Goal: Task Accomplishment & Management: Manage account settings

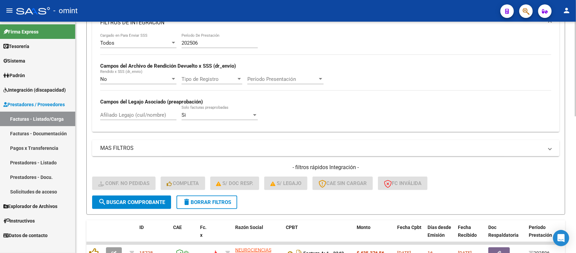
scroll to position [124, 0]
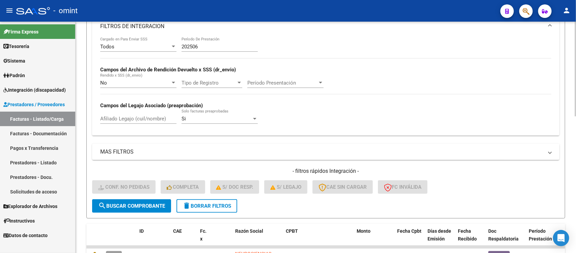
click at [151, 203] on span "search Buscar Comprobante" at bounding box center [131, 206] width 67 height 6
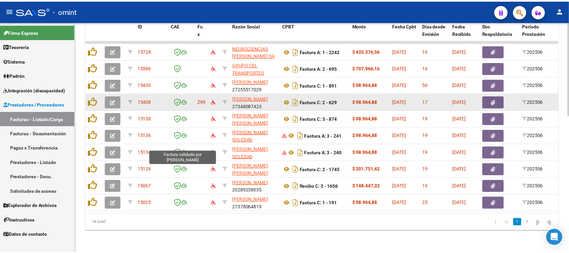
scroll to position [335, 0]
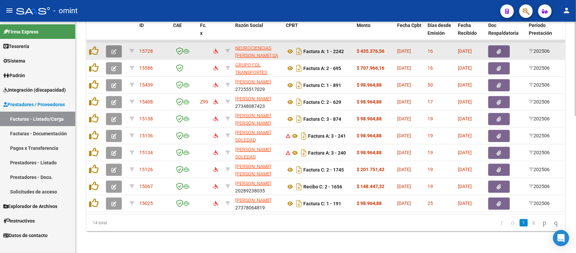
click at [113, 49] on icon "button" at bounding box center [113, 51] width 5 height 5
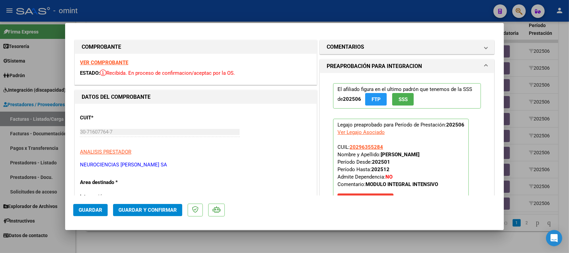
click at [124, 64] on strong "VER COMPROBANTE" at bounding box center [104, 62] width 48 height 6
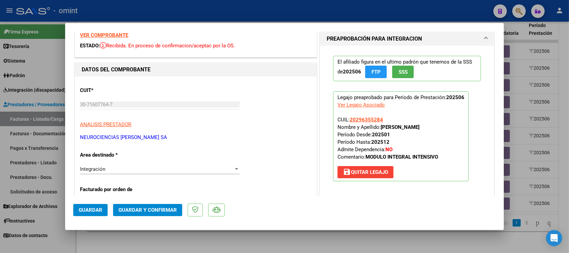
scroll to position [42, 0]
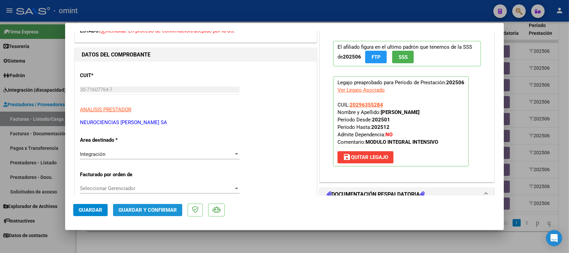
click at [159, 206] on button "Guardar y Confirmar" at bounding box center [147, 210] width 69 height 12
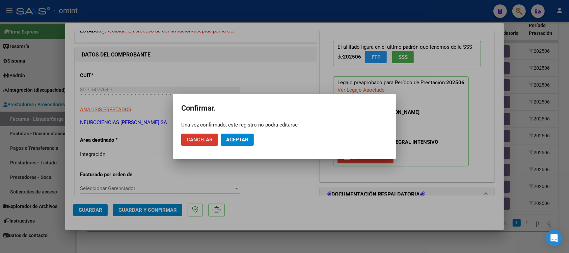
click at [250, 138] on button "Aceptar" at bounding box center [237, 139] width 33 height 12
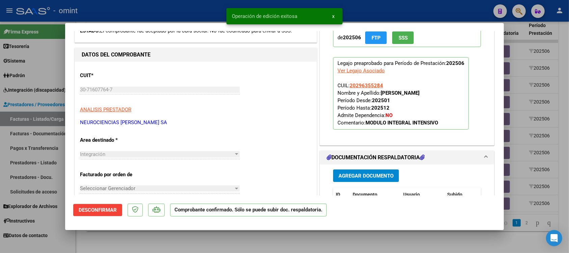
click at [222, 11] on div "Operación de edición exitosa x" at bounding box center [284, 16] width 132 height 32
click at [180, 6] on div at bounding box center [284, 126] width 569 height 253
type input "$ 0,00"
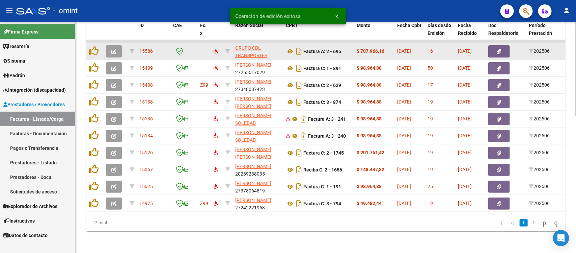
click at [115, 49] on icon "button" at bounding box center [113, 51] width 5 height 5
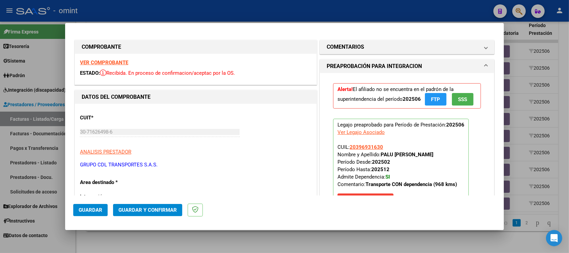
click at [120, 59] on div "VER COMPROBANTE ESTADO: Recibida. En proceso de confirmacion/aceptac por la OS." at bounding box center [196, 69] width 242 height 31
click at [121, 59] on strong "VER COMPROBANTE" at bounding box center [104, 62] width 48 height 6
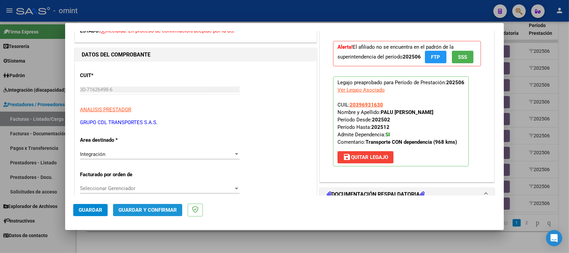
click at [154, 207] on span "Guardar y Confirmar" at bounding box center [147, 210] width 58 height 6
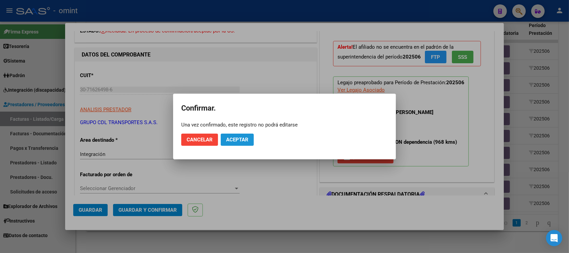
drag, startPoint x: 249, startPoint y: 138, endPoint x: 257, endPoint y: 53, distance: 85.1
click at [248, 138] on button "Aceptar" at bounding box center [237, 139] width 33 height 12
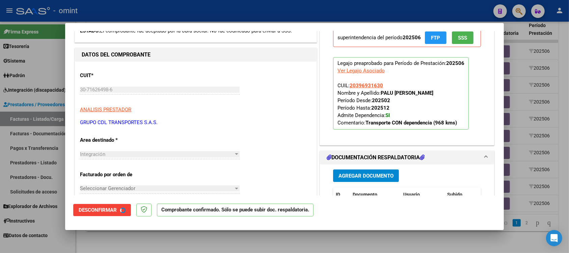
drag, startPoint x: 257, startPoint y: 7, endPoint x: 222, endPoint y: 5, distance: 34.5
click at [256, 7] on div at bounding box center [284, 126] width 569 height 253
type input "$ 0,00"
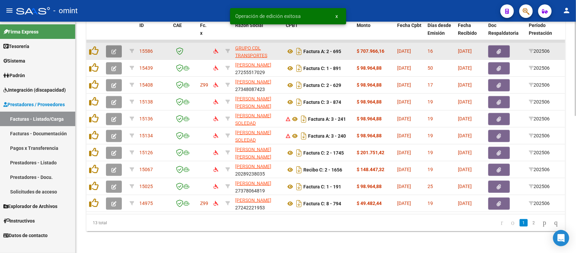
click at [115, 49] on icon "button" at bounding box center [113, 51] width 5 height 5
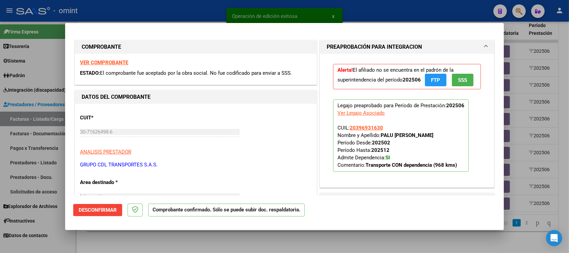
click at [103, 63] on strong "VER COMPROBANTE" at bounding box center [104, 62] width 48 height 6
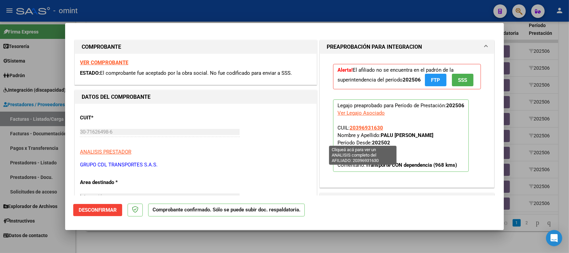
drag, startPoint x: 380, startPoint y: 137, endPoint x: 348, endPoint y: 139, distance: 32.2
click at [348, 139] on p "Legajo preaprobado para Período de Prestación: 202506 Ver Legajo Asociado CUIL:…" at bounding box center [401, 135] width 136 height 72
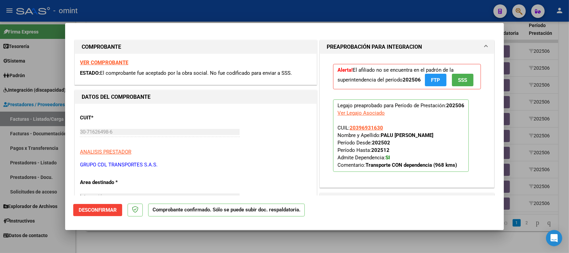
copy span "20396931630"
click at [120, 62] on strong "VER COMPROBANTE" at bounding box center [104, 62] width 48 height 6
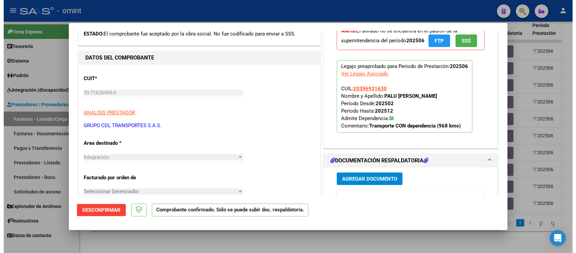
scroll to position [0, 0]
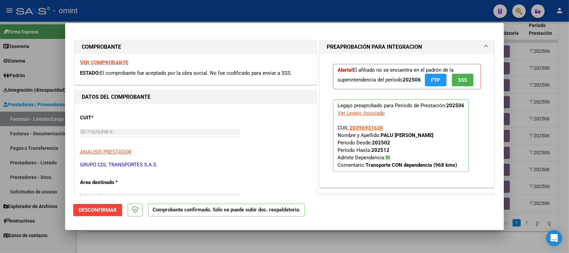
click at [135, 12] on div at bounding box center [284, 126] width 569 height 253
type input "$ 0,00"
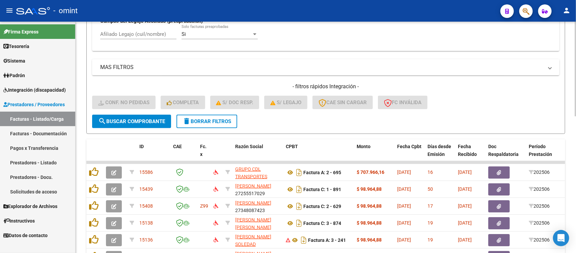
click at [195, 118] on span "delete Borrar Filtros" at bounding box center [207, 121] width 49 height 6
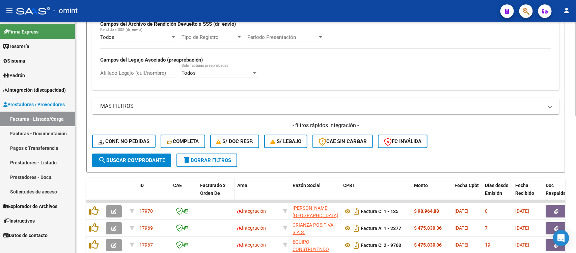
scroll to position [208, 0]
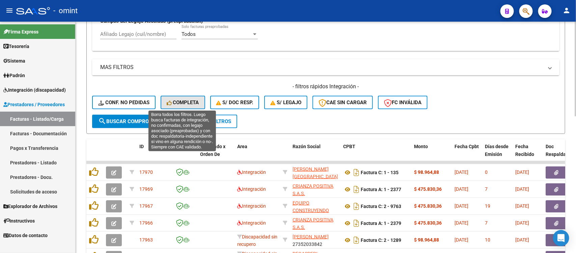
click at [200, 100] on button "Completa" at bounding box center [183, 103] width 45 height 14
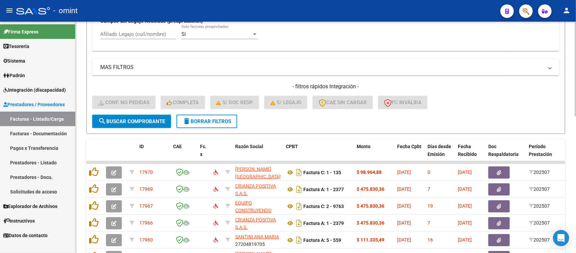
scroll to position [124, 0]
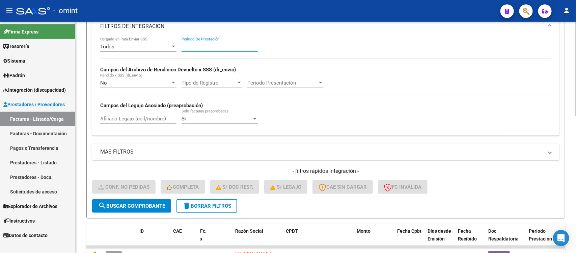
click at [217, 46] on input "Período De Prestación" at bounding box center [220, 47] width 76 height 6
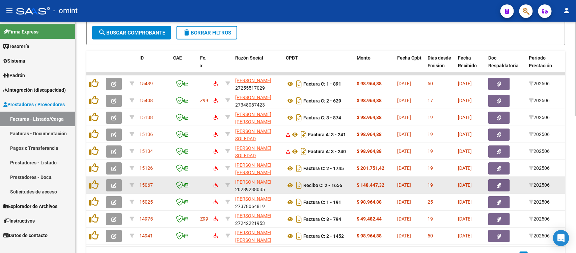
scroll to position [335, 0]
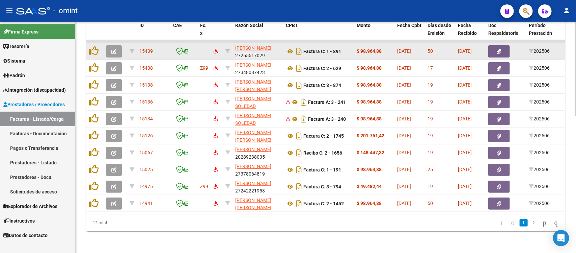
type input "202506"
click at [110, 45] on button "button" at bounding box center [114, 51] width 16 height 12
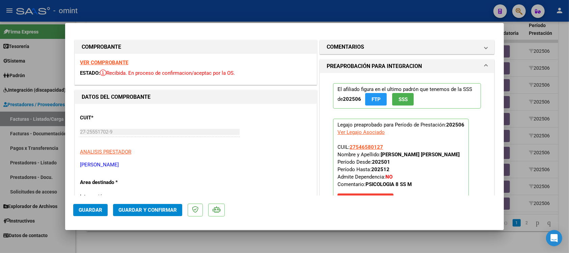
click at [116, 61] on strong "VER COMPROBANTE" at bounding box center [104, 62] width 48 height 6
click at [133, 208] on span "Guardar y Confirmar" at bounding box center [147, 210] width 58 height 6
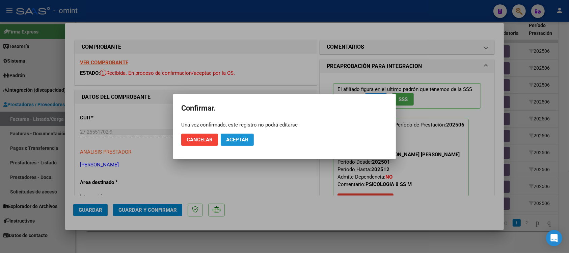
click at [243, 136] on span "Aceptar" at bounding box center [237, 139] width 22 height 6
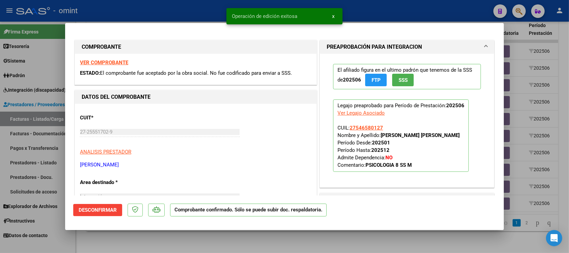
click at [193, 12] on div at bounding box center [284, 126] width 569 height 253
type input "$ 0,00"
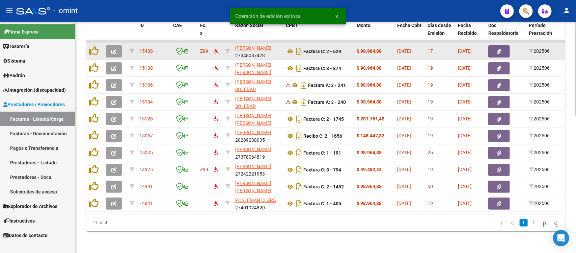
click at [112, 49] on icon "button" at bounding box center [113, 51] width 5 height 5
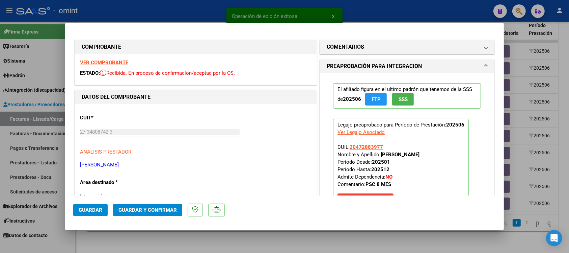
click at [120, 65] on strong "VER COMPROBANTE" at bounding box center [104, 62] width 48 height 6
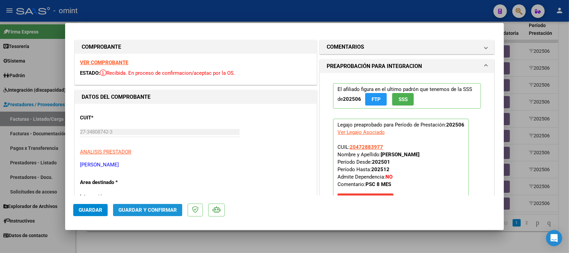
click at [160, 213] on button "Guardar y Confirmar" at bounding box center [147, 210] width 69 height 12
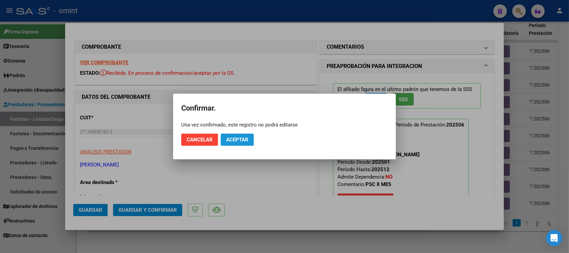
click at [234, 144] on button "Aceptar" at bounding box center [237, 139] width 33 height 12
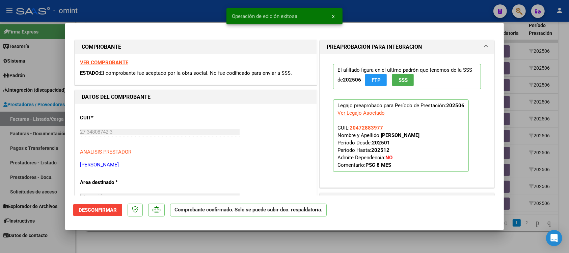
click at [208, 12] on div at bounding box center [284, 126] width 569 height 253
type input "$ 0,00"
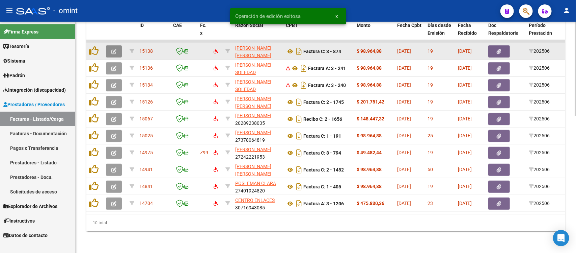
click at [116, 45] on button "button" at bounding box center [114, 51] width 16 height 12
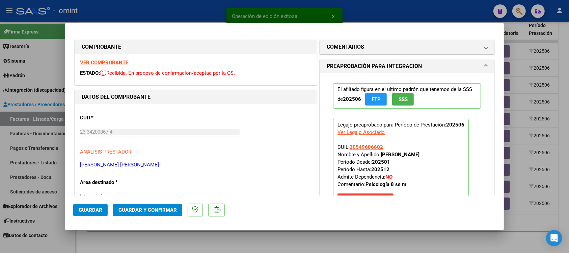
click at [110, 60] on strong "VER COMPROBANTE" at bounding box center [104, 62] width 48 height 6
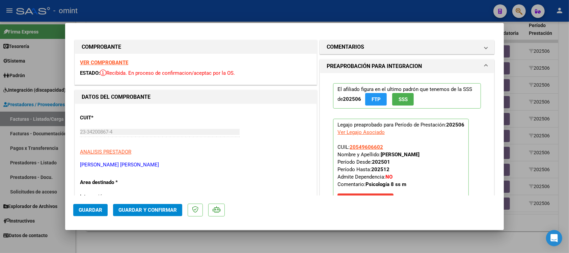
click at [149, 211] on span "Guardar y Confirmar" at bounding box center [147, 210] width 58 height 6
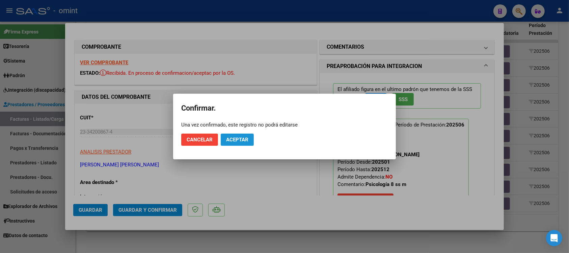
click at [225, 134] on button "Aceptar" at bounding box center [237, 139] width 33 height 12
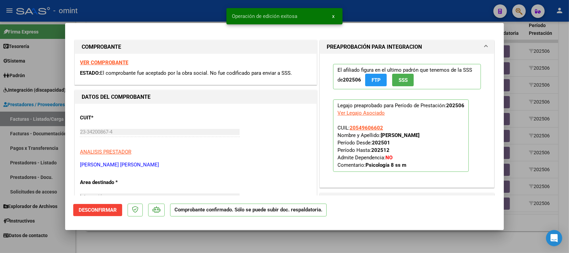
click at [172, 3] on div at bounding box center [284, 126] width 569 height 253
type input "$ 0,00"
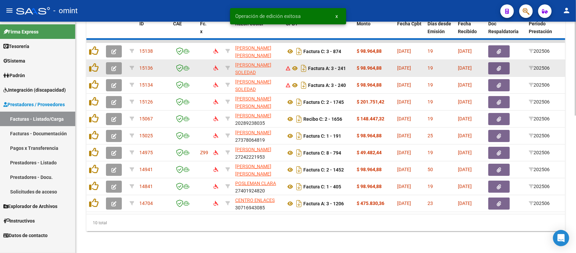
scroll to position [318, 0]
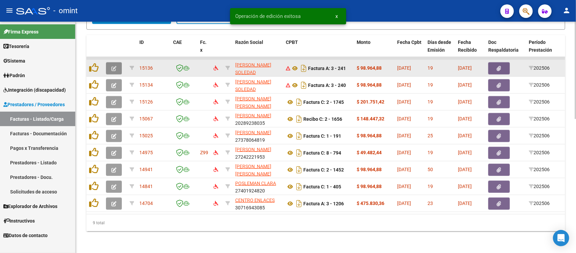
click at [109, 62] on button "button" at bounding box center [114, 68] width 16 height 12
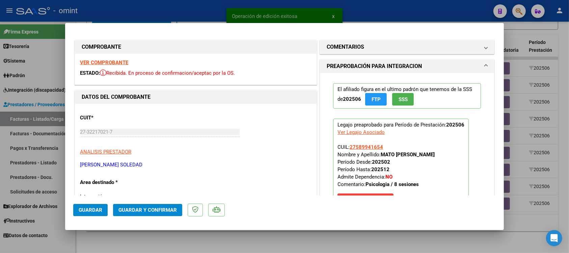
click at [121, 63] on strong "VER COMPROBANTE" at bounding box center [104, 62] width 48 height 6
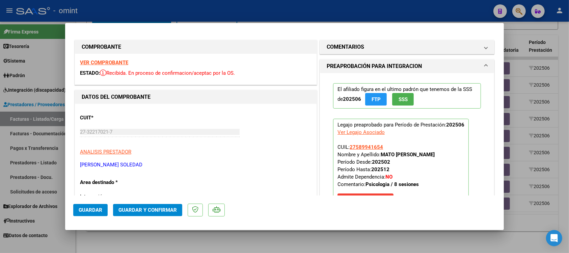
click at [172, 213] on button "Guardar y Confirmar" at bounding box center [147, 210] width 69 height 12
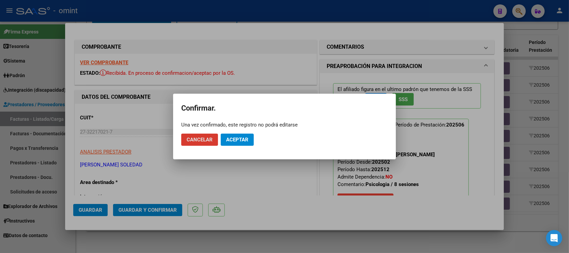
click at [241, 142] on span "Aceptar" at bounding box center [237, 139] width 22 height 6
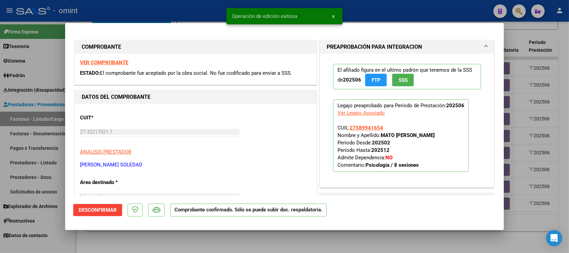
click at [166, 7] on div at bounding box center [284, 126] width 569 height 253
type input "$ 0,00"
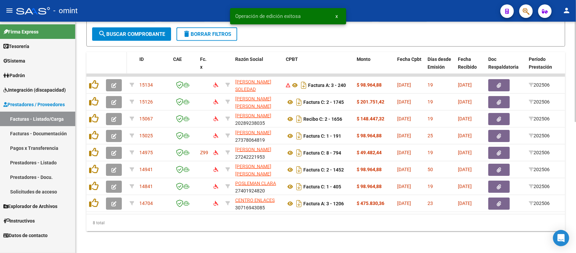
scroll to position [301, 0]
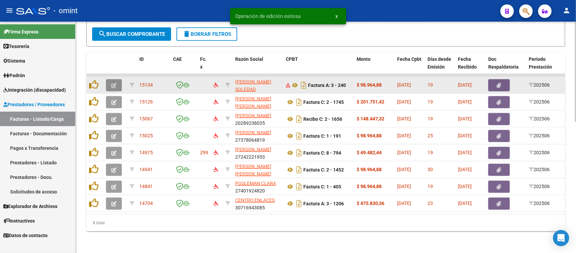
click at [115, 83] on icon "button" at bounding box center [113, 85] width 5 height 5
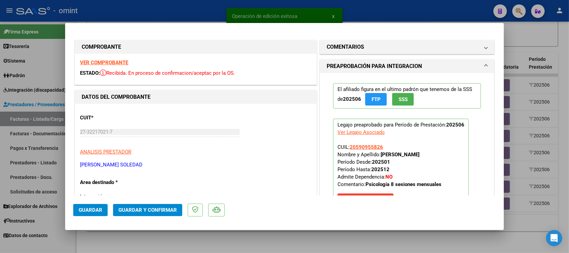
click at [121, 64] on strong "VER COMPROBANTE" at bounding box center [104, 62] width 48 height 6
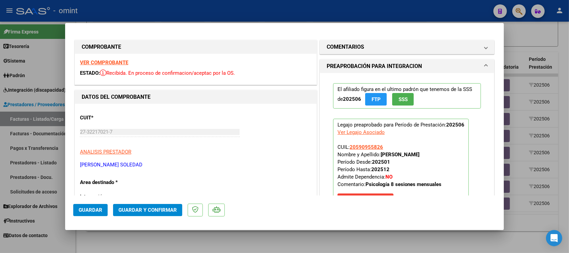
click at [152, 207] on span "Guardar y Confirmar" at bounding box center [147, 210] width 58 height 6
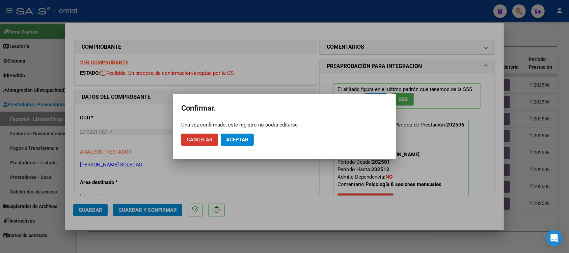
click at [242, 137] on span "Aceptar" at bounding box center [237, 139] width 22 height 6
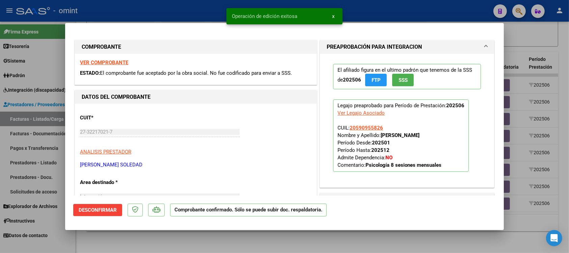
click at [200, 8] on div at bounding box center [284, 126] width 569 height 253
type input "$ 0,00"
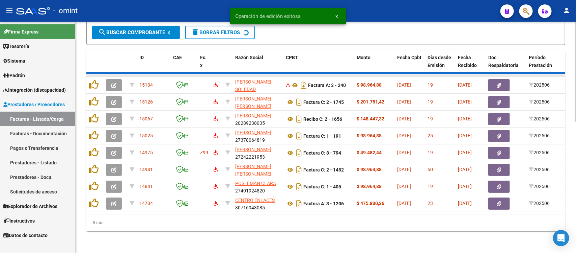
scroll to position [284, 0]
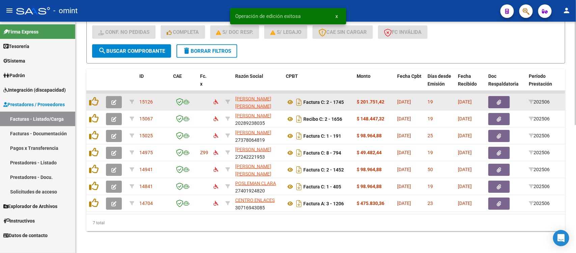
click at [117, 96] on button "button" at bounding box center [114, 102] width 16 height 12
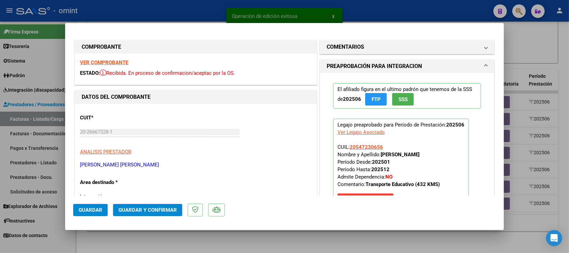
click at [121, 63] on strong "VER COMPROBANTE" at bounding box center [104, 62] width 48 height 6
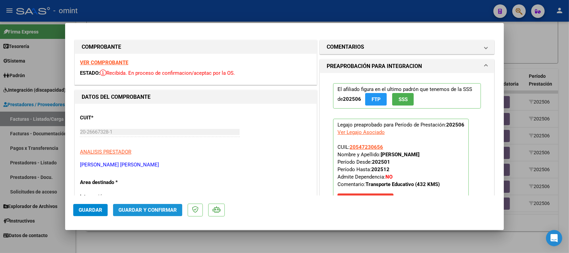
click at [151, 208] on span "Guardar y Confirmar" at bounding box center [147, 210] width 58 height 6
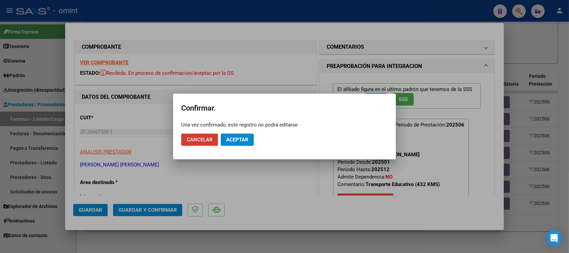
click at [234, 140] on span "Aceptar" at bounding box center [237, 139] width 22 height 6
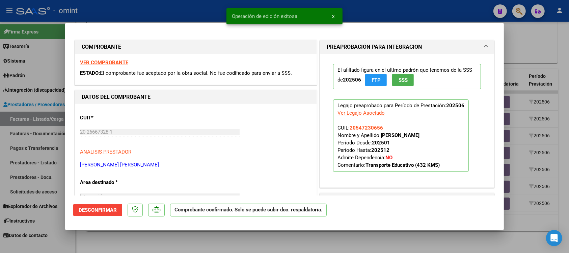
click at [198, 9] on div at bounding box center [284, 126] width 569 height 253
type input "$ 0,00"
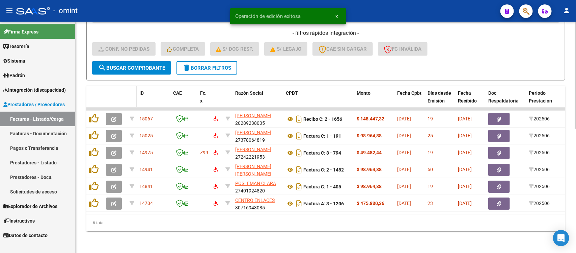
scroll to position [267, 0]
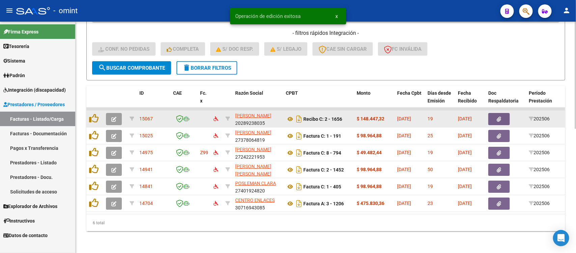
click at [112, 116] on icon "button" at bounding box center [113, 118] width 5 height 5
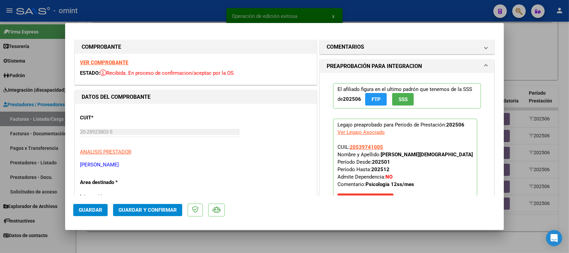
click at [116, 63] on strong "VER COMPROBANTE" at bounding box center [104, 62] width 48 height 6
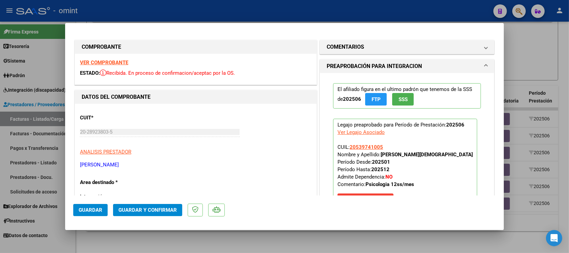
click at [155, 208] on span "Guardar y Confirmar" at bounding box center [147, 210] width 58 height 6
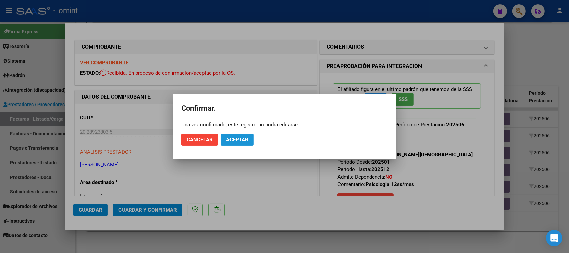
click at [233, 135] on button "Aceptar" at bounding box center [237, 139] width 33 height 12
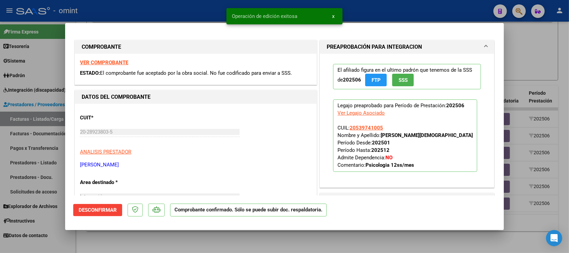
click at [188, 9] on div at bounding box center [284, 126] width 569 height 253
type input "$ 0,00"
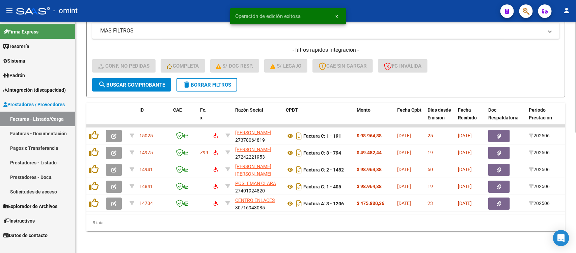
scroll to position [250, 0]
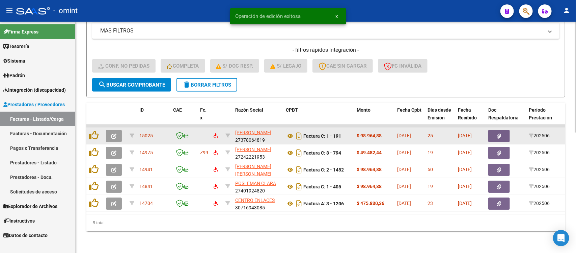
click at [110, 130] on button "button" at bounding box center [114, 136] width 16 height 12
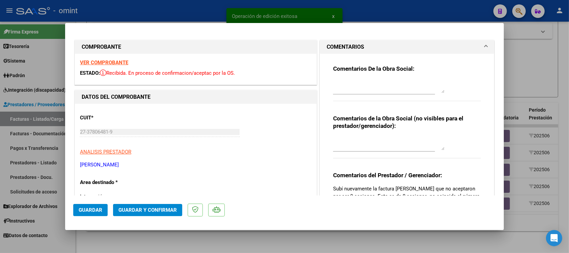
click at [122, 63] on strong "VER COMPROBANTE" at bounding box center [104, 62] width 48 height 6
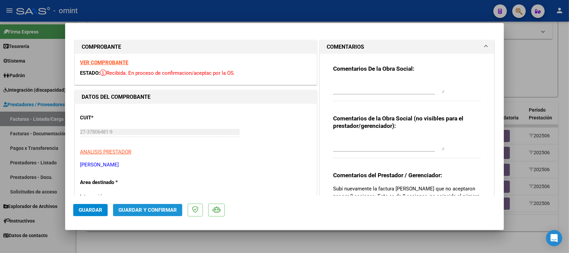
click at [173, 208] on span "Guardar y Confirmar" at bounding box center [147, 210] width 58 height 6
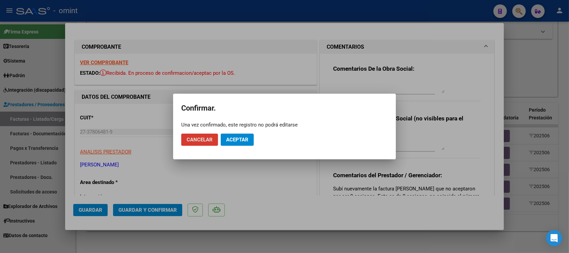
click at [242, 141] on span "Aceptar" at bounding box center [237, 139] width 22 height 6
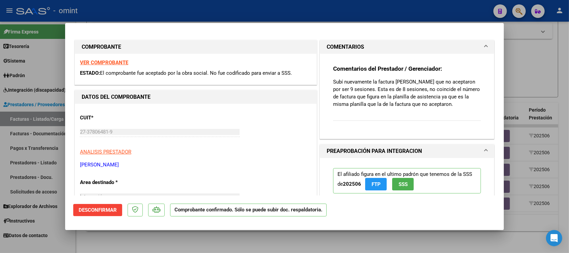
click at [206, 9] on div at bounding box center [284, 126] width 569 height 253
type input "$ 0,00"
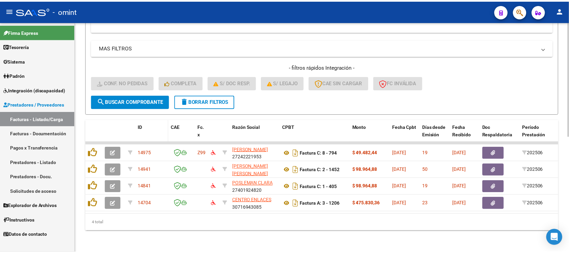
scroll to position [233, 0]
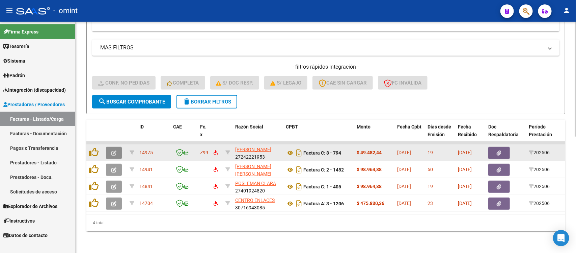
click at [121, 147] on button "button" at bounding box center [114, 153] width 16 height 12
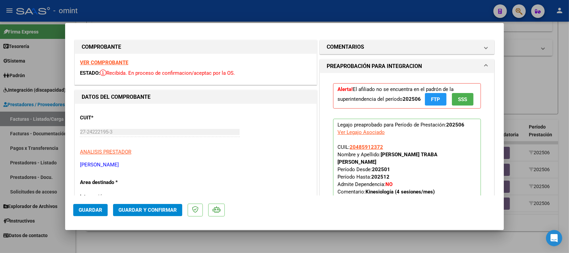
click at [119, 63] on strong "VER COMPROBANTE" at bounding box center [104, 62] width 48 height 6
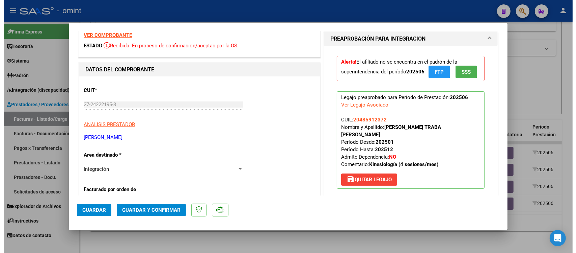
scroll to position [42, 0]
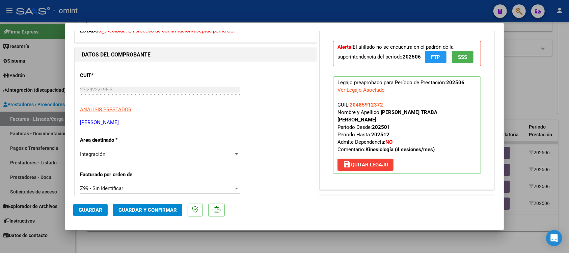
click at [164, 207] on span "Guardar y Confirmar" at bounding box center [147, 210] width 58 height 6
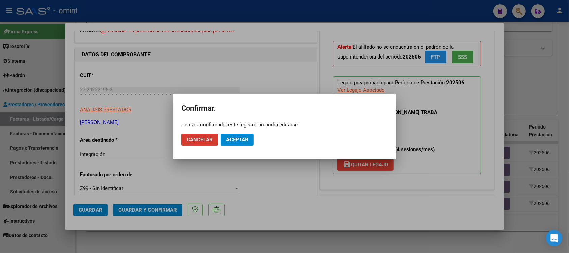
click at [245, 142] on span "Aceptar" at bounding box center [237, 139] width 22 height 6
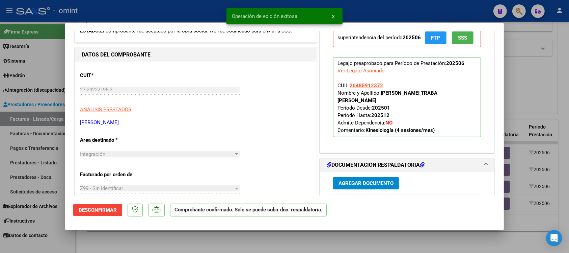
click at [202, 14] on div at bounding box center [284, 126] width 569 height 253
type input "$ 0,00"
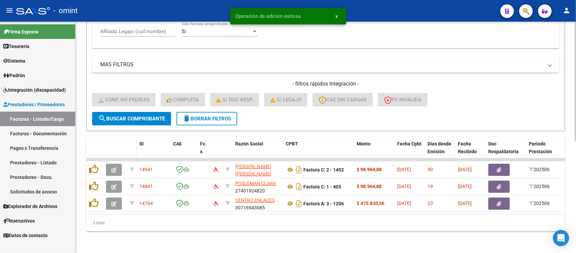
scroll to position [216, 0]
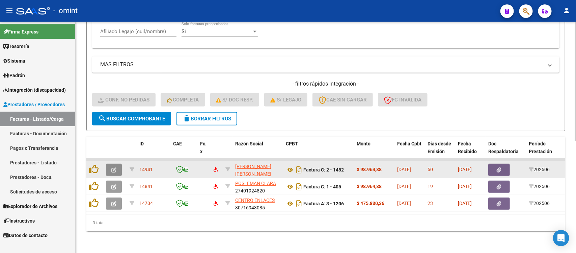
click at [110, 163] on button "button" at bounding box center [114, 169] width 16 height 12
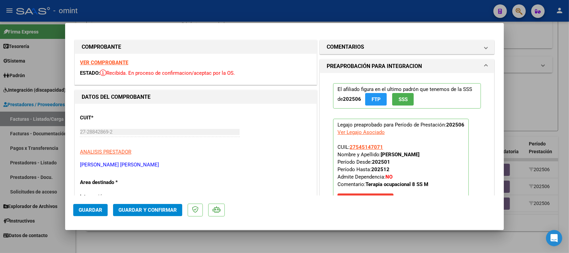
click at [115, 59] on div "VER COMPROBANTE ESTADO: Recibida. En proceso de confirmacion/aceptac por la OS." at bounding box center [196, 69] width 242 height 31
click at [116, 60] on strong "VER COMPROBANTE" at bounding box center [104, 62] width 48 height 6
click at [171, 205] on button "Guardar y Confirmar" at bounding box center [147, 210] width 69 height 12
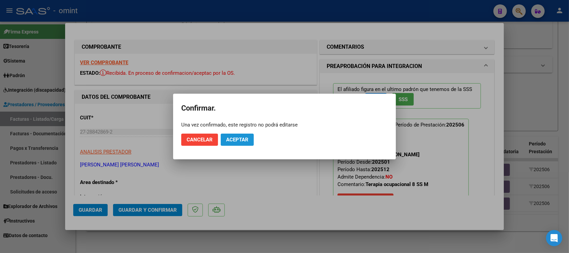
click at [249, 138] on button "Aceptar" at bounding box center [237, 139] width 33 height 12
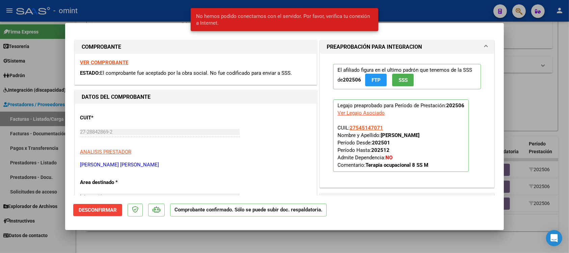
click at [176, 8] on div at bounding box center [284, 126] width 569 height 253
type input "$ 0,00"
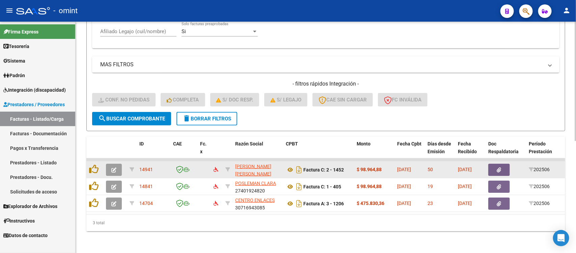
click at [111, 166] on span "button" at bounding box center [113, 169] width 5 height 6
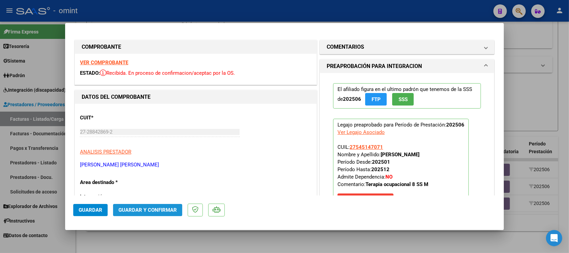
click at [149, 207] on span "Guardar y Confirmar" at bounding box center [147, 210] width 58 height 6
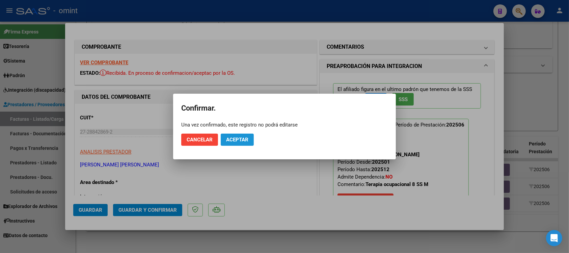
click at [225, 140] on button "Aceptar" at bounding box center [237, 139] width 33 height 12
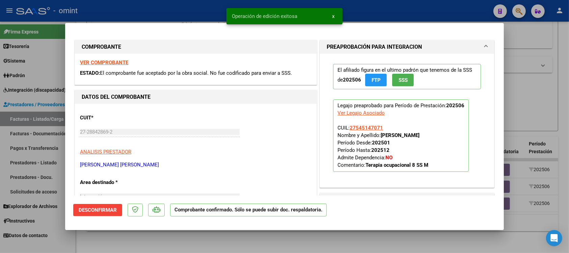
click at [162, 6] on div at bounding box center [284, 126] width 569 height 253
type input "$ 0,00"
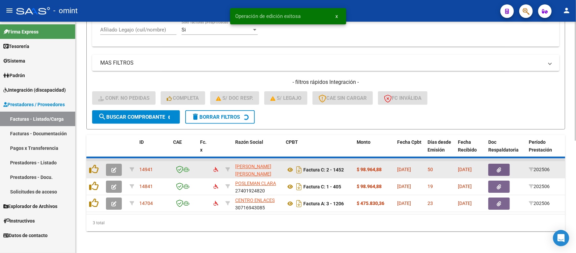
scroll to position [200, 0]
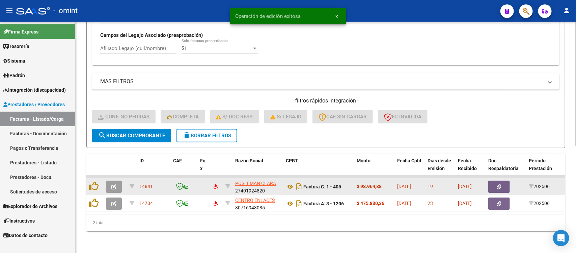
click at [115, 180] on button "button" at bounding box center [114, 186] width 16 height 12
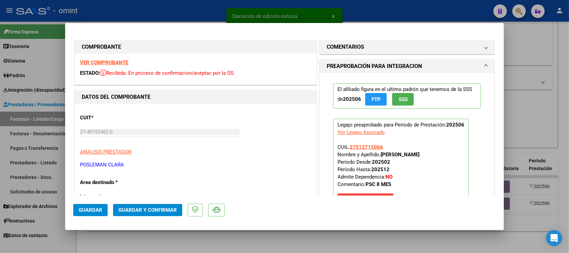
click at [115, 63] on strong "VER COMPROBANTE" at bounding box center [104, 62] width 48 height 6
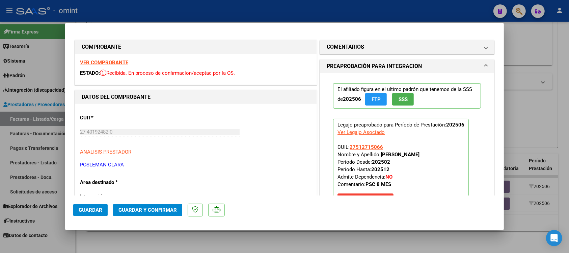
click at [170, 207] on span "Guardar y Confirmar" at bounding box center [147, 210] width 58 height 6
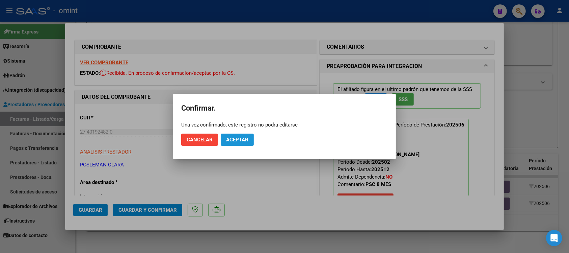
click at [240, 137] on span "Aceptar" at bounding box center [237, 139] width 22 height 6
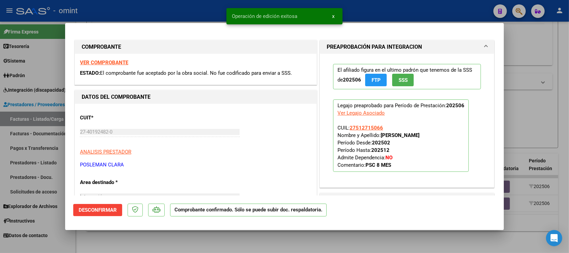
click at [190, 12] on div at bounding box center [284, 126] width 569 height 253
type input "$ 0,00"
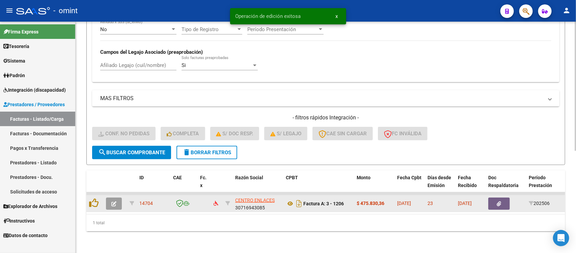
scroll to position [183, 0]
click at [114, 201] on icon "button" at bounding box center [113, 203] width 5 height 5
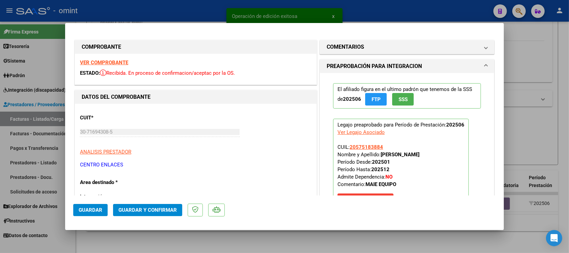
click at [119, 63] on strong "VER COMPROBANTE" at bounding box center [104, 62] width 48 height 6
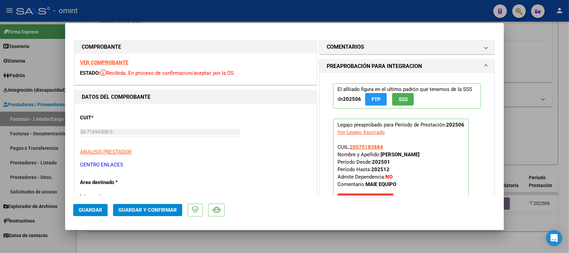
click at [148, 206] on button "Guardar y Confirmar" at bounding box center [147, 210] width 69 height 12
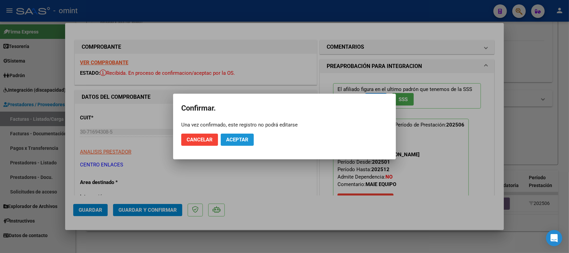
click at [231, 137] on span "Aceptar" at bounding box center [237, 139] width 22 height 6
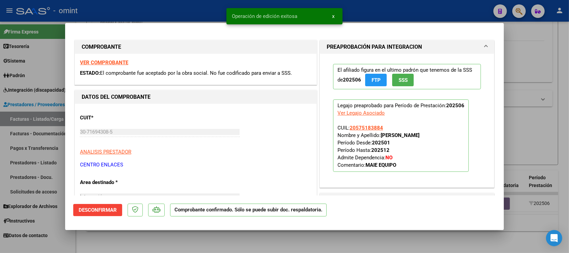
click at [235, 8] on div "COMPROBANTE VER COMPROBANTE ESTADO: El comprobante fue aceptado por la obra soc…" at bounding box center [284, 126] width 569 height 253
click at [169, 11] on div at bounding box center [284, 126] width 569 height 253
type input "$ 0,00"
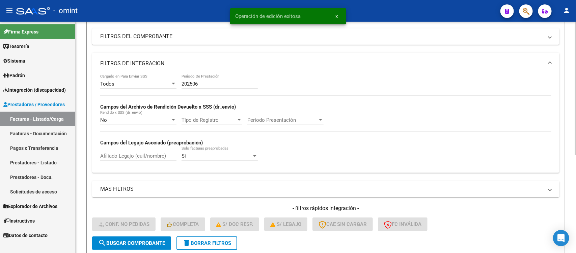
scroll to position [85, 0]
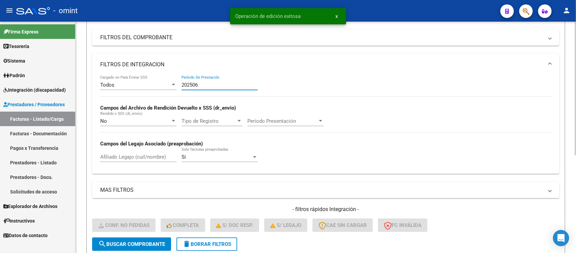
click at [220, 82] on input "202506" at bounding box center [220, 85] width 76 height 6
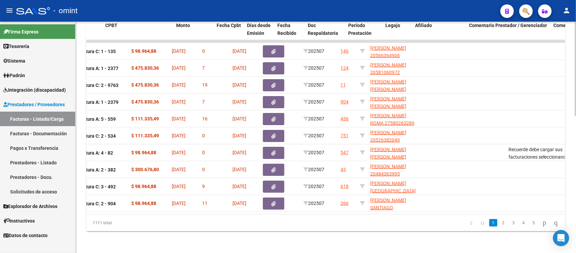
scroll to position [0, 0]
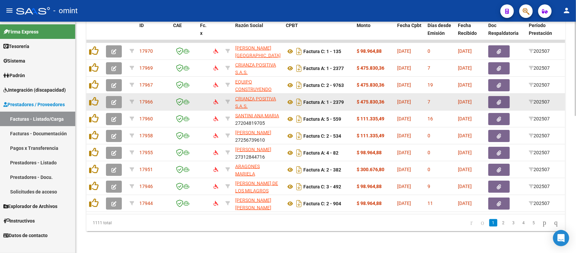
type input "202507"
click at [113, 100] on icon "button" at bounding box center [113, 102] width 5 height 5
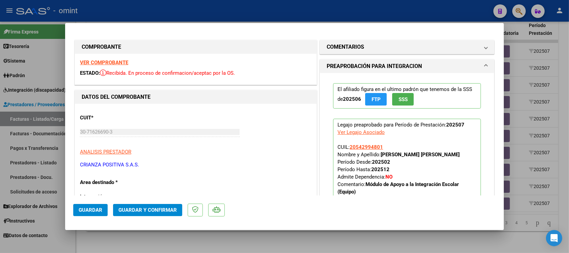
click at [116, 64] on strong "VER COMPROBANTE" at bounding box center [104, 62] width 48 height 6
click at [153, 208] on span "Guardar y Confirmar" at bounding box center [147, 210] width 58 height 6
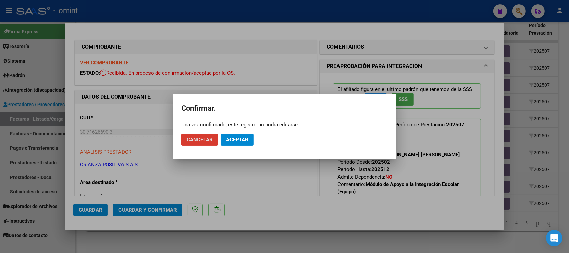
click at [230, 140] on span "Aceptar" at bounding box center [237, 139] width 22 height 6
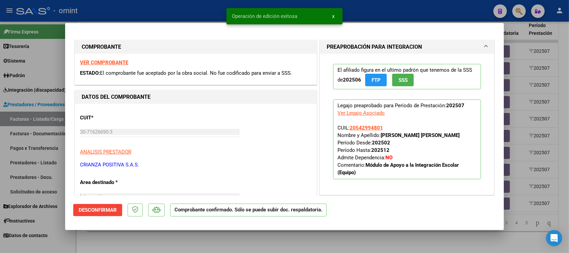
click at [166, 9] on div at bounding box center [284, 126] width 569 height 253
type input "$ 0,00"
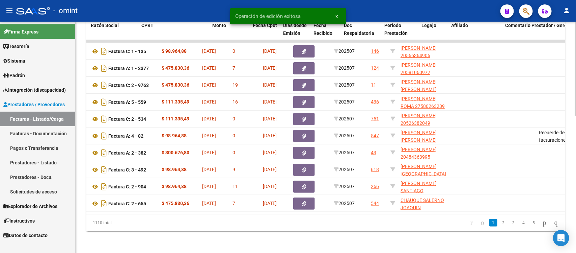
scroll to position [0, 262]
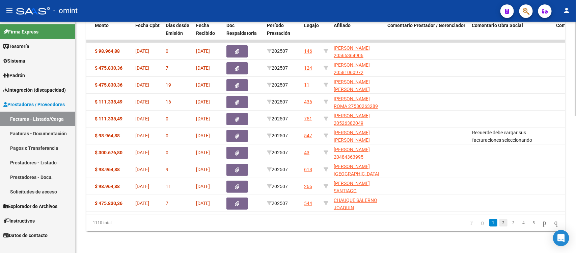
click at [500, 223] on link "2" at bounding box center [504, 222] width 8 height 7
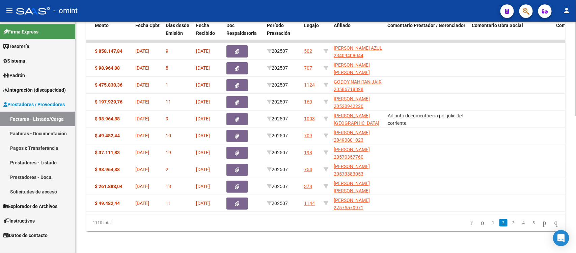
click at [509, 218] on li "3" at bounding box center [514, 222] width 10 height 11
click at [510, 221] on link "3" at bounding box center [514, 222] width 8 height 7
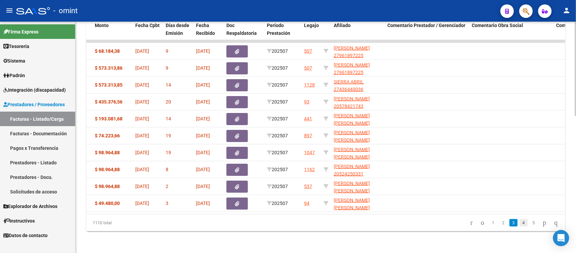
click at [520, 224] on link "4" at bounding box center [524, 222] width 8 height 7
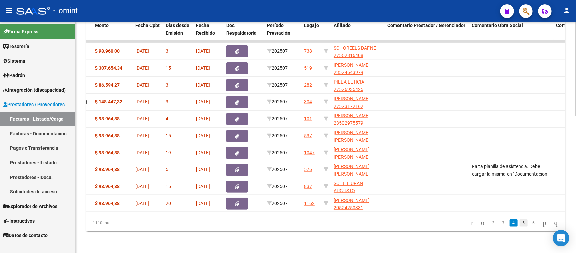
click at [520, 224] on link "5" at bounding box center [524, 222] width 8 height 7
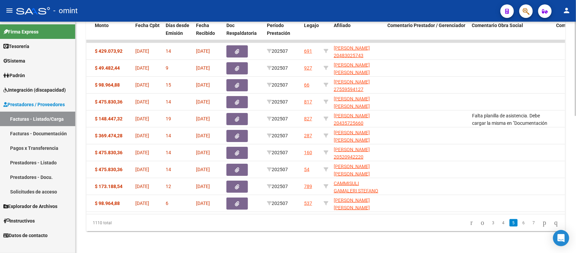
click at [520, 224] on link "6" at bounding box center [524, 222] width 8 height 7
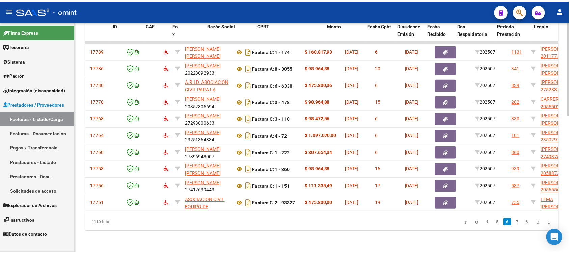
scroll to position [0, 0]
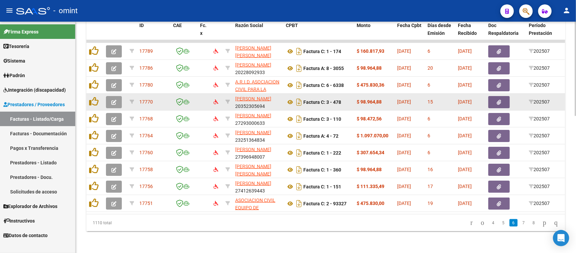
click at [115, 100] on icon "button" at bounding box center [113, 102] width 5 height 5
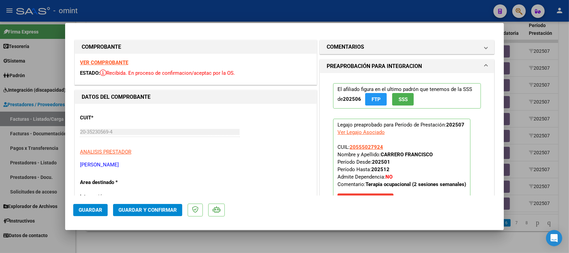
click at [117, 61] on strong "VER COMPROBANTE" at bounding box center [104, 62] width 48 height 6
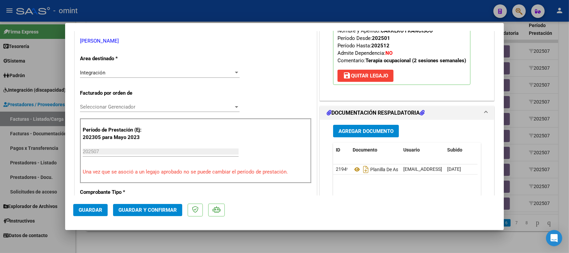
scroll to position [169, 0]
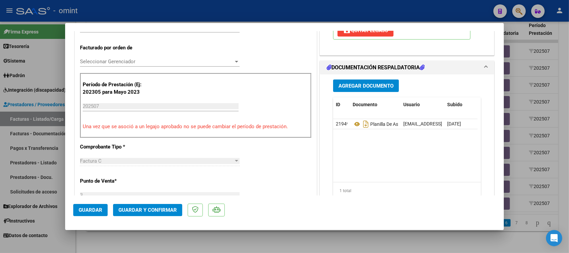
click at [167, 208] on span "Guardar y Confirmar" at bounding box center [147, 210] width 58 height 6
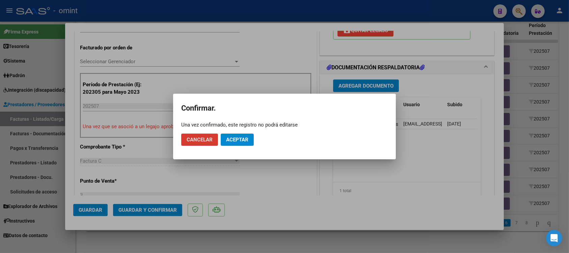
click at [232, 139] on span "Aceptar" at bounding box center [237, 139] width 22 height 6
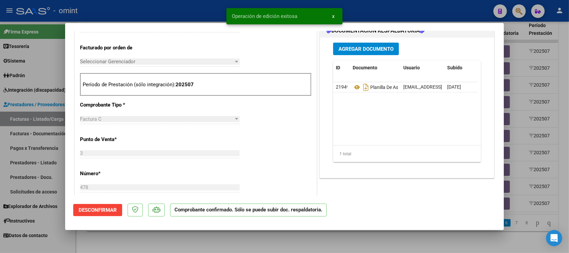
click at [201, 13] on div at bounding box center [284, 126] width 569 height 253
type input "$ 0,00"
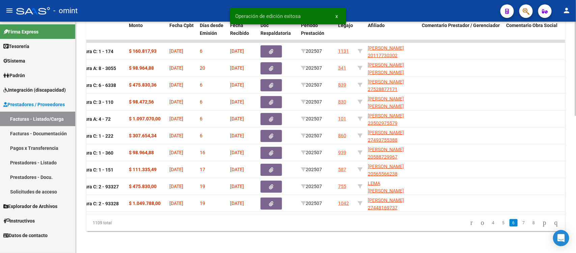
scroll to position [0, 229]
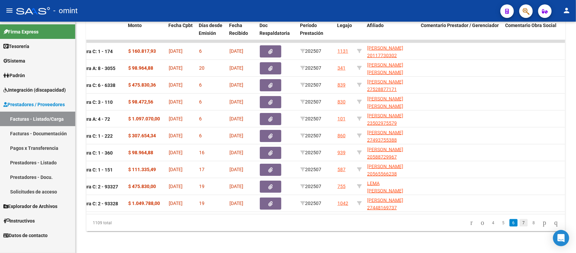
click at [520, 221] on link "7" at bounding box center [524, 222] width 8 height 7
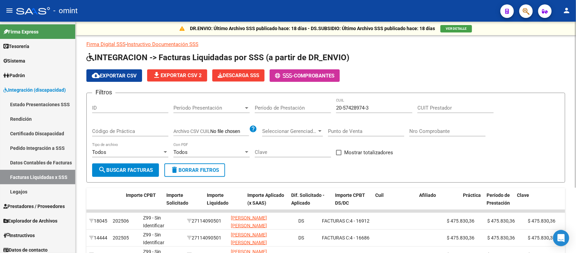
scroll to position [0, 281]
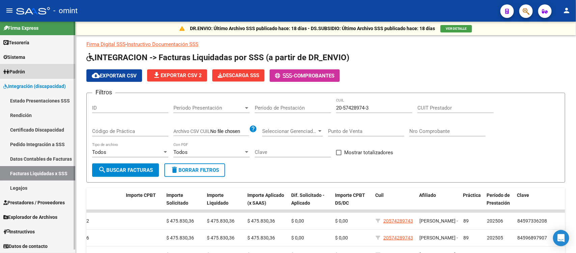
click at [40, 76] on link "Padrón" at bounding box center [37, 71] width 75 height 15
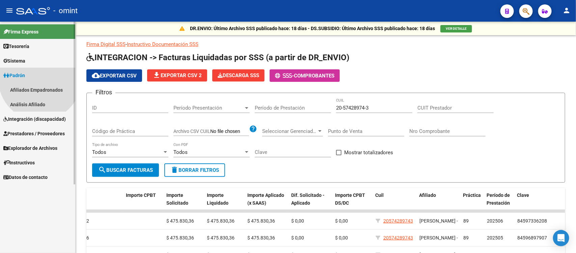
scroll to position [0, 0]
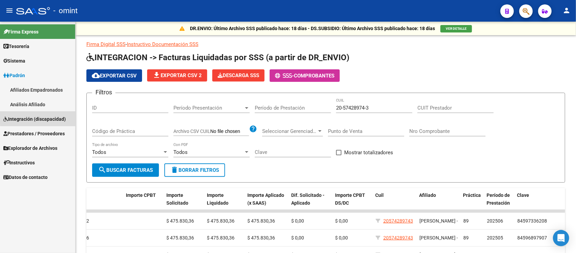
click at [45, 117] on span "Integración (discapacidad)" at bounding box center [34, 118] width 62 height 7
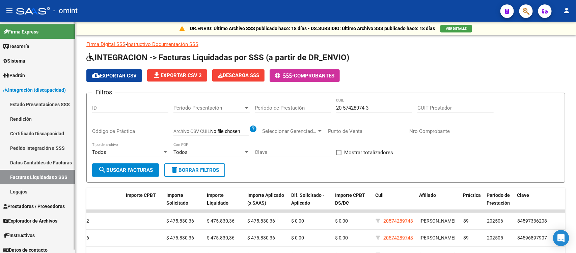
click at [42, 188] on link "Legajos" at bounding box center [37, 191] width 75 height 15
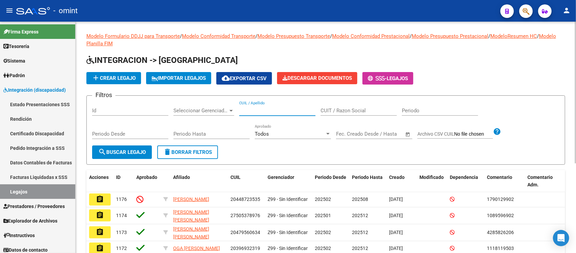
click at [287, 110] on input "CUIL / Apellido" at bounding box center [277, 110] width 76 height 6
paste input "20396931630"
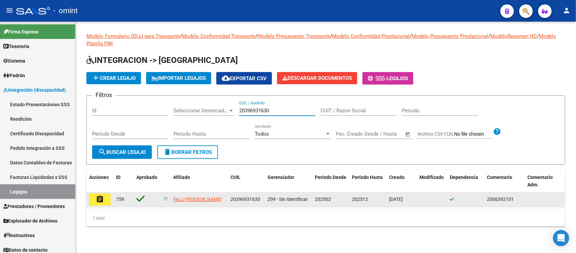
type input "20396931630"
click at [105, 197] on button "assignment" at bounding box center [100, 199] width 22 height 12
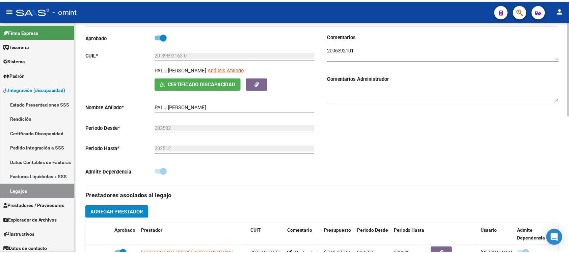
scroll to position [211, 0]
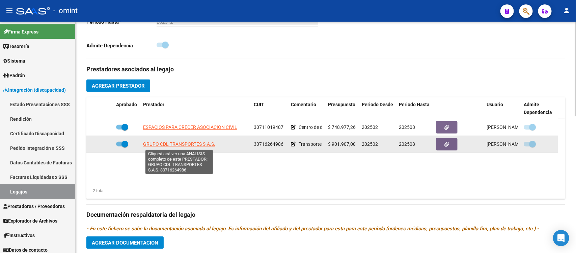
click at [193, 143] on span "GRUPO CDL TRANSPORTES S.A.S." at bounding box center [179, 143] width 72 height 5
type textarea "30716264986"
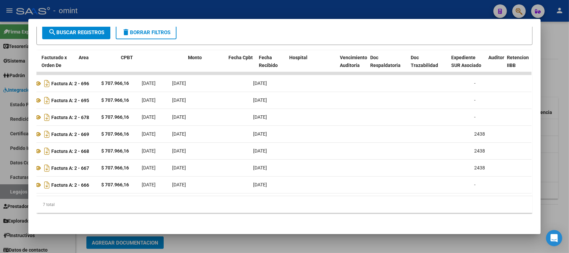
scroll to position [0, 0]
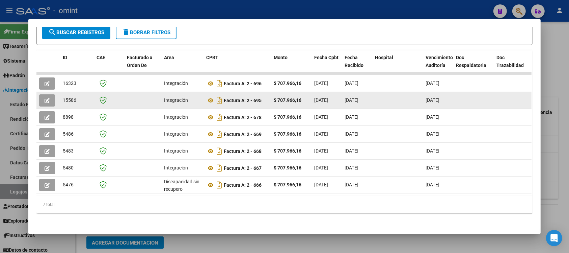
click at [49, 94] on button "button" at bounding box center [47, 100] width 16 height 12
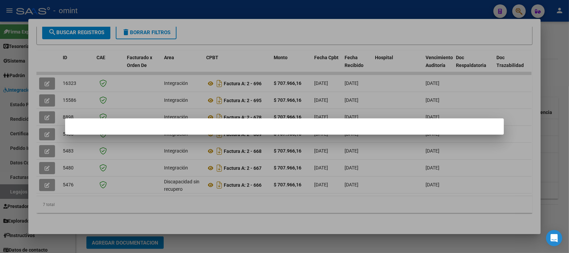
click at [243, 48] on div at bounding box center [284, 126] width 569 height 253
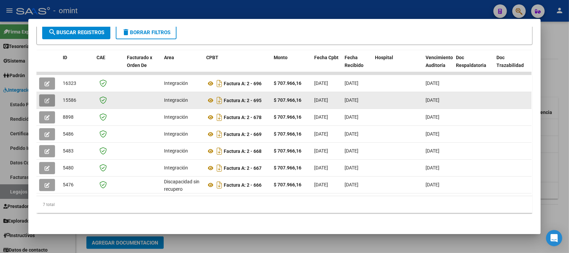
click at [47, 94] on button "button" at bounding box center [47, 100] width 16 height 12
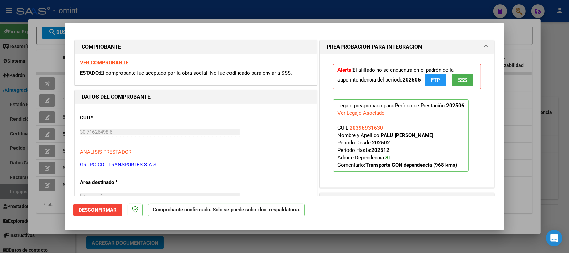
click at [117, 62] on strong "VER COMPROBANTE" at bounding box center [104, 62] width 48 height 6
click at [193, 7] on div at bounding box center [284, 126] width 569 height 253
type input "$ 0,00"
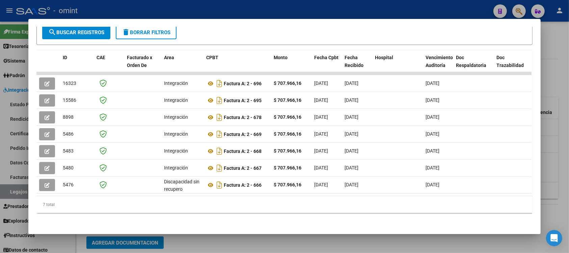
click at [193, 7] on div at bounding box center [284, 126] width 569 height 253
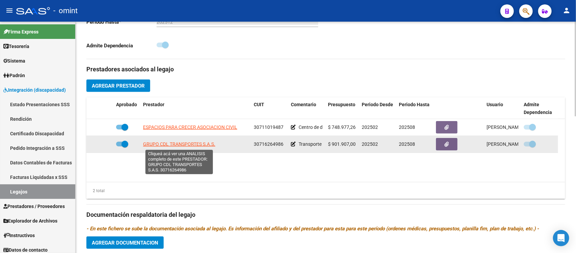
click at [188, 142] on span "GRUPO CDL TRANSPORTES S.A.S." at bounding box center [179, 143] width 72 height 5
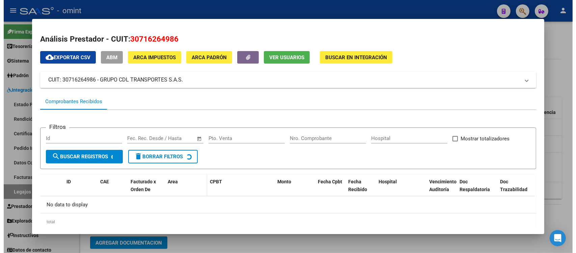
scroll to position [17, 0]
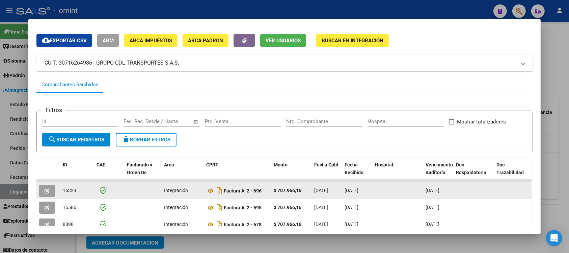
click at [50, 190] on button "button" at bounding box center [47, 190] width 16 height 12
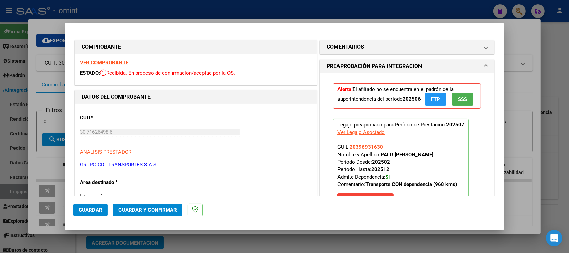
click at [119, 59] on div "VER COMPROBANTE ESTADO: Recibida. En proceso de confirmacion/aceptac por la OS." at bounding box center [196, 69] width 242 height 31
click at [118, 61] on strong "VER COMPROBANTE" at bounding box center [104, 62] width 48 height 6
click at [164, 215] on button "Guardar y Confirmar" at bounding box center [147, 210] width 69 height 12
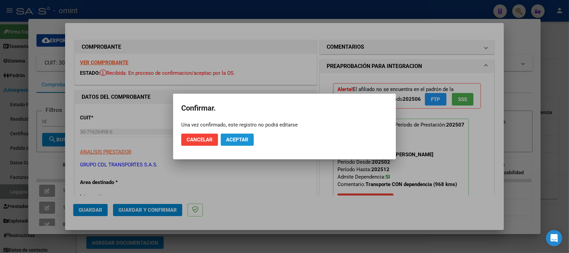
click at [242, 142] on button "Aceptar" at bounding box center [237, 139] width 33 height 12
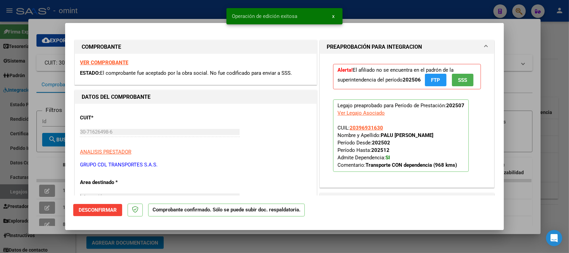
click at [182, 7] on div at bounding box center [284, 126] width 569 height 253
type input "$ 0,00"
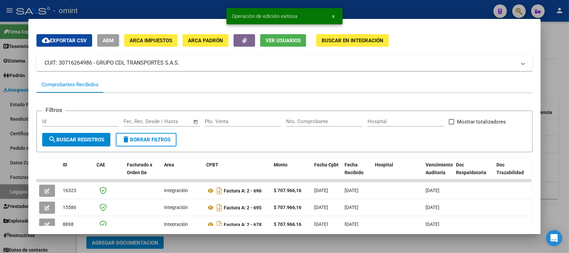
click at [188, 5] on div at bounding box center [284, 126] width 569 height 253
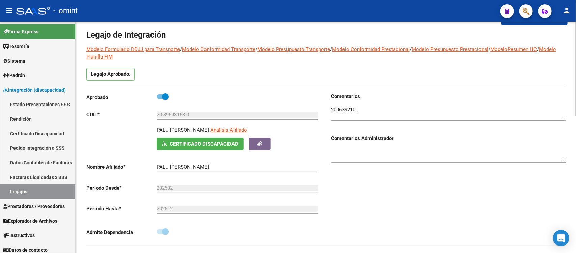
scroll to position [0, 0]
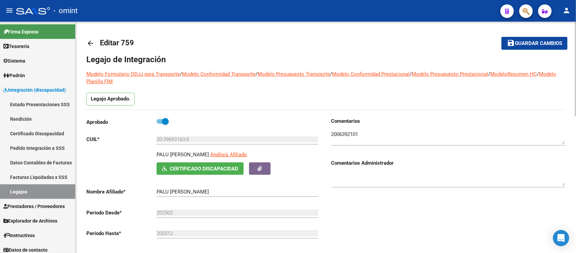
click at [90, 42] on mat-icon "arrow_back" at bounding box center [90, 43] width 8 height 8
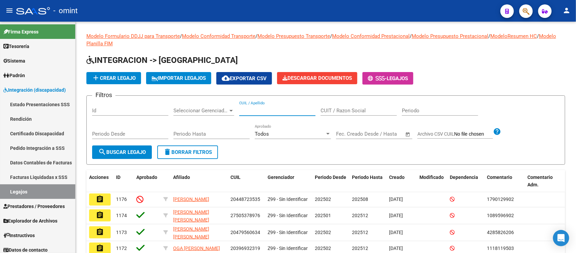
click at [286, 106] on div "CUIL / Apellido" at bounding box center [277, 108] width 76 height 15
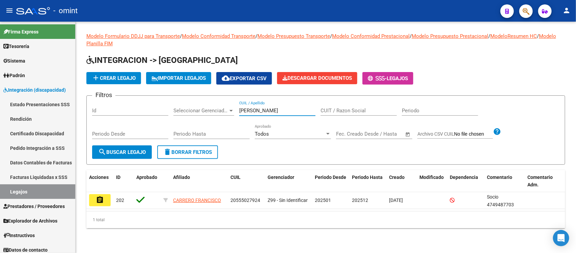
type input "carrero"
click at [99, 201] on mat-icon "assignment" at bounding box center [100, 199] width 8 height 8
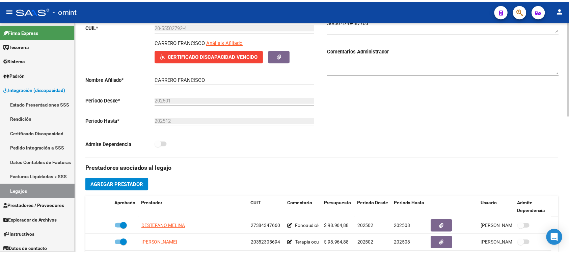
scroll to position [211, 0]
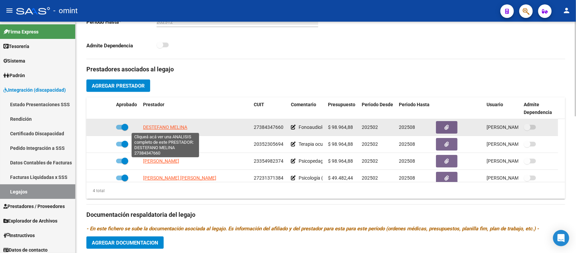
click at [173, 126] on span "DESTEFANO MELINA" at bounding box center [165, 126] width 44 height 5
type textarea "27384347660"
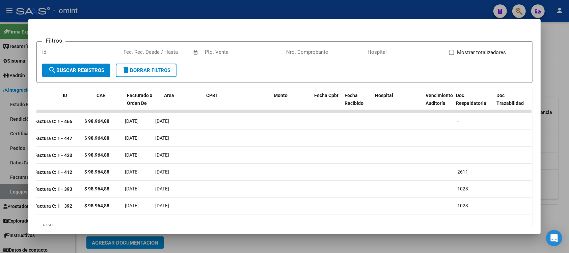
scroll to position [0, 0]
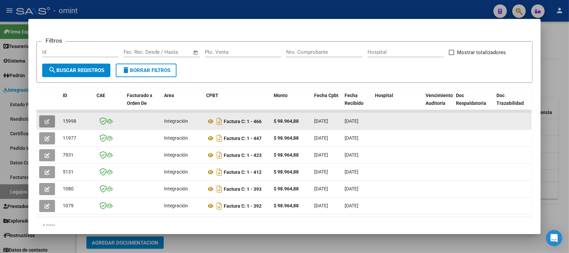
click at [43, 117] on button "button" at bounding box center [47, 121] width 16 height 12
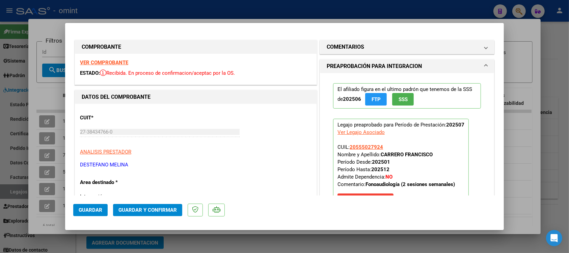
click at [120, 62] on strong "VER COMPROBANTE" at bounding box center [104, 62] width 48 height 6
click at [156, 213] on button "Guardar y Confirmar" at bounding box center [147, 210] width 69 height 12
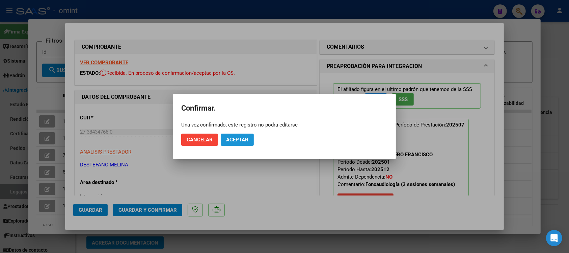
click at [240, 138] on span "Aceptar" at bounding box center [237, 139] width 22 height 6
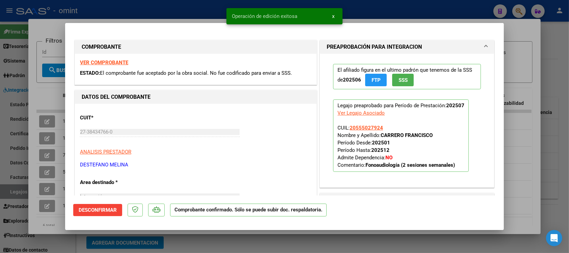
click at [210, 9] on div at bounding box center [284, 126] width 569 height 253
type input "$ 0,00"
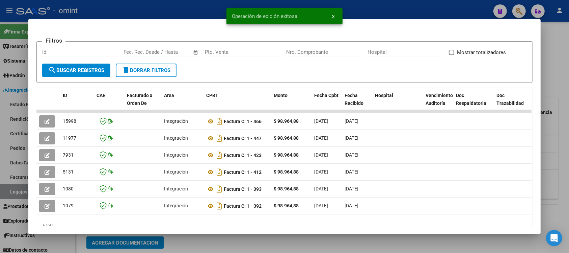
click at [210, 9] on div at bounding box center [284, 126] width 569 height 253
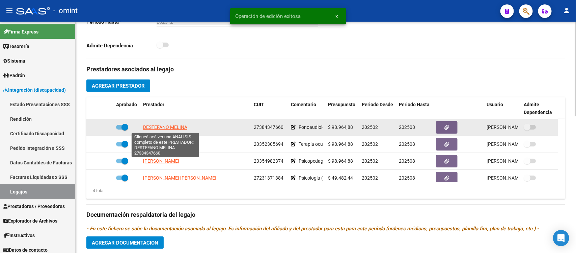
click at [184, 127] on span "DESTEFANO MELINA" at bounding box center [165, 126] width 44 height 5
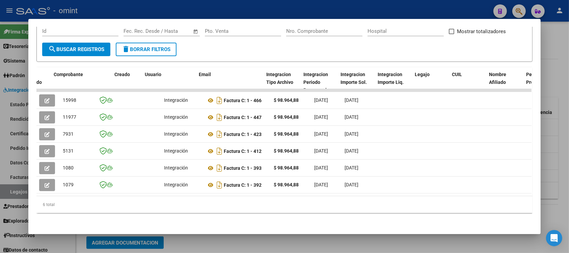
scroll to position [0, 963]
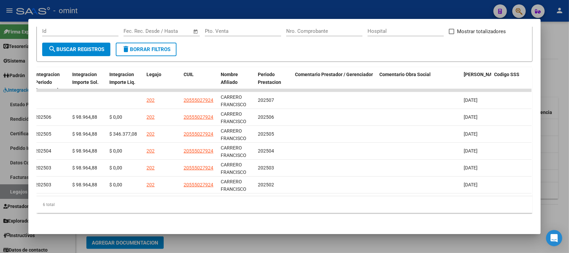
drag, startPoint x: 316, startPoint y: 6, endPoint x: 271, endPoint y: 27, distance: 50.1
click at [316, 7] on div at bounding box center [284, 126] width 569 height 253
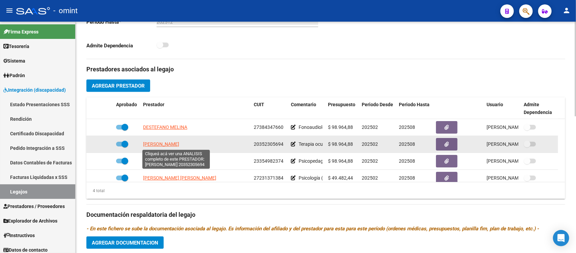
click at [179, 144] on span "RODRIGUEZ GUSTAVO ADOLFO" at bounding box center [161, 143] width 36 height 5
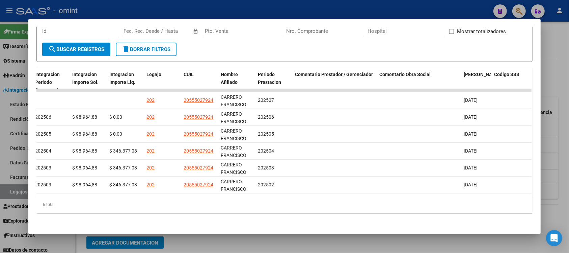
click at [342, 5] on div at bounding box center [284, 126] width 569 height 253
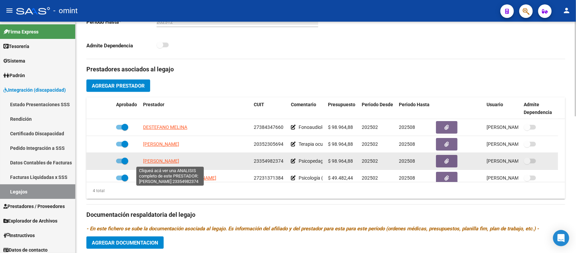
click at [179, 159] on span "LOPEZ DAIANA SOLEDAD" at bounding box center [161, 160] width 36 height 5
type textarea "23354982374"
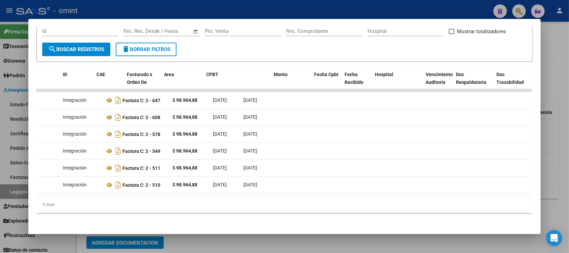
scroll to position [0, 0]
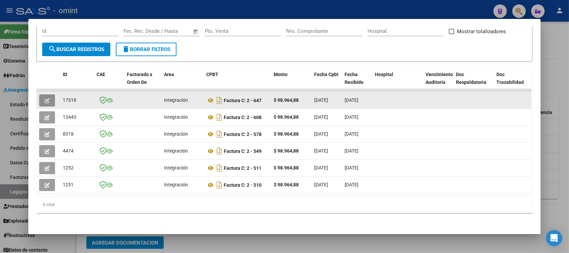
click at [45, 98] on icon "button" at bounding box center [47, 100] width 5 height 5
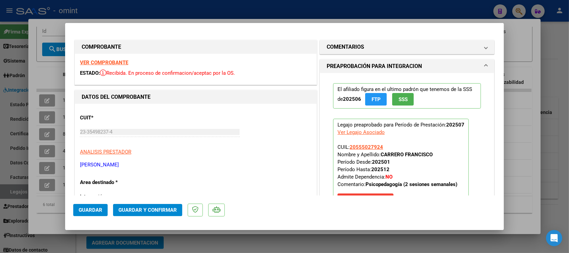
click at [117, 61] on strong "VER COMPROBANTE" at bounding box center [104, 62] width 48 height 6
click at [166, 205] on button "Guardar y Confirmar" at bounding box center [147, 210] width 69 height 12
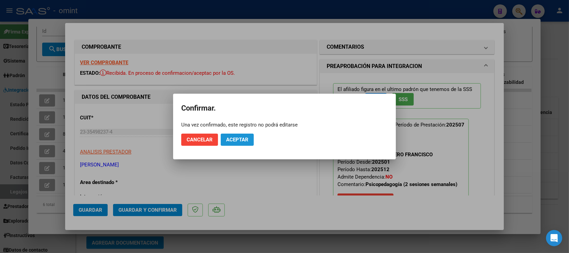
click at [232, 137] on span "Aceptar" at bounding box center [237, 139] width 22 height 6
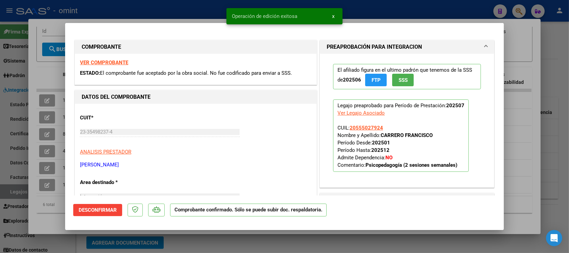
click at [178, 4] on div at bounding box center [284, 126] width 569 height 253
type input "$ 0,00"
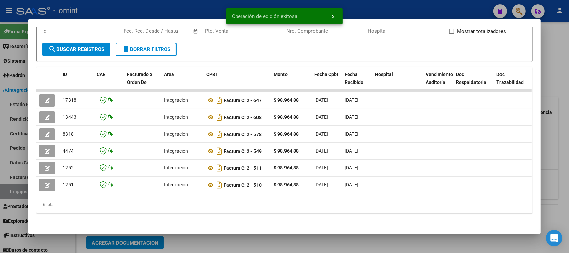
click at [178, 4] on div at bounding box center [284, 126] width 569 height 253
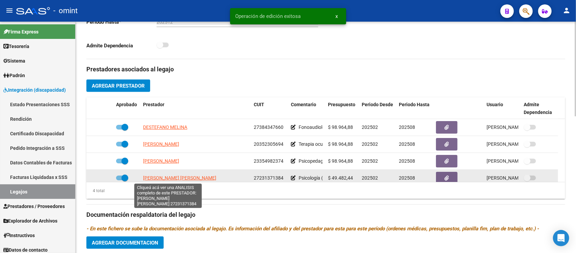
click at [181, 179] on span "PAEZ GABRIELA NOEMI" at bounding box center [179, 177] width 73 height 5
type textarea "27231371384"
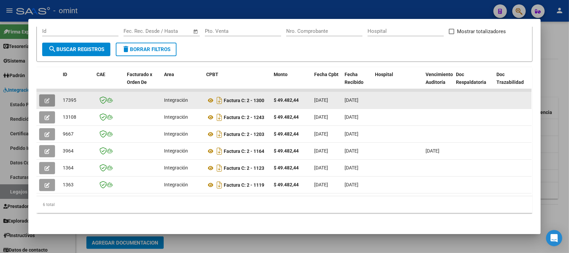
click at [49, 97] on button "button" at bounding box center [47, 100] width 16 height 12
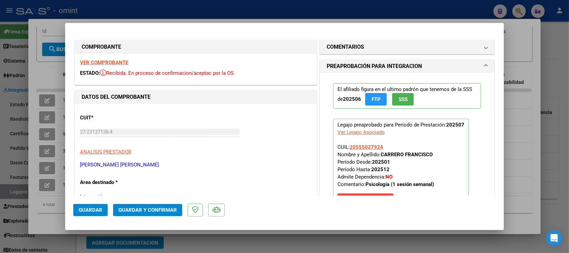
click at [113, 63] on strong "VER COMPROBANTE" at bounding box center [104, 62] width 48 height 6
click at [149, 210] on span "Guardar y Confirmar" at bounding box center [147, 210] width 58 height 6
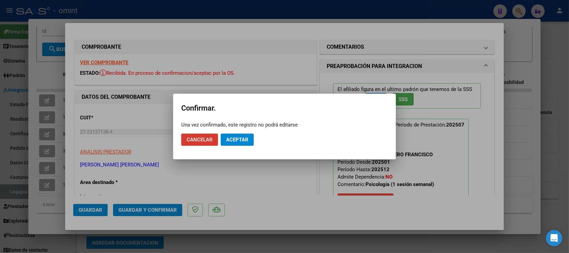
click at [231, 137] on span "Aceptar" at bounding box center [237, 139] width 22 height 6
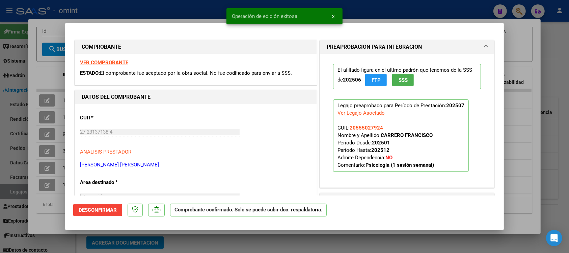
click at [206, 8] on div at bounding box center [284, 126] width 569 height 253
type input "$ 0,00"
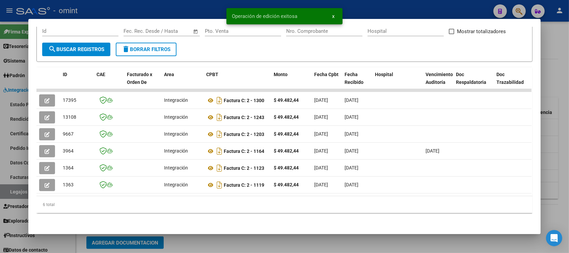
click at [207, 5] on div at bounding box center [284, 126] width 569 height 253
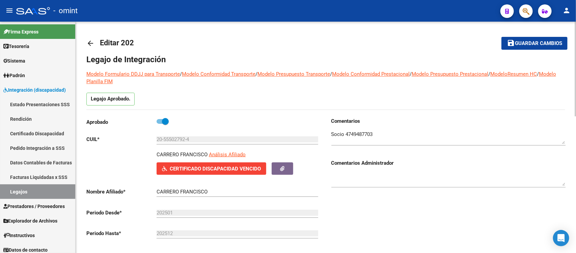
click at [94, 41] on mat-icon "arrow_back" at bounding box center [90, 43] width 8 height 8
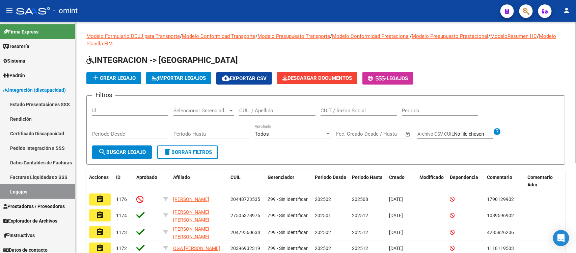
click at [277, 112] on input "CUIL / Apellido" at bounding box center [277, 110] width 76 height 6
paste input "20576547022"
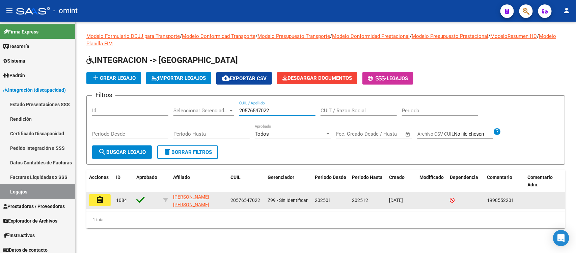
type input "20576547022"
click at [97, 197] on mat-icon "assignment" at bounding box center [100, 199] width 8 height 8
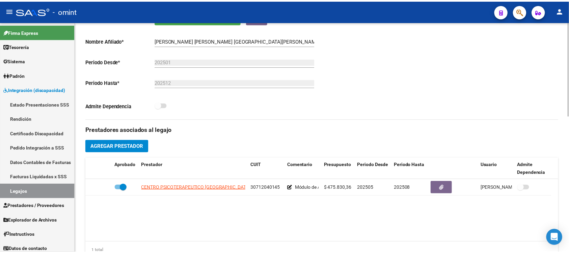
scroll to position [169, 0]
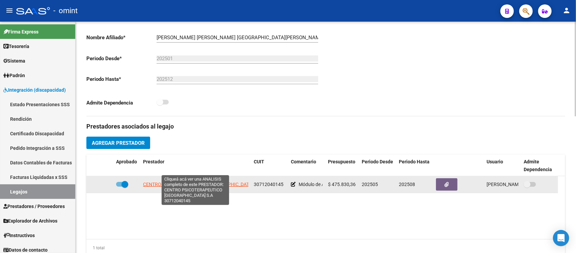
click at [226, 181] on span "CENTRO PSICOTERAPEUTICO BUENOS AIRES S.A" at bounding box center [202, 183] width 118 height 5
type textarea "30712040145"
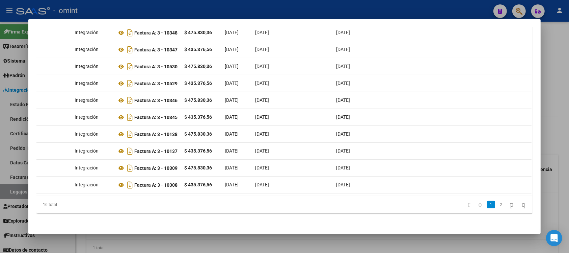
scroll to position [0, 46]
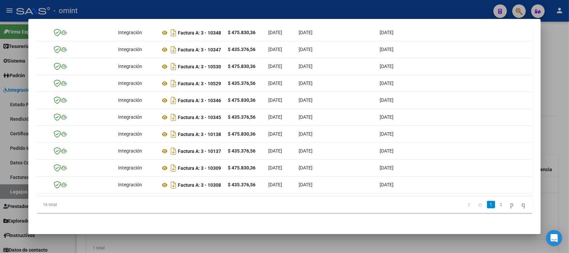
click at [269, 4] on div at bounding box center [284, 126] width 569 height 253
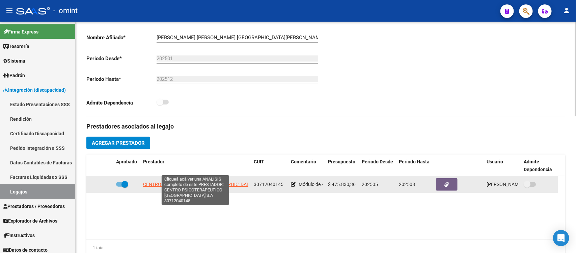
click at [184, 181] on span "CENTRO PSICOTERAPEUTICO BUENOS AIRES S.A" at bounding box center [202, 183] width 118 height 5
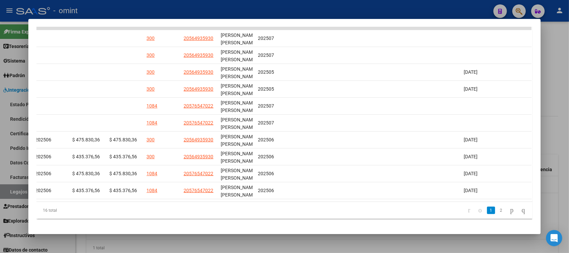
scroll to position [0, 0]
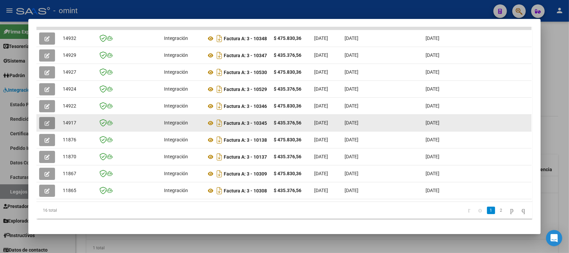
click at [46, 117] on button "button" at bounding box center [47, 123] width 16 height 12
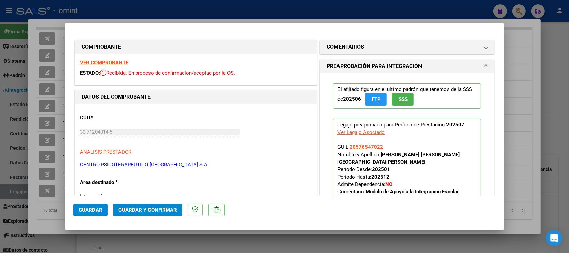
click at [125, 63] on strong "VER COMPROBANTE" at bounding box center [104, 62] width 48 height 6
click at [146, 204] on button "Guardar y Confirmar" at bounding box center [147, 210] width 69 height 12
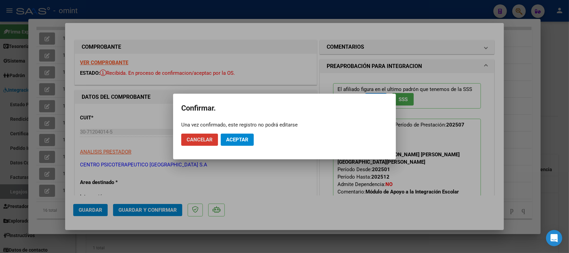
click at [235, 141] on span "Aceptar" at bounding box center [237, 139] width 22 height 6
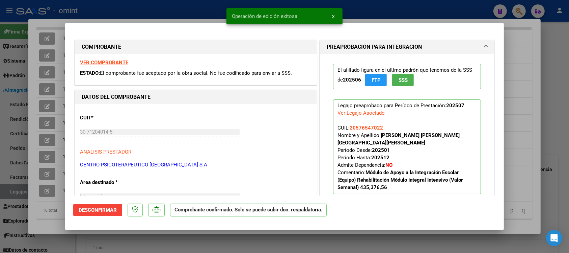
click at [190, 8] on div at bounding box center [284, 126] width 569 height 253
type input "$ 0,00"
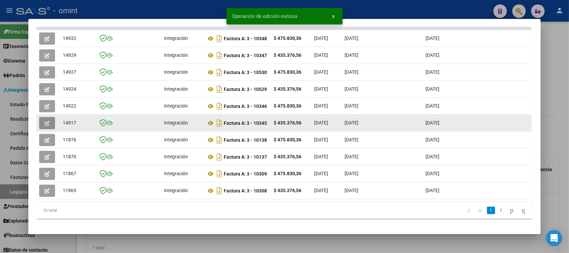
click at [45, 122] on icon "button" at bounding box center [47, 123] width 5 height 5
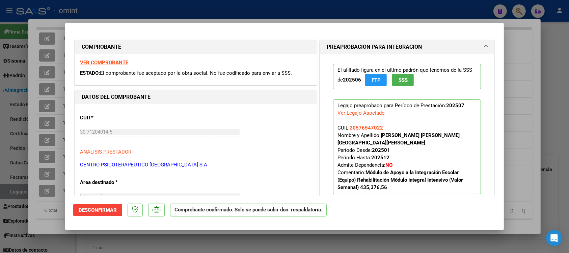
click at [134, 4] on div at bounding box center [284, 126] width 569 height 253
type input "$ 0,00"
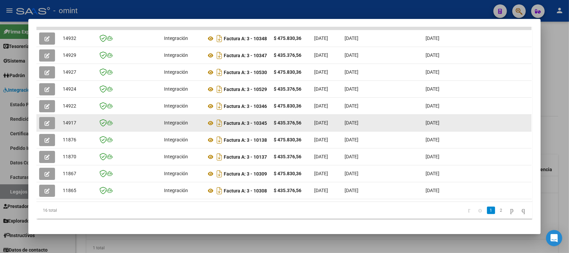
click at [47, 122] on button "button" at bounding box center [47, 123] width 16 height 12
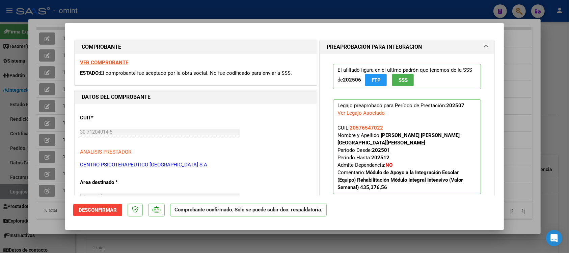
click at [161, 11] on div at bounding box center [284, 126] width 569 height 253
type input "$ 0,00"
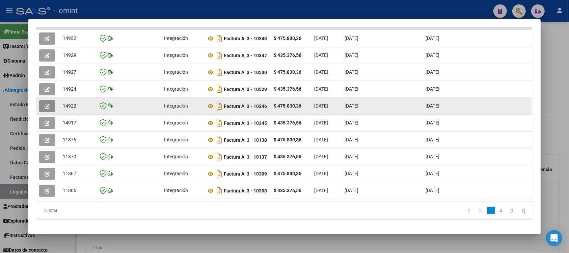
click at [48, 110] on button "button" at bounding box center [47, 106] width 16 height 12
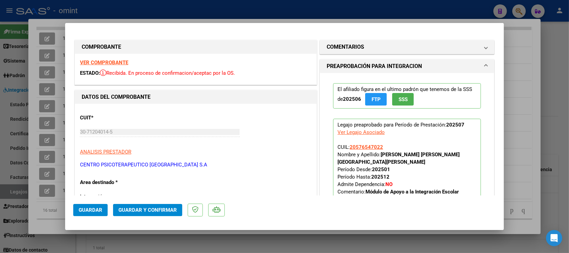
click at [126, 63] on strong "VER COMPROBANTE" at bounding box center [104, 62] width 48 height 6
click at [161, 205] on button "Guardar y Confirmar" at bounding box center [147, 210] width 69 height 12
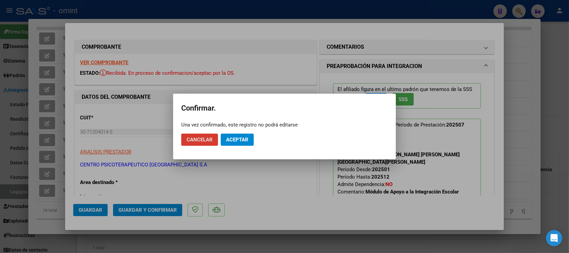
click at [243, 141] on span "Aceptar" at bounding box center [237, 139] width 22 height 6
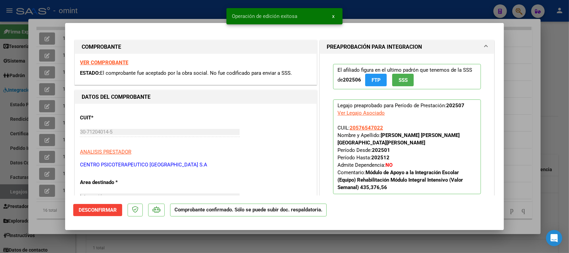
click at [205, 8] on div at bounding box center [284, 126] width 569 height 253
type input "$ 0,00"
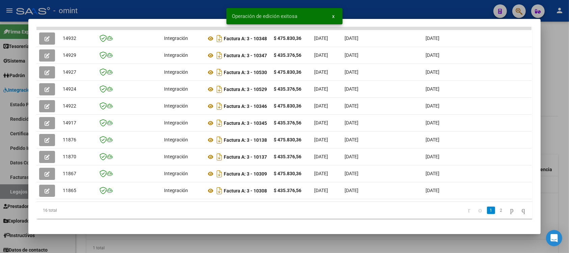
click at [203, 5] on div at bounding box center [284, 126] width 569 height 253
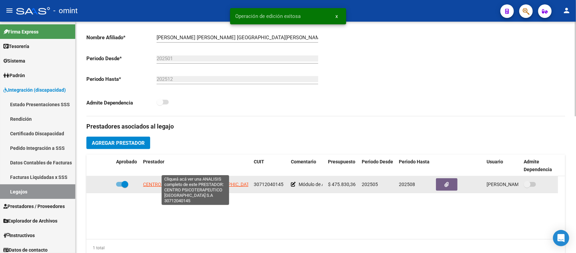
click at [174, 181] on span "CENTRO PSICOTERAPEUTICO BUENOS AIRES S.A" at bounding box center [202, 183] width 118 height 5
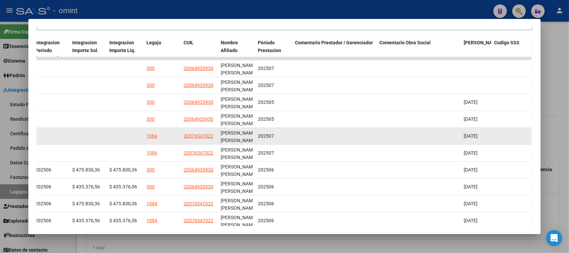
scroll to position [181, 0]
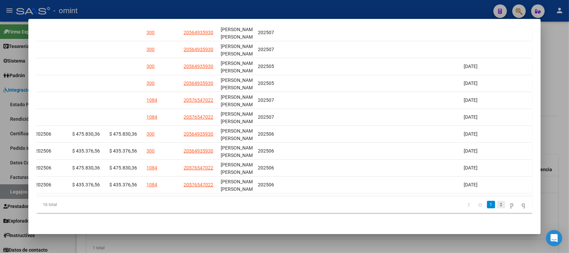
click at [497, 207] on link "2" at bounding box center [501, 204] width 8 height 7
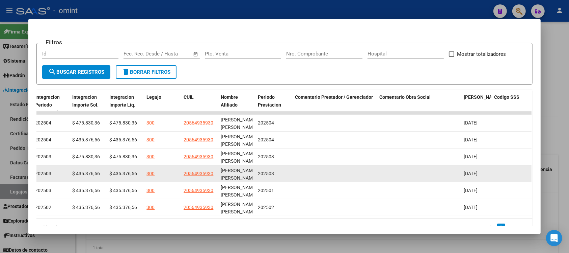
scroll to position [113, 0]
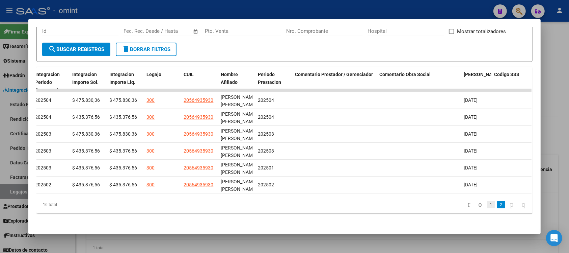
click at [487, 205] on link "1" at bounding box center [491, 204] width 8 height 7
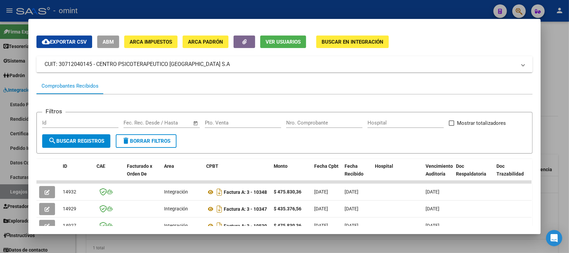
scroll to position [12, 0]
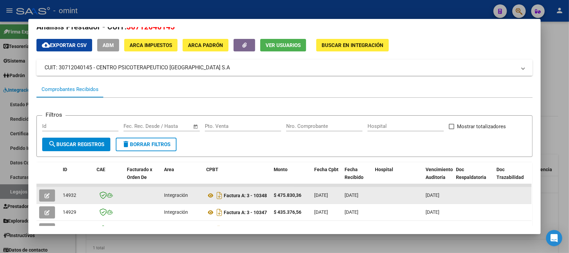
click at [46, 191] on button "button" at bounding box center [47, 195] width 16 height 12
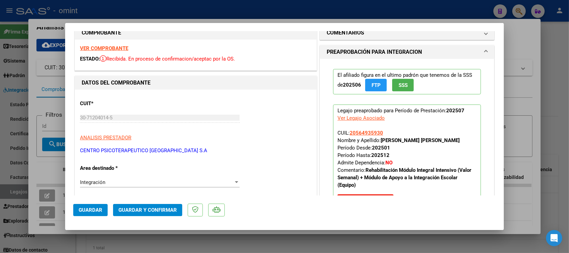
scroll to position [0, 0]
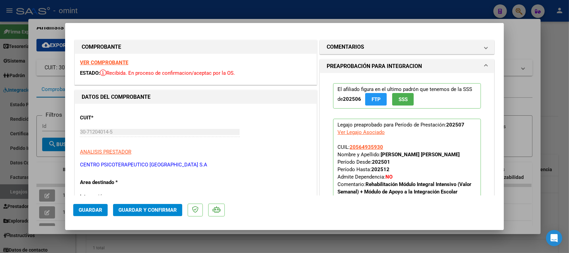
click at [122, 61] on strong "VER COMPROBANTE" at bounding box center [104, 62] width 48 height 6
click at [130, 212] on span "Guardar y Confirmar" at bounding box center [147, 210] width 58 height 6
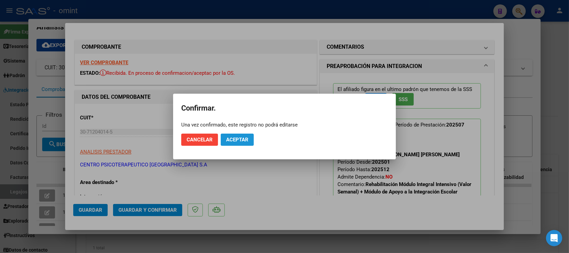
click at [234, 139] on span "Aceptar" at bounding box center [237, 139] width 22 height 6
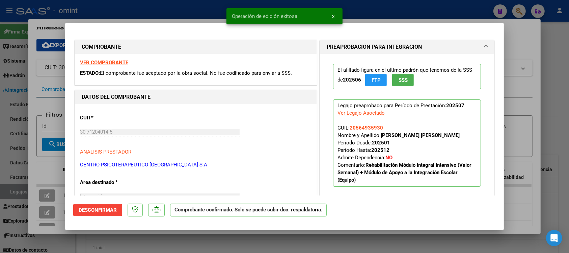
click at [212, 1] on div at bounding box center [284, 126] width 569 height 253
type input "$ 0,00"
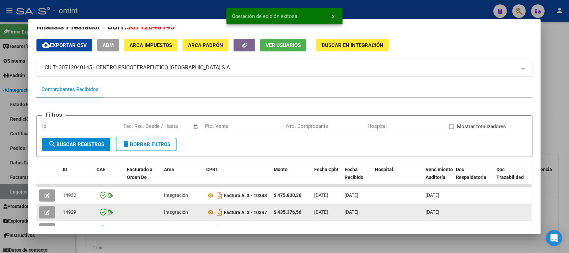
click at [45, 210] on icon "button" at bounding box center [47, 212] width 5 height 5
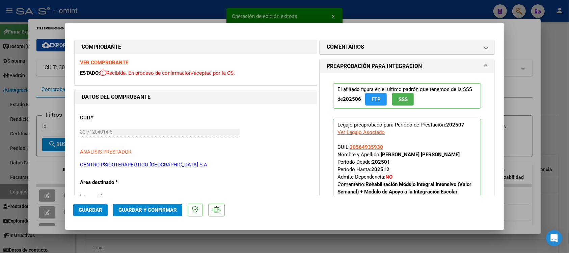
click at [122, 60] on strong "VER COMPROBANTE" at bounding box center [104, 62] width 48 height 6
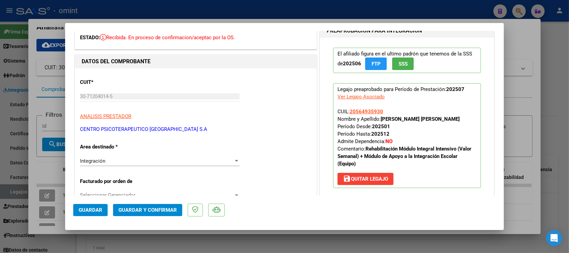
scroll to position [84, 0]
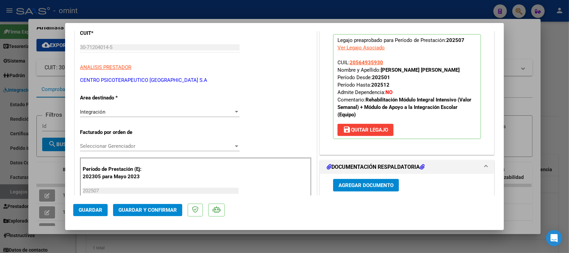
click at [174, 208] on span "Guardar y Confirmar" at bounding box center [147, 210] width 58 height 6
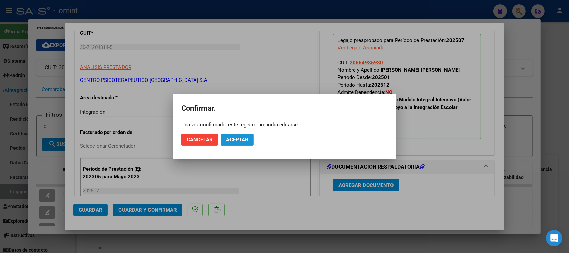
click at [250, 143] on button "Aceptar" at bounding box center [237, 139] width 33 height 12
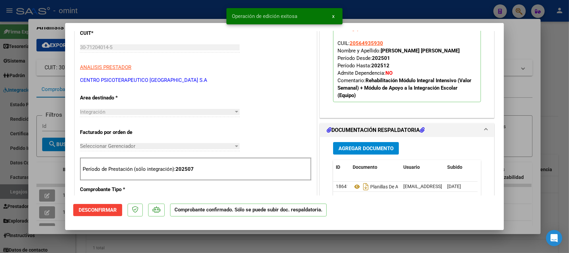
drag, startPoint x: 201, startPoint y: 11, endPoint x: 199, endPoint y: 7, distance: 4.4
click at [200, 10] on div at bounding box center [284, 126] width 569 height 253
type input "$ 0,00"
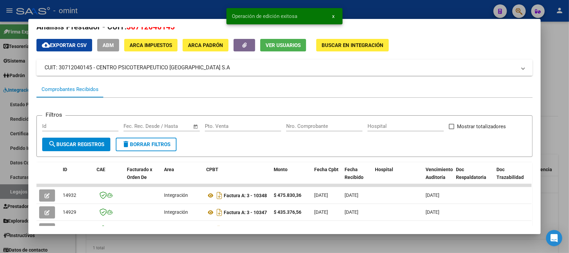
click at [199, 7] on div at bounding box center [284, 126] width 569 height 253
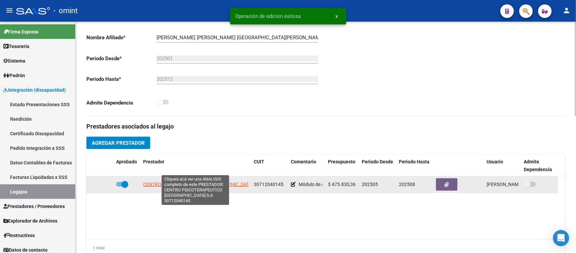
click at [188, 181] on span "CENTRO PSICOTERAPEUTICO BUENOS AIRES S.A" at bounding box center [202, 183] width 118 height 5
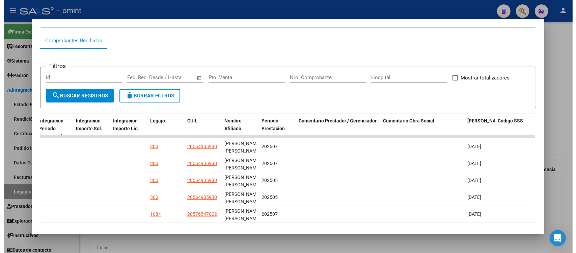
scroll to position [54, 0]
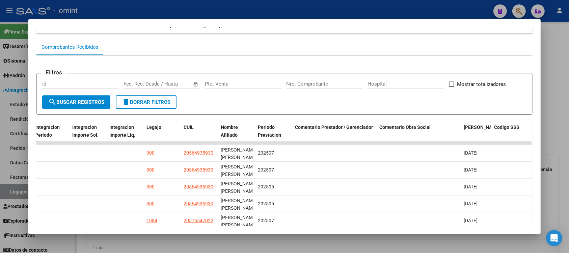
click at [336, 5] on div at bounding box center [284, 126] width 569 height 253
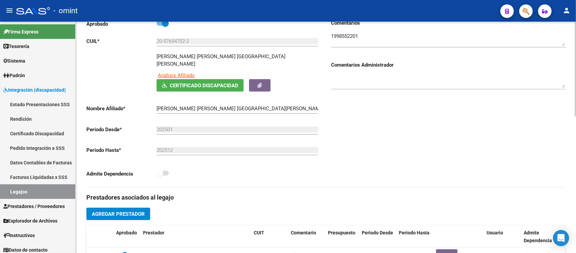
scroll to position [0, 0]
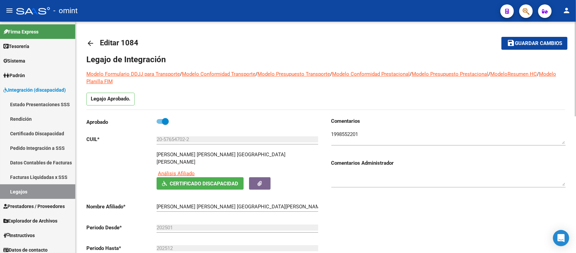
click at [89, 39] on mat-icon "arrow_back" at bounding box center [90, 43] width 8 height 8
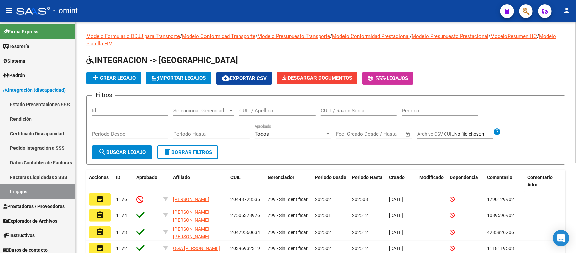
click at [266, 110] on input "CUIL / Apellido" at bounding box center [277, 110] width 76 height 6
paste input "27569330012"
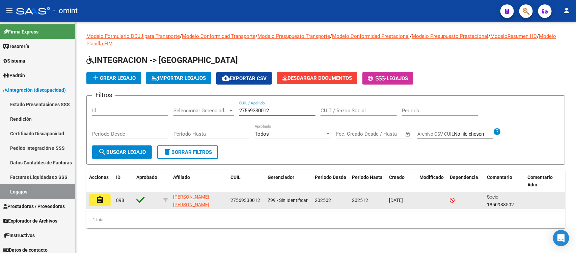
type input "27569330012"
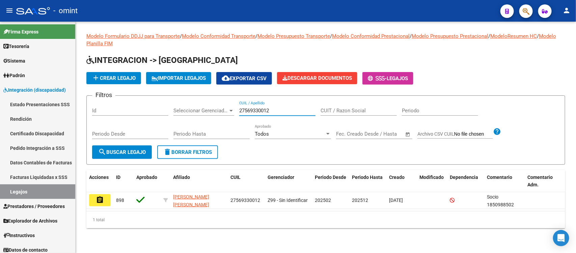
click at [101, 201] on mat-icon "assignment" at bounding box center [100, 199] width 8 height 8
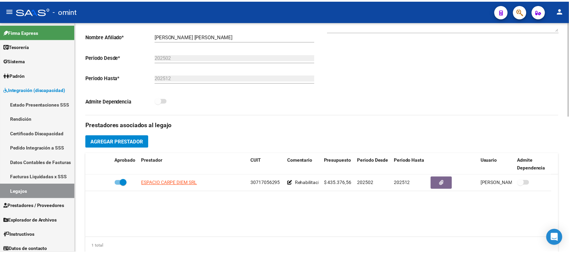
scroll to position [169, 0]
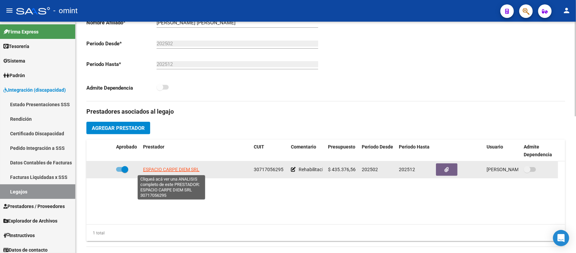
click at [186, 169] on span "ESPACIO CARPE DIEM SRL" at bounding box center [171, 168] width 56 height 5
type textarea "30717056295"
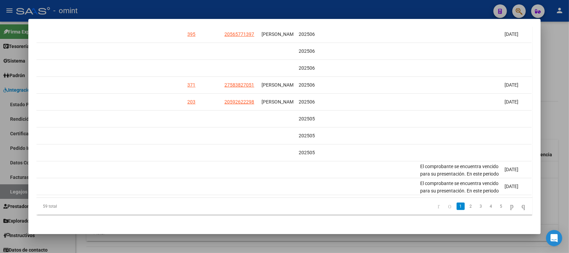
scroll to position [0, 963]
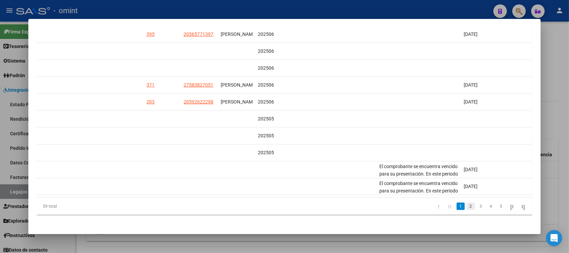
click at [467, 204] on link "2" at bounding box center [471, 205] width 8 height 7
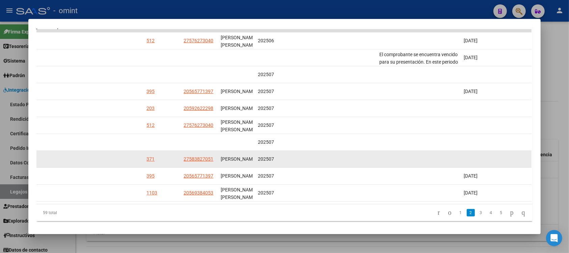
scroll to position [173, 0]
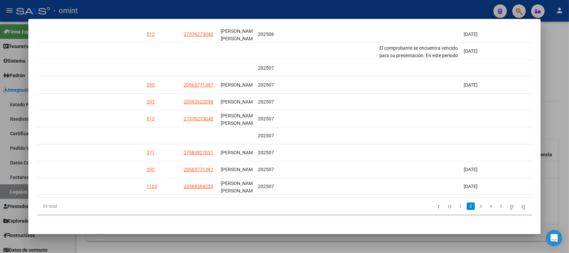
click at [457, 210] on link "1" at bounding box center [461, 205] width 8 height 7
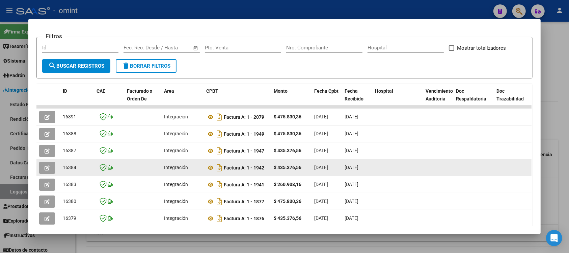
scroll to position [88, 0]
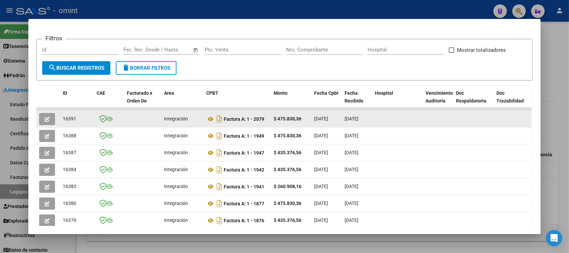
click at [38, 111] on datatable-body-cell at bounding box center [48, 118] width 24 height 17
click at [39, 113] on button "button" at bounding box center [47, 119] width 16 height 12
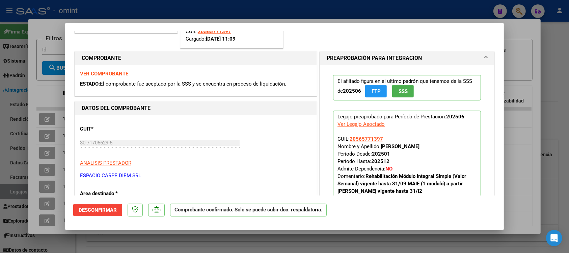
scroll to position [42, 0]
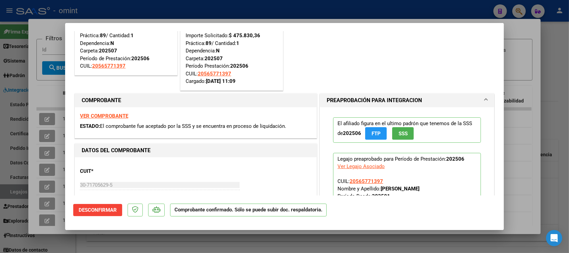
click at [115, 113] on strong "VER COMPROBANTE" at bounding box center [104, 116] width 48 height 6
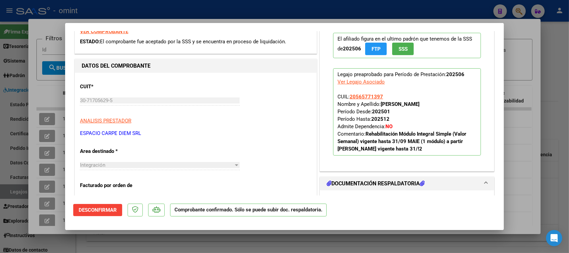
scroll to position [0, 0]
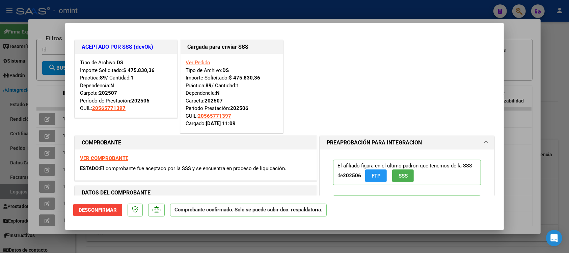
click at [250, 6] on div at bounding box center [284, 126] width 569 height 253
type input "$ 0,00"
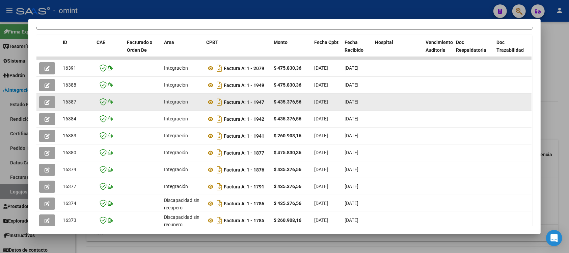
scroll to position [88, 0]
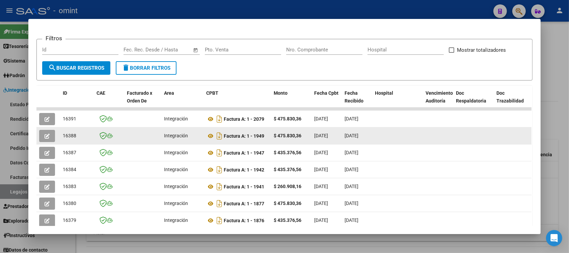
click at [48, 132] on button "button" at bounding box center [47, 136] width 16 height 12
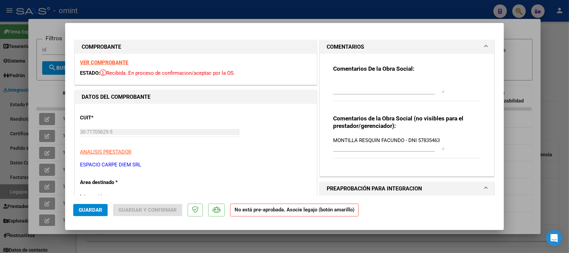
click at [126, 59] on strong "VER COMPROBANTE" at bounding box center [104, 62] width 48 height 6
drag, startPoint x: 414, startPoint y: 137, endPoint x: 440, endPoint y: 138, distance: 26.0
click at [440, 138] on textarea "MONTILLA RESQUIN FACUNDO - DNI 57835463" at bounding box center [388, 143] width 111 height 14
click at [364, 85] on textarea at bounding box center [388, 86] width 111 height 14
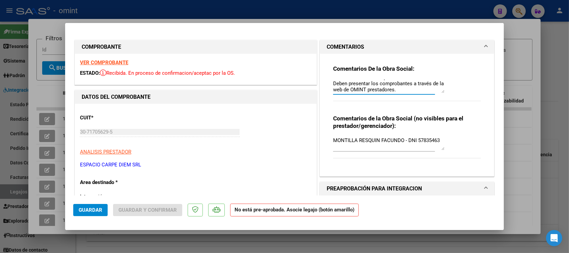
drag, startPoint x: 330, startPoint y: 81, endPoint x: 443, endPoint y: 128, distance: 122.3
click at [443, 128] on div "Comentarios De la Obra Social: Prestación autorizada por sistema cerrado. Deben…" at bounding box center [407, 112] width 158 height 117
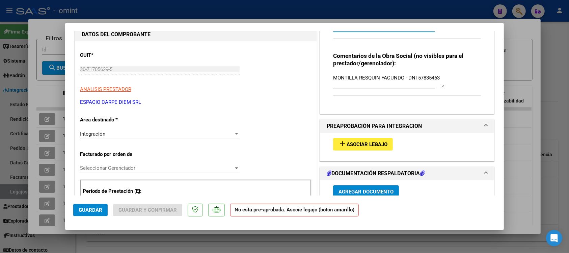
scroll to position [84, 0]
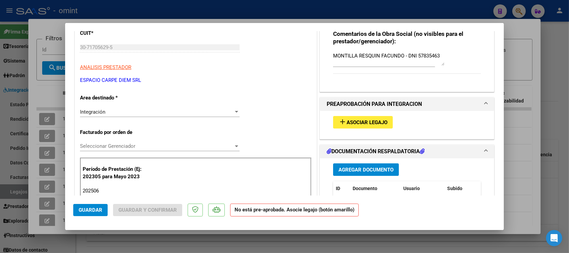
type textarea "Prestación autorizada por sistema cerrado. Deben presentar los comprobantes a t…"
click at [137, 111] on div "Integración" at bounding box center [157, 112] width 154 height 6
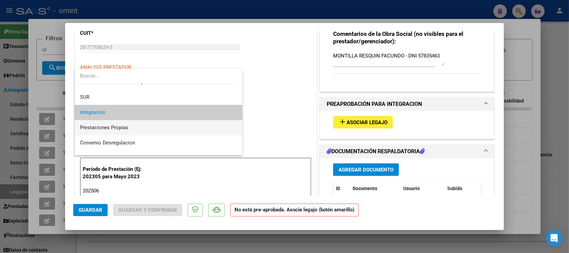
scroll to position [65, 0]
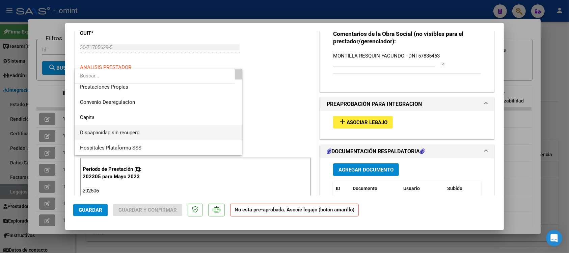
click at [148, 130] on span "Discapacidad sin recupero" at bounding box center [158, 132] width 157 height 15
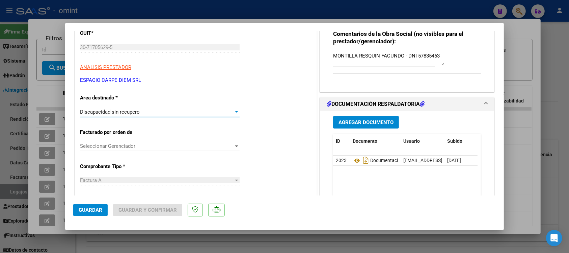
click at [101, 208] on span "Guardar" at bounding box center [91, 210] width 24 height 6
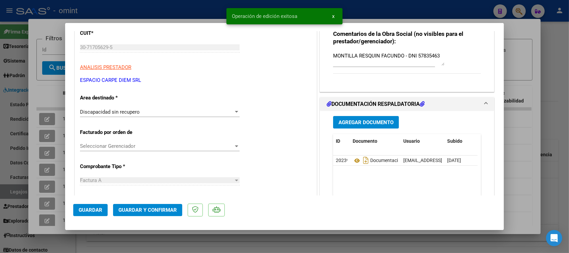
click at [173, 10] on div at bounding box center [284, 126] width 569 height 253
type input "$ 0,00"
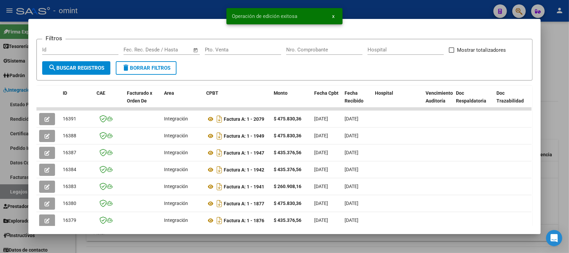
click at [171, 5] on div at bounding box center [284, 126] width 569 height 253
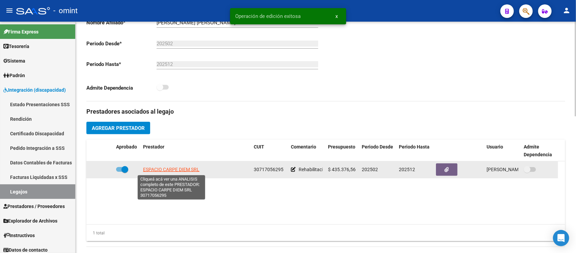
click at [179, 169] on span "ESPACIO CARPE DIEM SRL" at bounding box center [171, 168] width 56 height 5
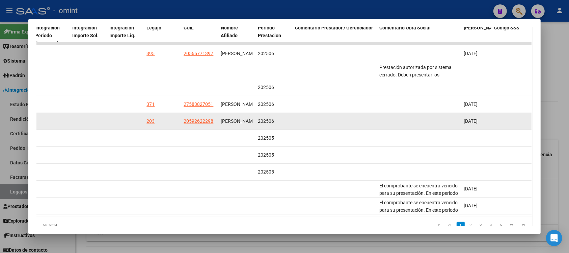
scroll to position [175, 0]
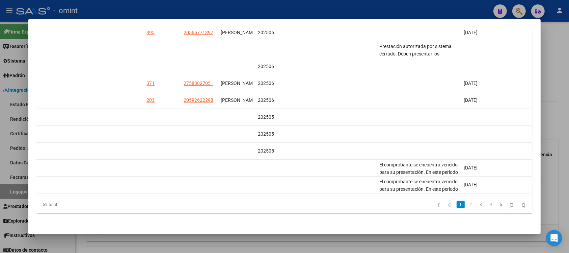
click at [374, 196] on div "ID CAE Facturado x Orden De Area CPBT Monto Fecha Cpbt Fecha Recibido Hospital …" at bounding box center [284, 106] width 496 height 213
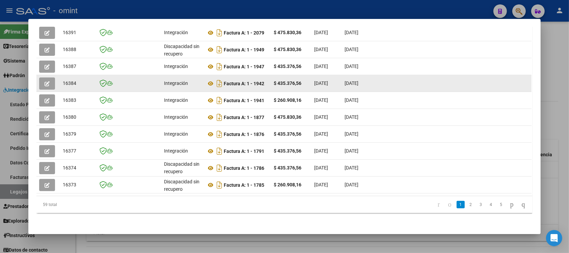
scroll to position [132, 0]
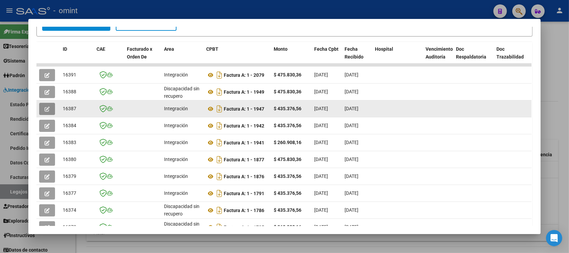
click at [50, 108] on button "button" at bounding box center [47, 109] width 16 height 12
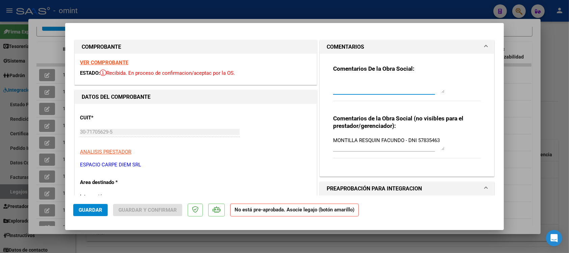
click at [380, 92] on textarea at bounding box center [388, 86] width 111 height 14
paste textarea "30717056295"
drag, startPoint x: 368, startPoint y: 82, endPoint x: 304, endPoint y: 83, distance: 64.5
click at [320, 85] on div "Comentarios De la Obra Social: 30717056295 Comentarios de la Obra Social (no vi…" at bounding box center [407, 115] width 174 height 122
type textarea "30717056295"
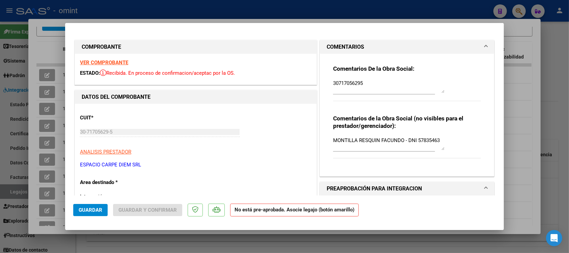
click at [281, 17] on div at bounding box center [284, 126] width 569 height 253
type input "$ 0,00"
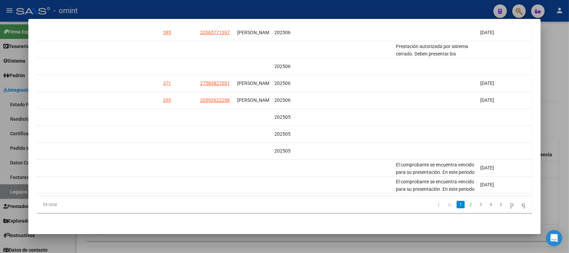
scroll to position [0, 963]
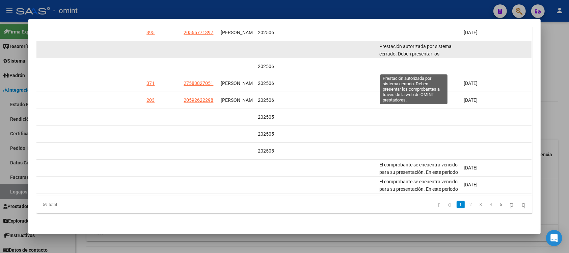
click at [421, 44] on span "Prestación autorizada por sistema cerrado. Deben presentar los comprobantes a t…" at bounding box center [416, 58] width 75 height 28
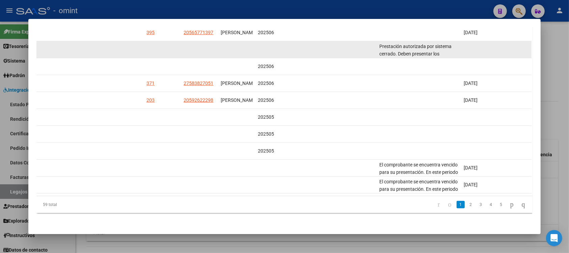
click at [421, 44] on span "Prestación autorizada por sistema cerrado. Deben presentar los comprobantes a t…" at bounding box center [416, 58] width 75 height 28
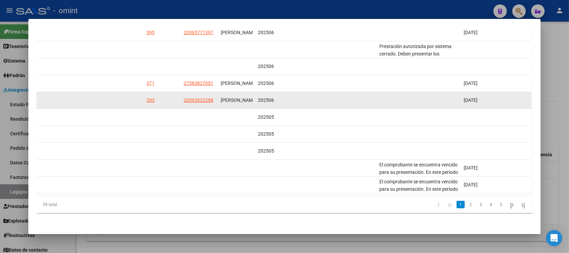
copy span "Prestación autorizada por sistema cerrado. Deben presentar los comprobantes a t…"
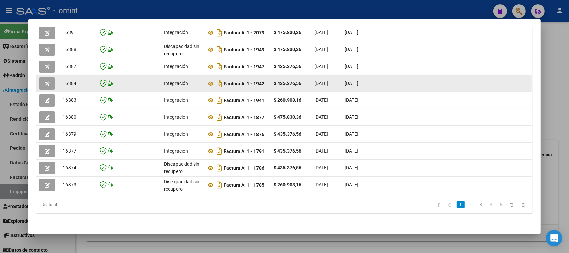
scroll to position [90, 0]
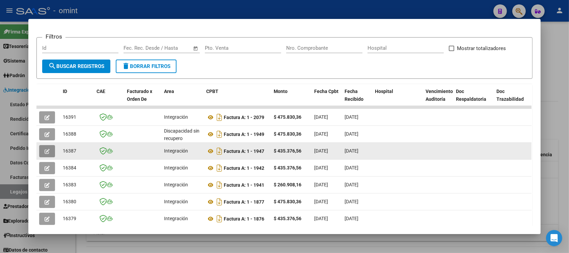
click at [45, 149] on icon "button" at bounding box center [47, 151] width 5 height 5
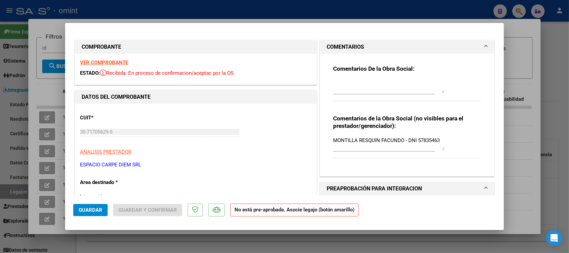
click at [388, 93] on div at bounding box center [388, 86] width 111 height 16
paste textarea "Prestación autorizada por sistema cerrado. Deben presentar los comprobantes a t…"
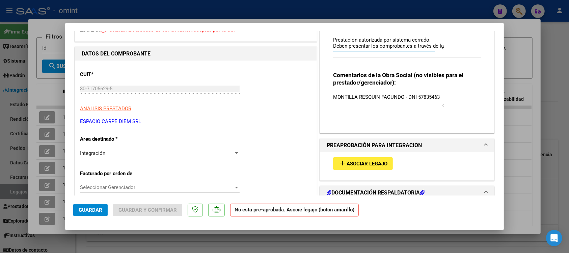
scroll to position [84, 0]
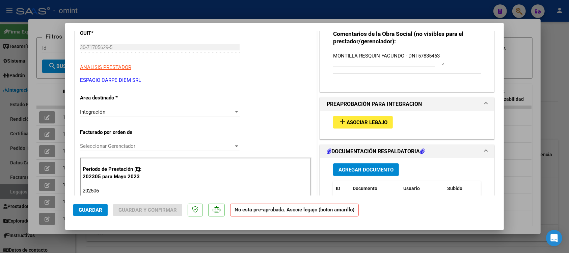
type textarea "Prestación autorizada por sistema cerrado. Deben presentar los comprobantes a t…"
click at [123, 111] on div "Integración" at bounding box center [157, 112] width 154 height 6
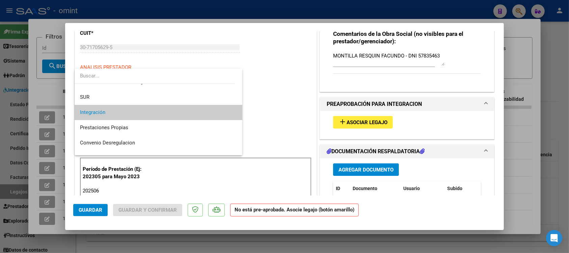
scroll to position [65, 0]
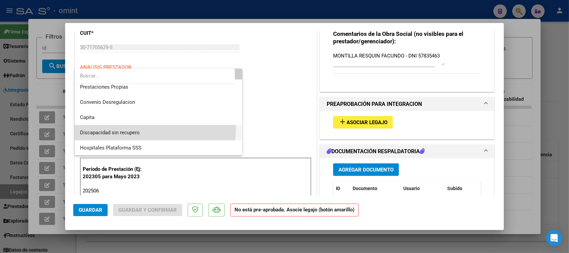
click at [147, 129] on span "Discapacidad sin recupero" at bounding box center [158, 132] width 157 height 15
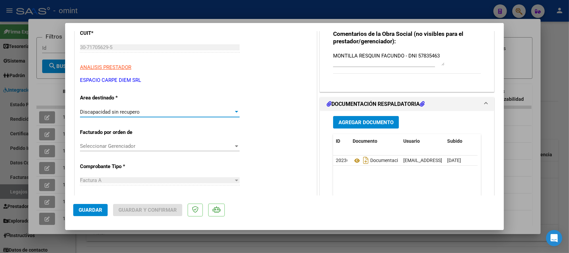
click at [101, 203] on mat-dialog-actions "Guardar Guardar y Confirmar" at bounding box center [284, 208] width 423 height 27
click at [101, 204] on button "Guardar" at bounding box center [90, 210] width 34 height 12
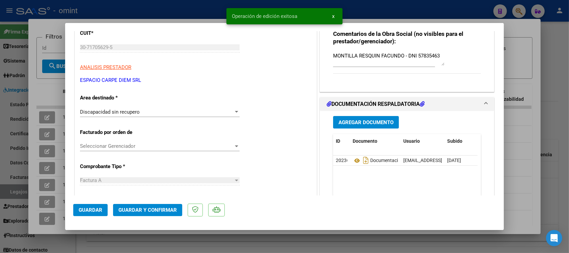
click at [191, 9] on div at bounding box center [284, 126] width 569 height 253
type input "$ 0,00"
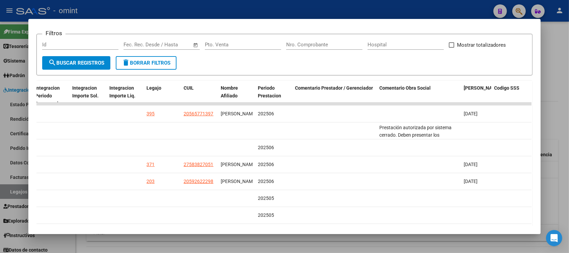
scroll to position [90, 0]
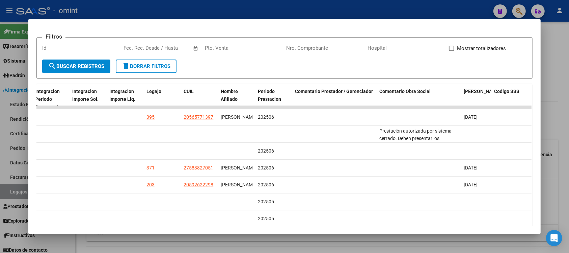
click at [392, 11] on div at bounding box center [284, 126] width 569 height 253
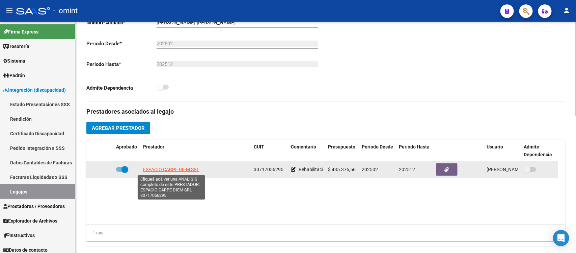
click at [183, 167] on span "ESPACIO CARPE DIEM SRL" at bounding box center [171, 168] width 56 height 5
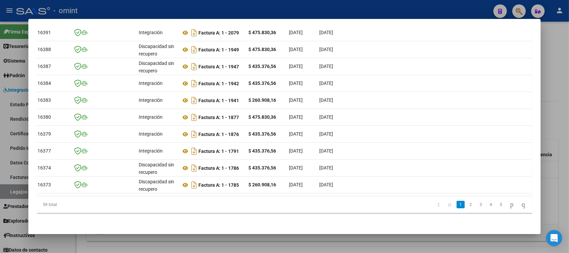
scroll to position [0, 0]
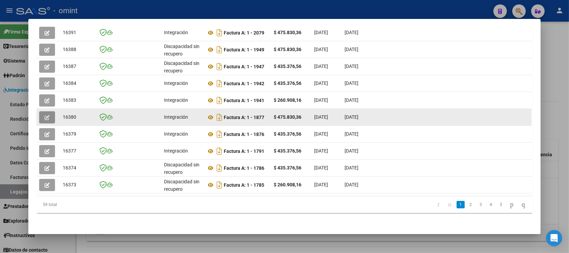
click at [39, 112] on button "button" at bounding box center [47, 117] width 16 height 12
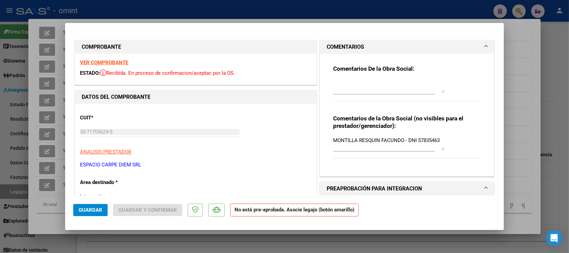
click at [356, 86] on textarea at bounding box center [388, 86] width 111 height 14
paste textarea "30717056295"
type textarea "30717056295"
drag, startPoint x: 374, startPoint y: 82, endPoint x: 313, endPoint y: 85, distance: 61.5
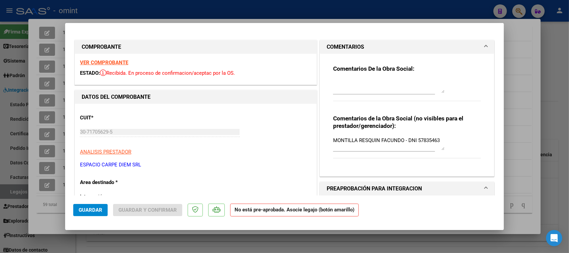
click at [332, 9] on div at bounding box center [284, 126] width 569 height 253
type input "$ 0,00"
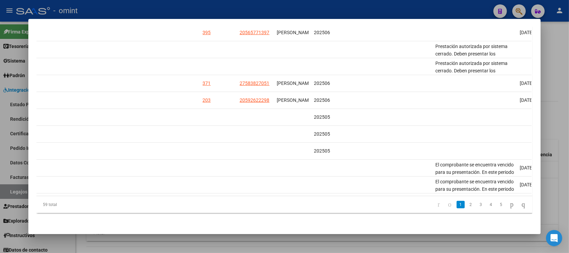
scroll to position [0, 963]
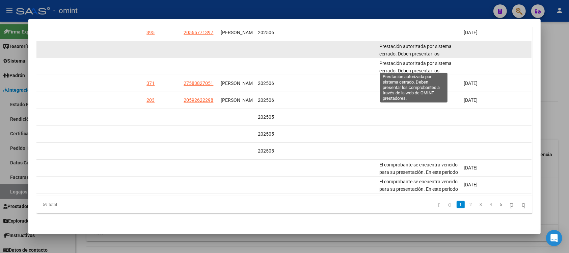
click at [406, 46] on span "Prestación autorizada por sistema cerrado. Deben presentar los comprobantes a t…" at bounding box center [416, 58] width 75 height 28
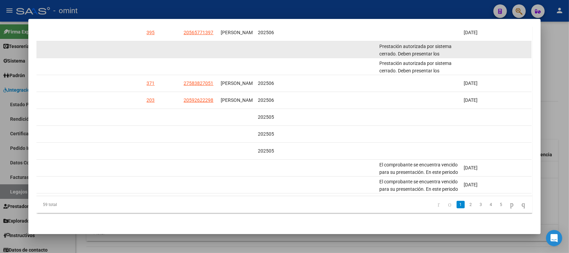
click at [406, 46] on span "Prestación autorizada por sistema cerrado. Deben presentar los comprobantes a t…" at bounding box center [416, 58] width 75 height 28
copy span "Prestación autorizada por sistema cerrado. Deben presentar los comprobantes a t…"
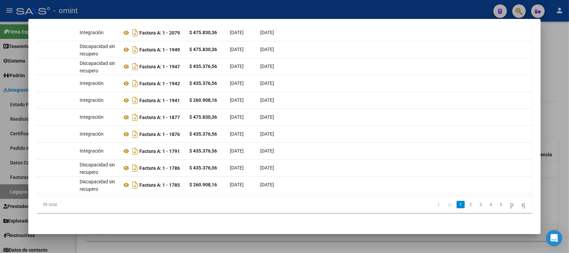
scroll to position [0, 0]
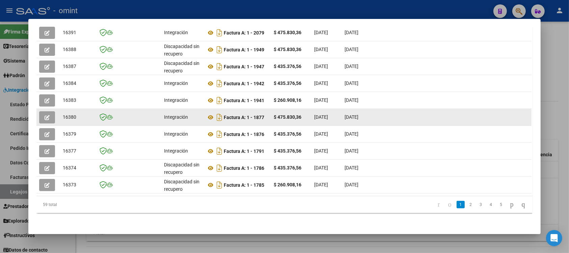
click at [47, 115] on button "button" at bounding box center [47, 117] width 16 height 12
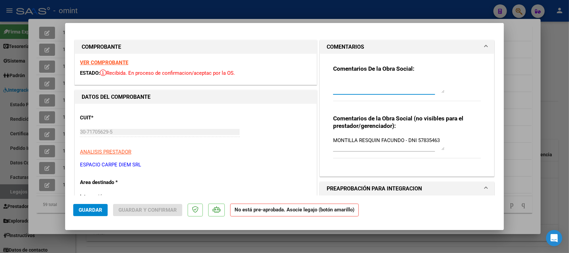
paste textarea "Prestación autorizada por sistema cerrado. Deben presentar los comprobantes a t…"
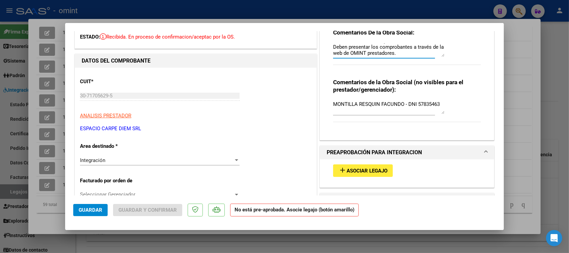
scroll to position [84, 0]
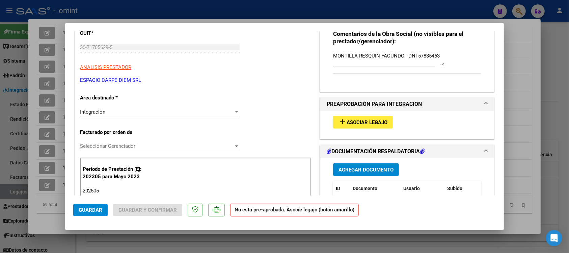
type textarea "Prestación autorizada por sistema cerrado. Deben presentar los comprobantes a t…"
click at [118, 110] on div "Integración" at bounding box center [157, 112] width 154 height 6
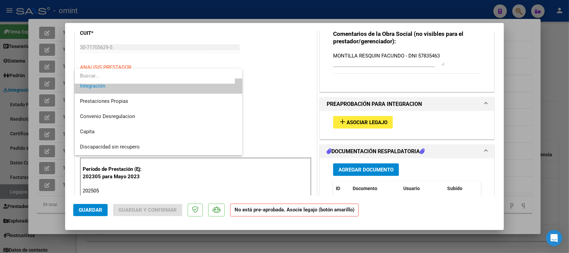
scroll to position [65, 0]
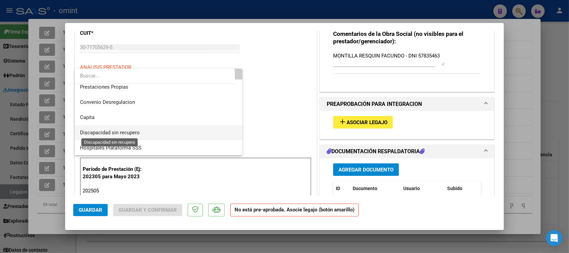
click at [133, 129] on span "Discapacidad sin recupero" at bounding box center [110, 132] width 60 height 6
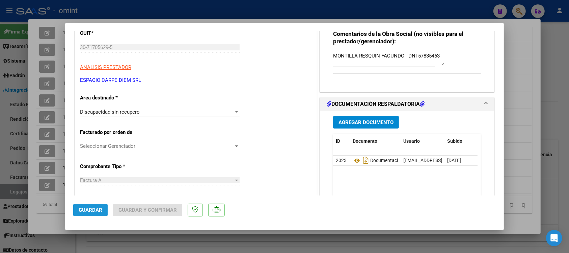
click at [90, 206] on button "Guardar" at bounding box center [90, 210] width 34 height 12
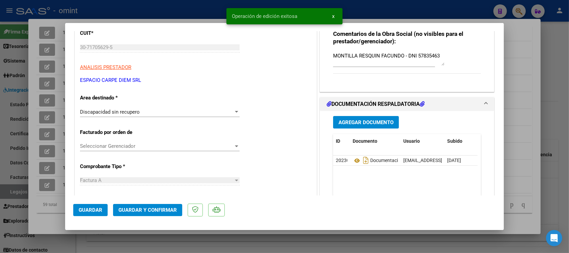
click at [166, 9] on div at bounding box center [284, 126] width 569 height 253
type input "$ 0,00"
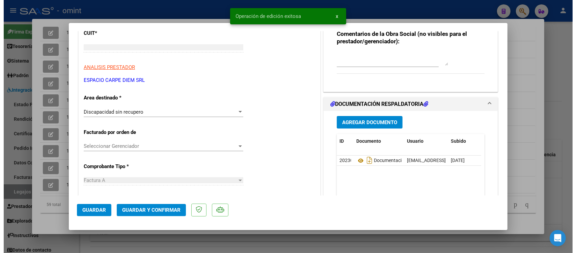
scroll to position [0, 0]
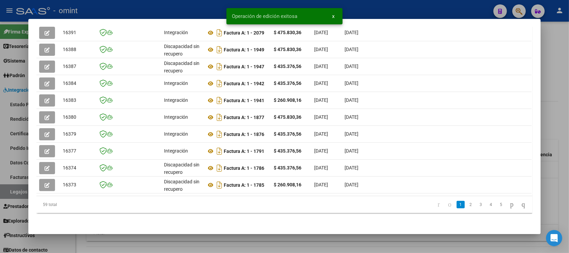
click at [165, 11] on div at bounding box center [284, 126] width 569 height 253
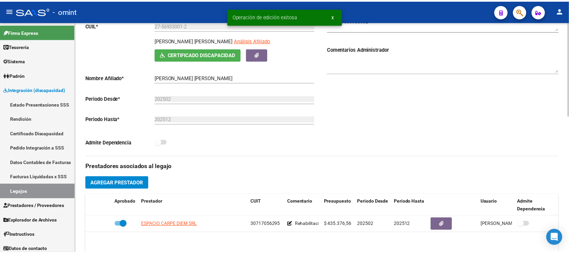
scroll to position [169, 0]
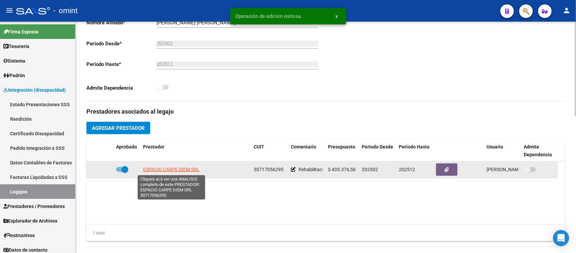
click at [167, 169] on span "ESPACIO CARPE DIEM SRL" at bounding box center [171, 168] width 56 height 5
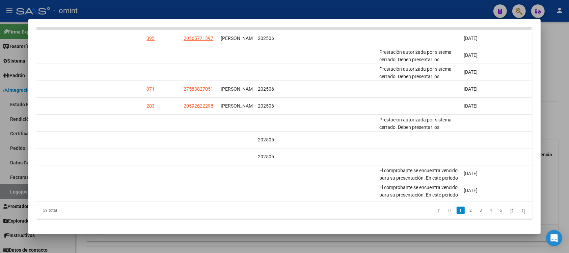
drag, startPoint x: 485, startPoint y: 205, endPoint x: 308, endPoint y: 206, distance: 177.6
click at [308, 206] on div "59 total 1 2 3 4 5" at bounding box center [284, 210] width 496 height 17
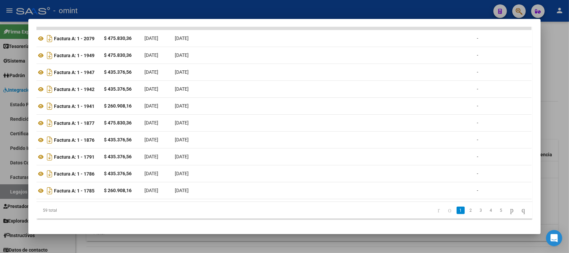
scroll to position [0, 0]
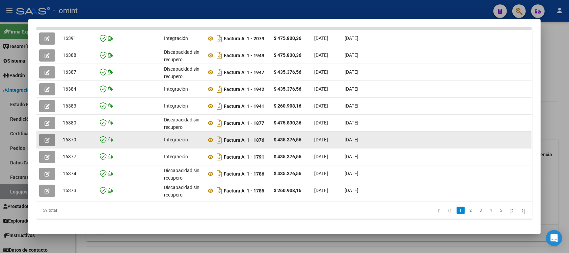
click at [45, 138] on icon "button" at bounding box center [47, 139] width 5 height 5
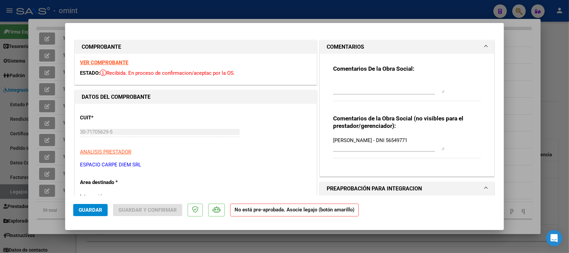
click at [117, 63] on strong "VER COMPROBANTE" at bounding box center [104, 62] width 48 height 6
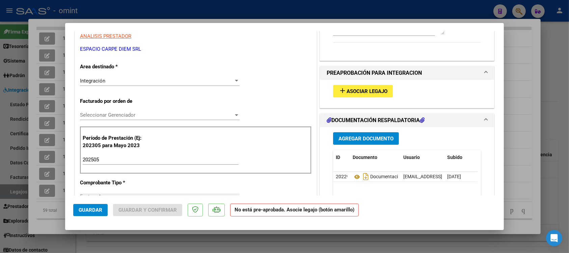
scroll to position [127, 0]
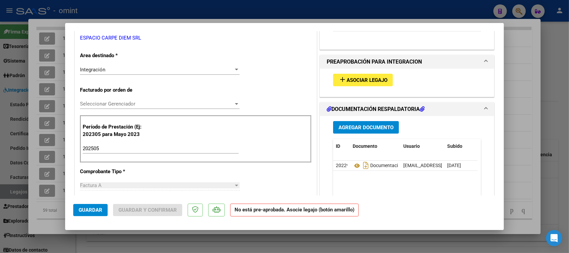
click at [358, 79] on span "Asociar Legajo" at bounding box center [367, 80] width 41 height 6
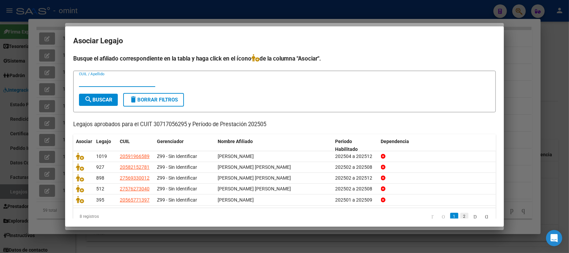
click at [460, 217] on link "2" at bounding box center [464, 215] width 8 height 7
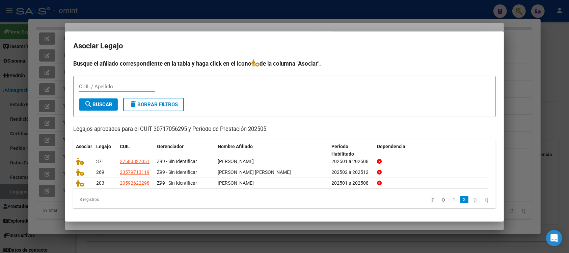
click at [237, 24] on div at bounding box center [284, 126] width 569 height 253
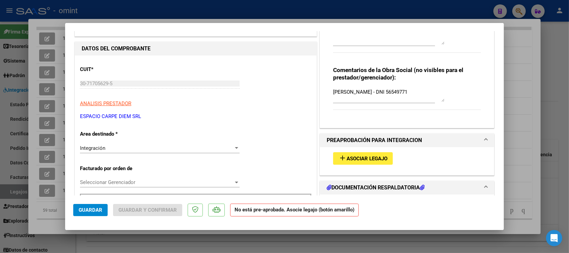
scroll to position [42, 0]
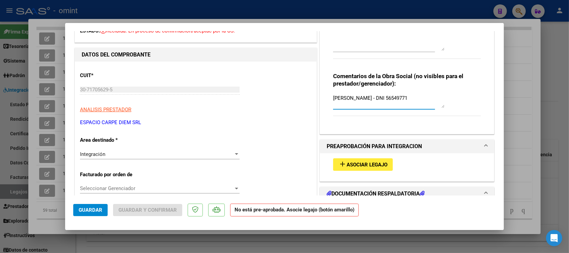
drag, startPoint x: 402, startPoint y: 95, endPoint x: 428, endPoint y: 97, distance: 26.4
click at [428, 97] on textarea "MERCADO LUCAS ISMAEL - DNI 56549771" at bounding box center [388, 101] width 111 height 14
drag, startPoint x: 331, startPoint y: 98, endPoint x: 389, endPoint y: 105, distance: 58.8
click at [389, 105] on textarea "MERCADO LUCAS ISMAEL - DNI 56549771" at bounding box center [388, 101] width 111 height 14
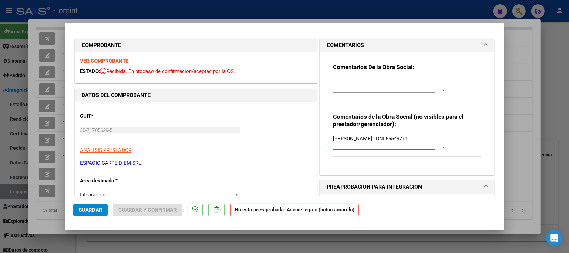
scroll to position [0, 0]
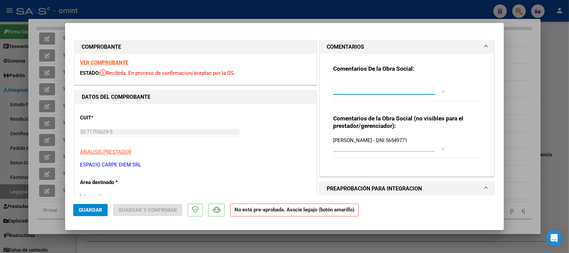
click at [402, 91] on textarea at bounding box center [388, 86] width 111 height 14
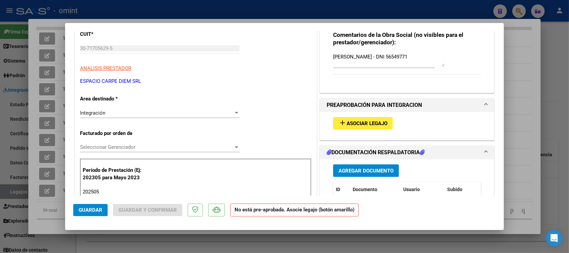
scroll to position [84, 0]
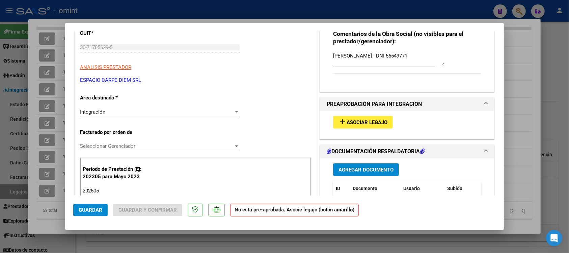
type textarea "El DNI no coincide con un socio de OMINT."
click at [121, 114] on div "Integración" at bounding box center [157, 112] width 154 height 6
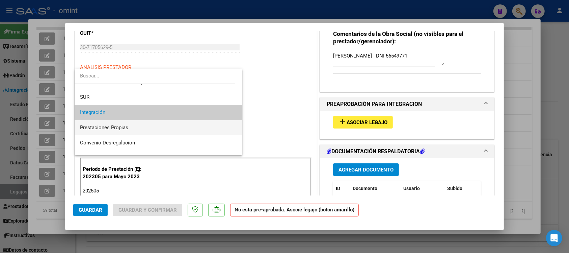
scroll to position [65, 0]
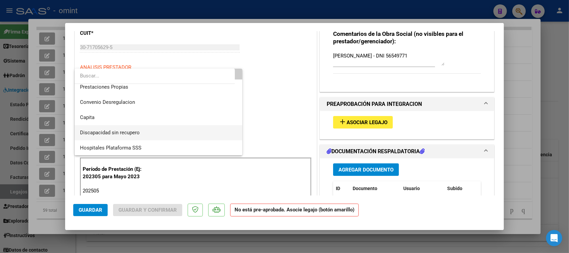
click at [139, 127] on span "Discapacidad sin recupero" at bounding box center [158, 132] width 157 height 15
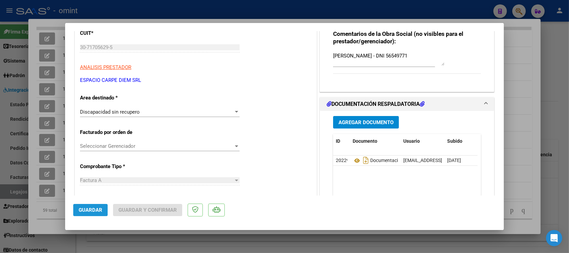
click at [88, 208] on span "Guardar" at bounding box center [91, 210] width 24 height 6
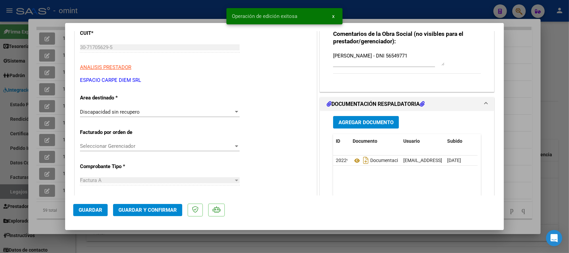
click at [181, 6] on div at bounding box center [284, 126] width 569 height 253
type input "$ 0,00"
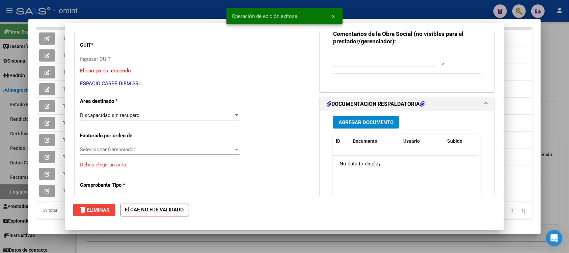
scroll to position [0, 0]
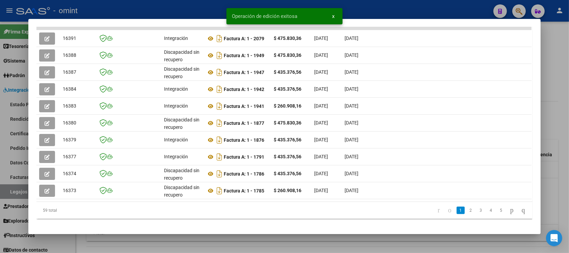
click at [181, 6] on div at bounding box center [284, 126] width 569 height 253
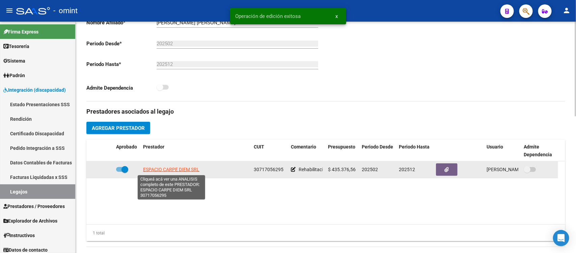
click at [168, 167] on span "ESPACIO CARPE DIEM SRL" at bounding box center [171, 168] width 56 height 5
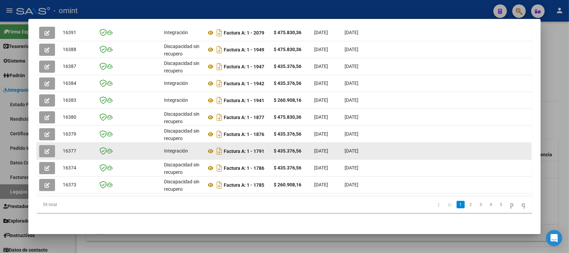
click at [39, 145] on button "button" at bounding box center [47, 151] width 16 height 12
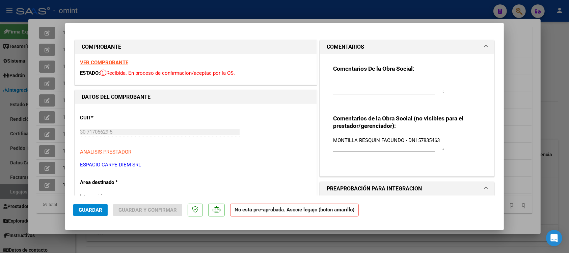
click at [382, 3] on div at bounding box center [284, 126] width 569 height 253
type input "$ 0,00"
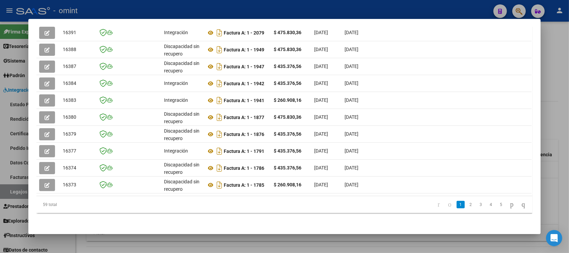
scroll to position [0, 963]
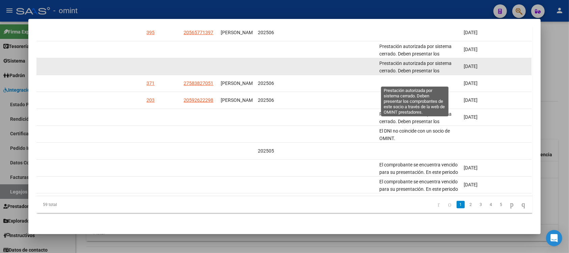
click at [434, 60] on span "Prestación autorizada por sistema cerrado. Deben presentar los comprobantes de …" at bounding box center [417, 74] width 77 height 28
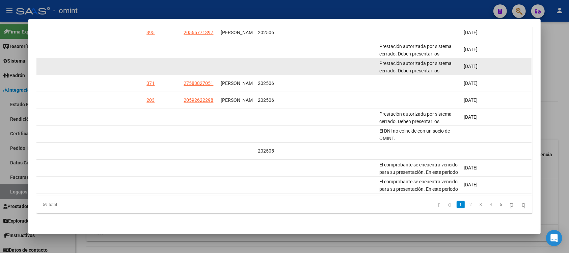
click at [434, 60] on span "Prestación autorizada por sistema cerrado. Deben presentar los comprobantes de …" at bounding box center [417, 74] width 77 height 28
copy span "Prestación autorizada por sistema cerrado. Deben presentar los comprobantes de …"
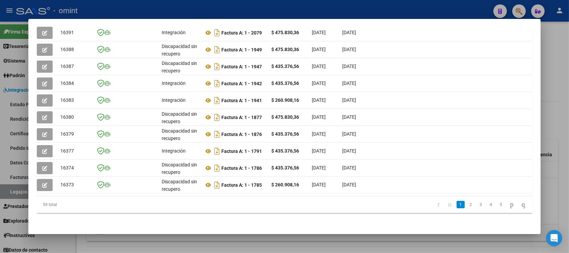
scroll to position [0, 0]
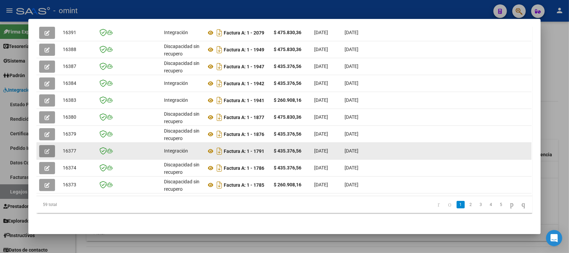
click at [45, 149] on icon "button" at bounding box center [47, 151] width 5 height 5
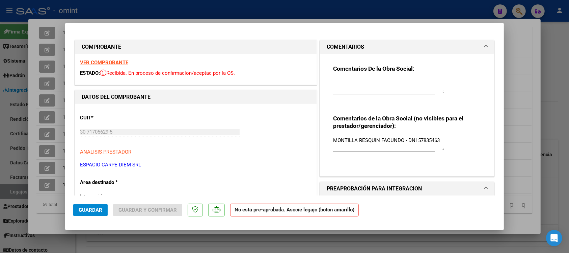
click at [351, 84] on textarea at bounding box center [388, 86] width 111 height 14
paste textarea "Prestación autorizada por sistema cerrado. Deben presentar los comprobantes de …"
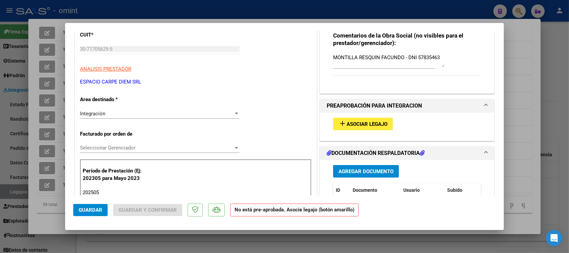
scroll to position [84, 0]
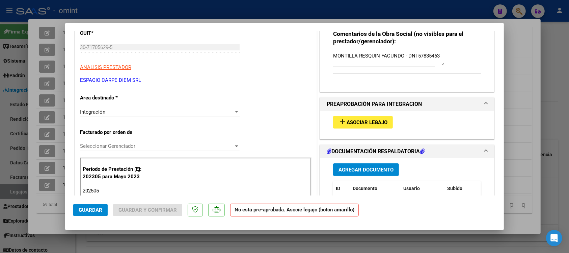
type textarea "Prestación autorizada por sistema cerrado. Deben presentar los comprobantes de …"
click at [112, 111] on div "Integración" at bounding box center [157, 112] width 154 height 6
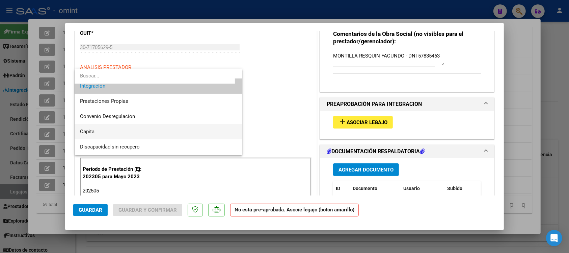
scroll to position [65, 0]
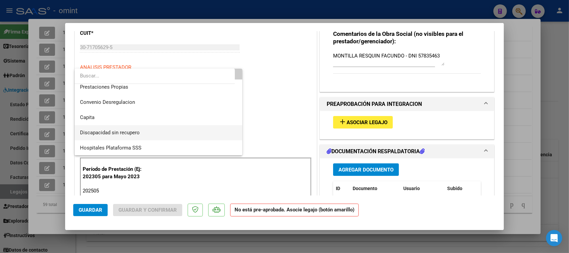
click at [142, 129] on span "Discapacidad sin recupero" at bounding box center [158, 132] width 157 height 15
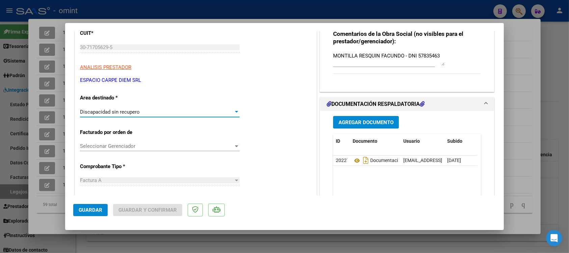
click at [96, 211] on span "Guardar" at bounding box center [91, 210] width 24 height 6
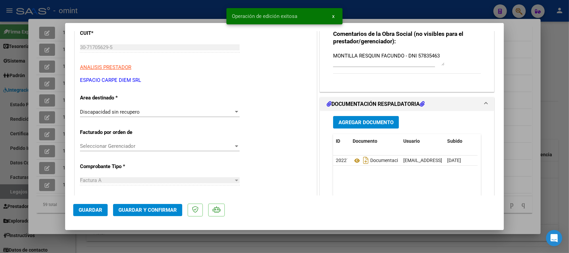
click at [147, 12] on div at bounding box center [284, 126] width 569 height 253
type input "$ 0,00"
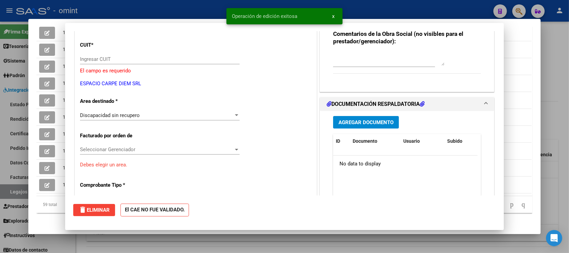
scroll to position [0, 0]
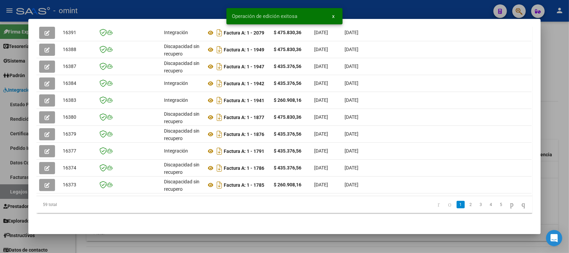
click at [149, 9] on div at bounding box center [284, 126] width 569 height 253
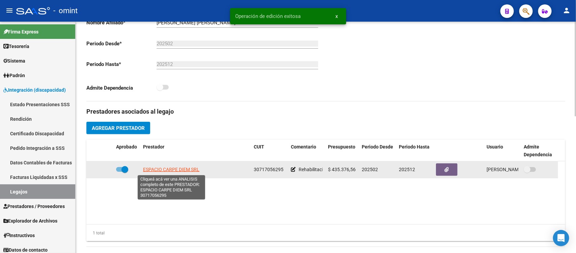
click at [165, 171] on span "ESPACIO CARPE DIEM SRL" at bounding box center [171, 168] width 56 height 5
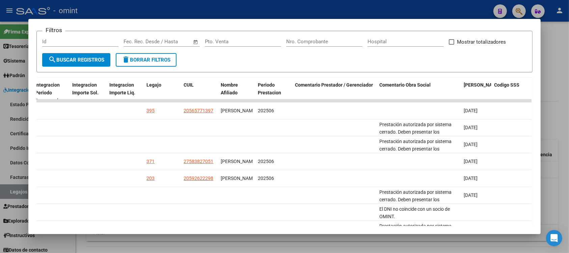
scroll to position [181, 0]
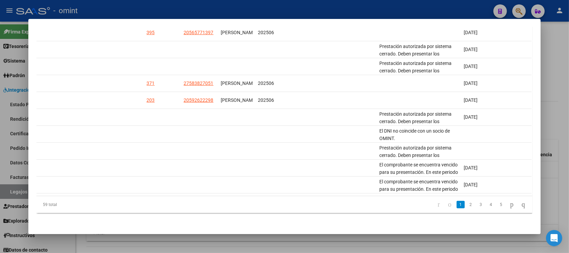
click at [338, 3] on div at bounding box center [284, 126] width 569 height 253
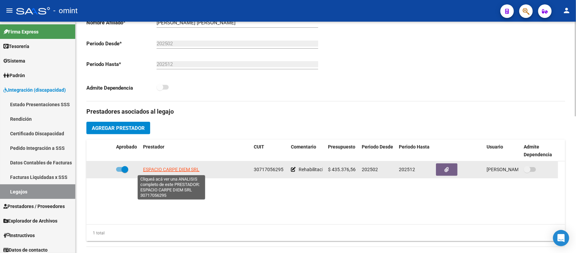
click at [166, 167] on span "ESPACIO CARPE DIEM SRL" at bounding box center [171, 168] width 56 height 5
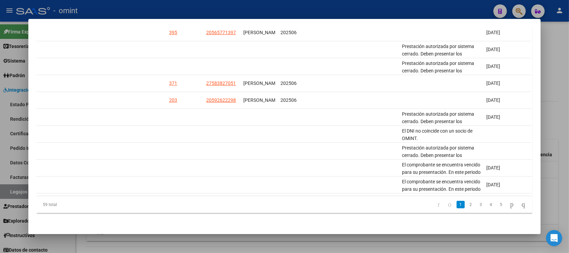
scroll to position [0, 963]
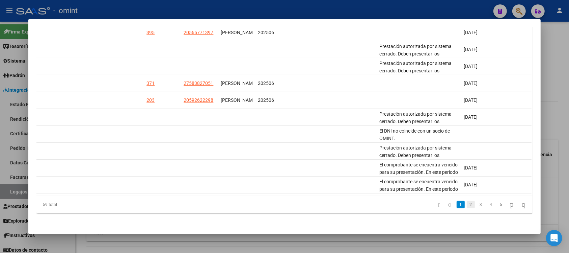
click at [467, 206] on link "2" at bounding box center [471, 204] width 8 height 7
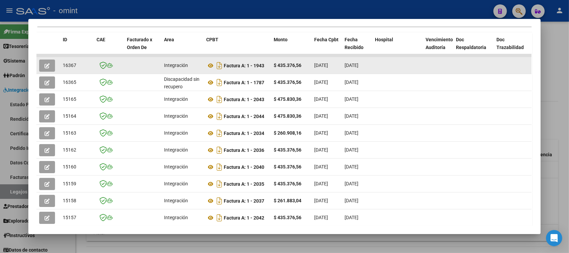
scroll to position [93, 0]
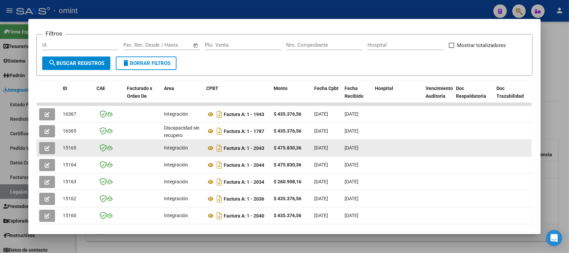
click at [46, 142] on button "button" at bounding box center [47, 148] width 16 height 12
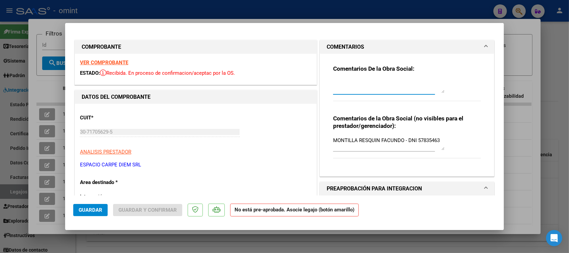
click at [356, 89] on textarea at bounding box center [388, 86] width 111 height 14
click at [355, 4] on div at bounding box center [284, 126] width 569 height 253
type input "$ 0,00"
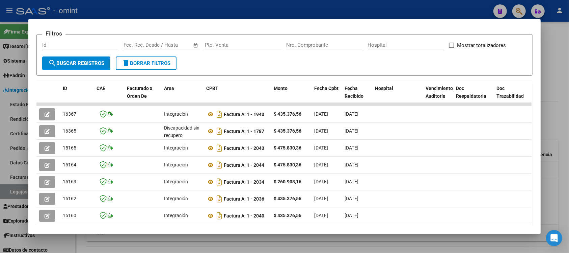
click at [355, 4] on div at bounding box center [284, 126] width 569 height 253
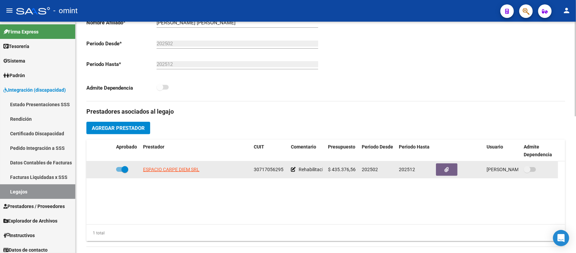
click at [164, 165] on app-link-go-to "ESPACIO CARPE DIEM SRL" at bounding box center [171, 169] width 56 height 8
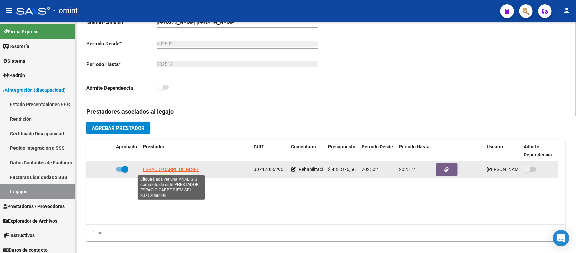
click at [169, 170] on span "ESPACIO CARPE DIEM SRL" at bounding box center [171, 168] width 56 height 5
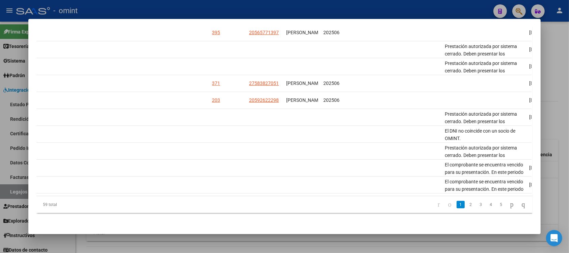
scroll to position [0, 963]
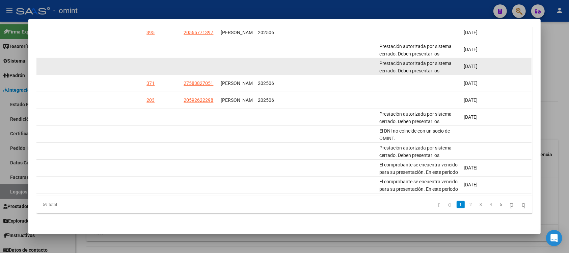
click at [401, 59] on div "Prestación autorizada por sistema cerrado. Deben presentar los comprobantes de …" at bounding box center [418, 66] width 79 height 14
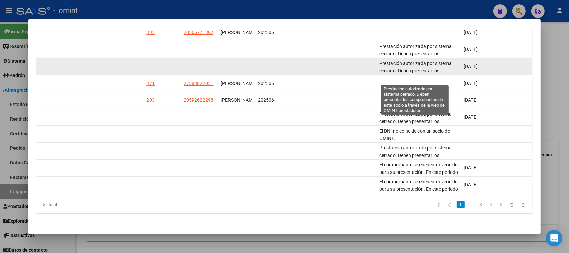
copy span "Prestación autorizada por sistema cerrado. Deben presentar los comprobantes de …"
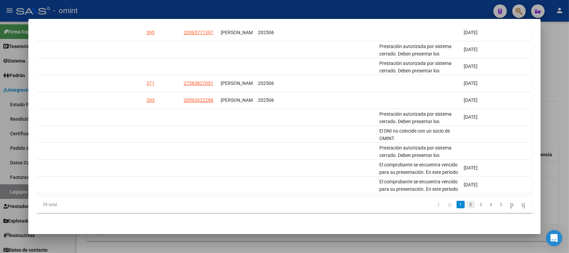
click at [467, 201] on link "2" at bounding box center [471, 204] width 8 height 7
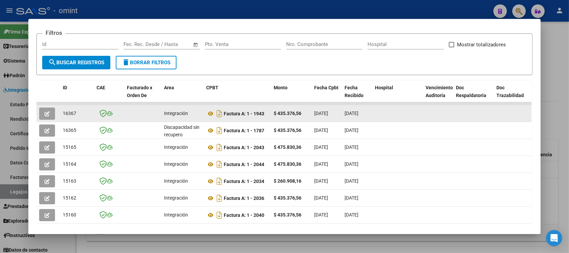
scroll to position [93, 0]
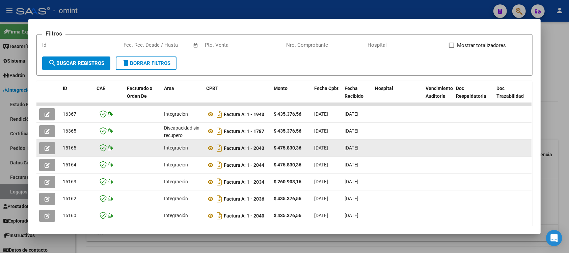
click at [39, 149] on button "button" at bounding box center [47, 148] width 16 height 12
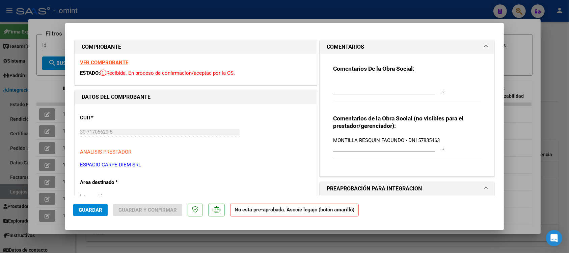
click at [356, 90] on textarea at bounding box center [388, 86] width 111 height 14
paste textarea "Prestación autorizada por sistema cerrado. Deben presentar los comprobantes de …"
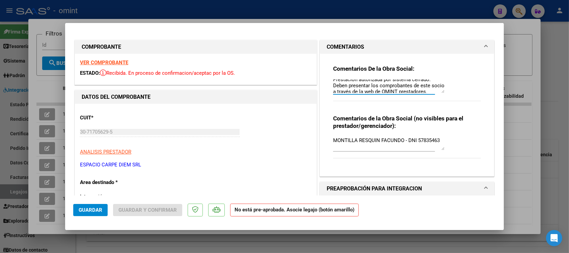
scroll to position [0, 0]
type textarea "Prestación autorizada por sistema cerrado. Deben presentar los comprobantes de …"
click at [357, 78] on div "Comentarios De la Obra Social: Prestación autorizada por sistema cerrado. Deben…" at bounding box center [407, 87] width 148 height 44
click at [360, 82] on textarea "Prestación autorizada por sistema cerrado. Deben presentar los comprobantes de …" at bounding box center [388, 86] width 111 height 14
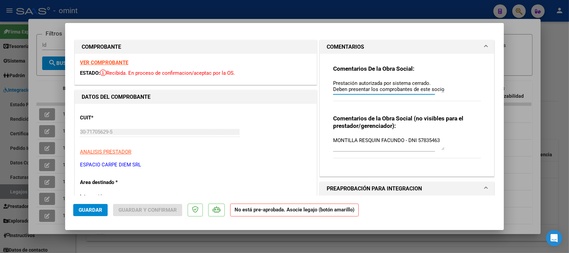
click at [360, 82] on textarea "Prestación autorizada por sistema cerrado. Deben presentar los comprobantes de …" at bounding box center [388, 86] width 111 height 14
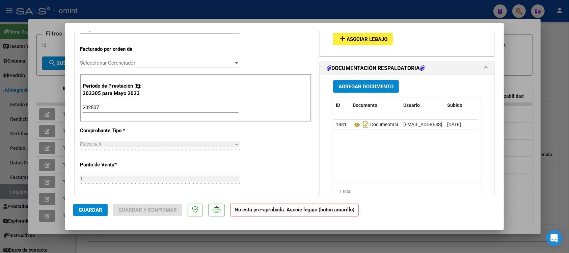
scroll to position [127, 0]
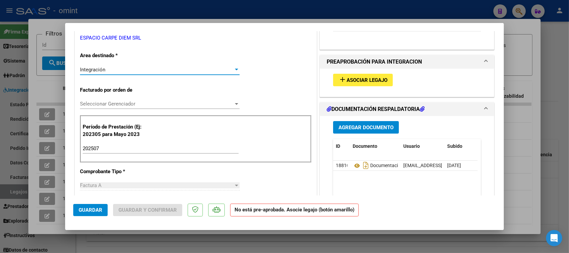
click at [123, 71] on div "Integración" at bounding box center [157, 70] width 154 height 6
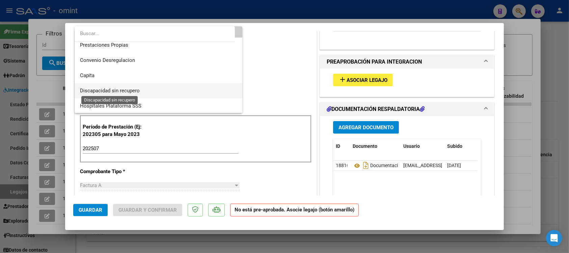
scroll to position [65, 0]
click at [136, 88] on span "Discapacidad sin recupero" at bounding box center [110, 90] width 60 height 6
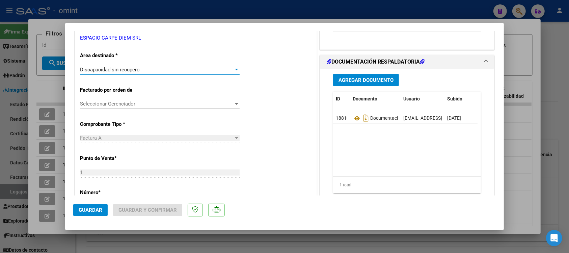
click at [95, 210] on span "Guardar" at bounding box center [91, 210] width 24 height 6
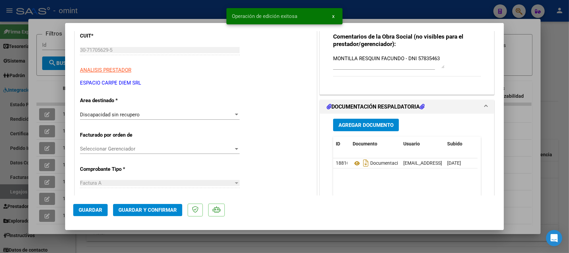
scroll to position [0, 0]
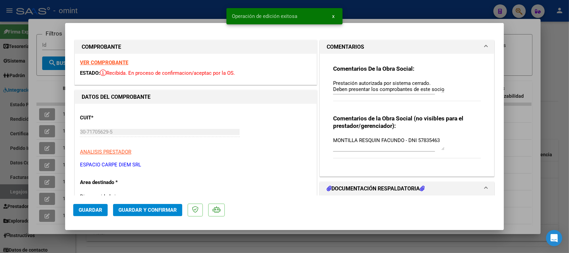
click at [116, 61] on strong "VER COMPROBANTE" at bounding box center [104, 62] width 48 height 6
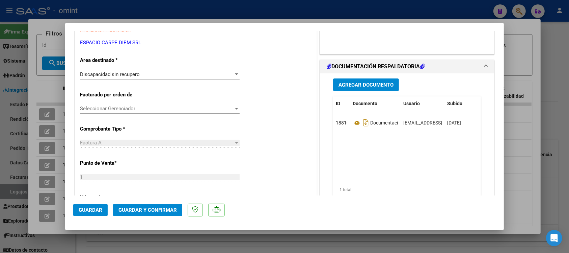
scroll to position [127, 0]
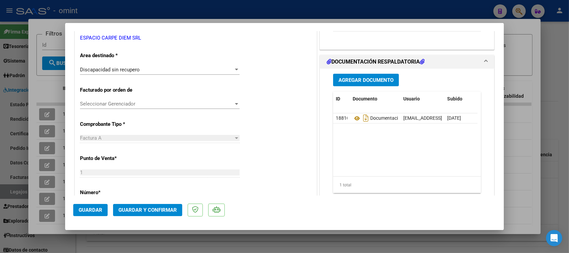
click at [130, 206] on button "Guardar y Confirmar" at bounding box center [147, 210] width 69 height 12
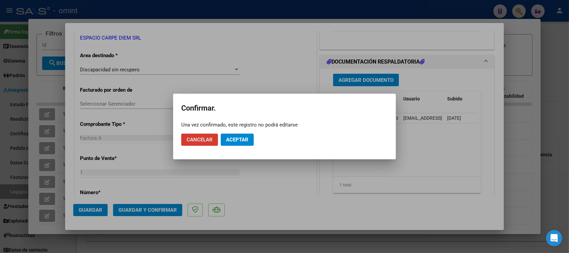
click at [234, 137] on span "Aceptar" at bounding box center [237, 139] width 22 height 6
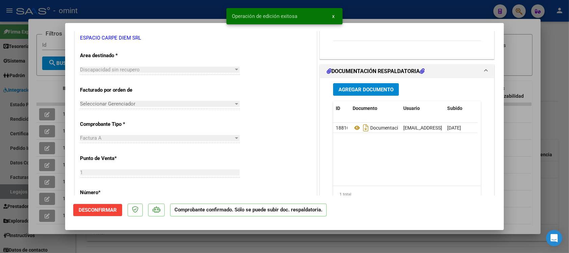
click at [170, 8] on div at bounding box center [284, 126] width 569 height 253
type input "$ 0,00"
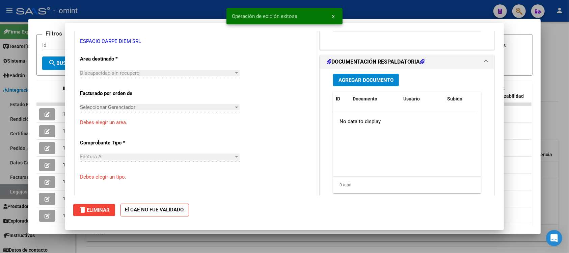
scroll to position [0, 0]
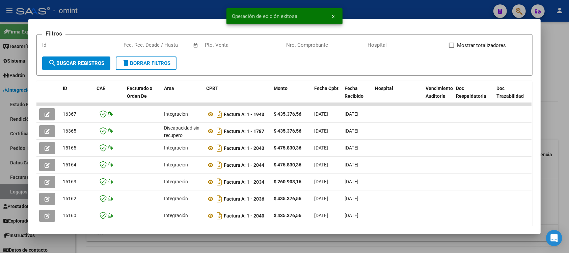
click at [172, 11] on div at bounding box center [284, 126] width 569 height 253
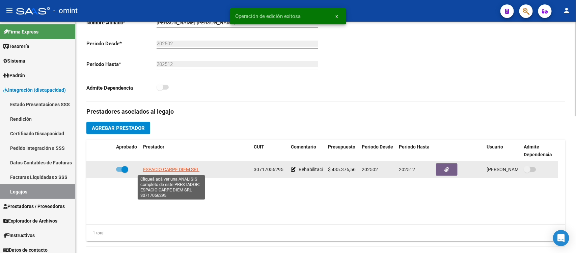
click at [169, 169] on span "ESPACIO CARPE DIEM SRL" at bounding box center [171, 168] width 56 height 5
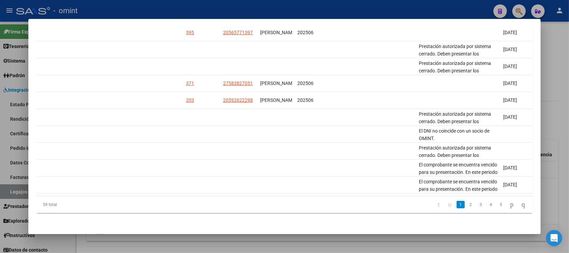
scroll to position [0, 963]
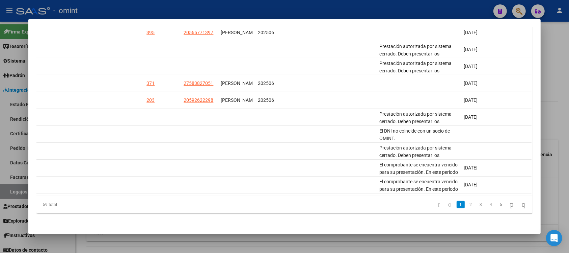
click at [467, 202] on link "2" at bounding box center [471, 204] width 8 height 7
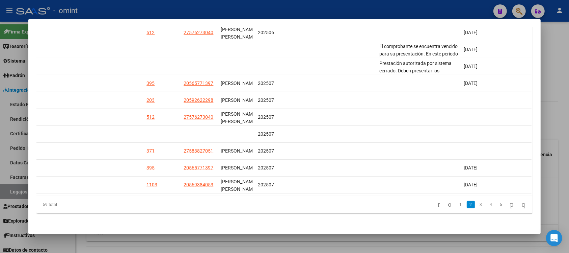
scroll to position [0, 0]
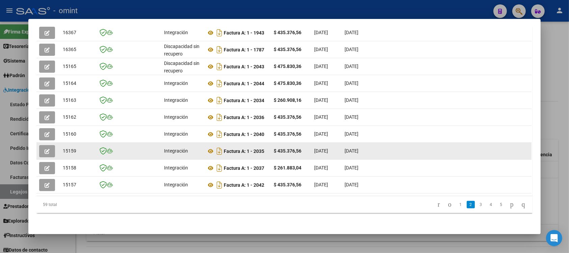
click at [45, 149] on icon "button" at bounding box center [47, 151] width 5 height 5
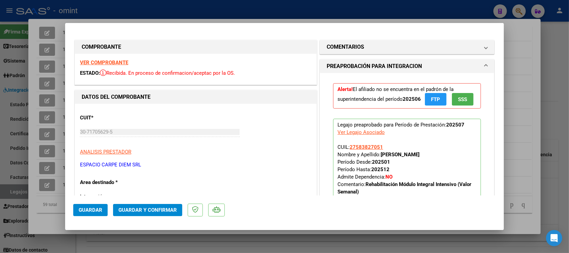
click at [126, 61] on strong "VER COMPROBANTE" at bounding box center [104, 62] width 48 height 6
click at [167, 210] on span "Guardar y Confirmar" at bounding box center [147, 210] width 58 height 6
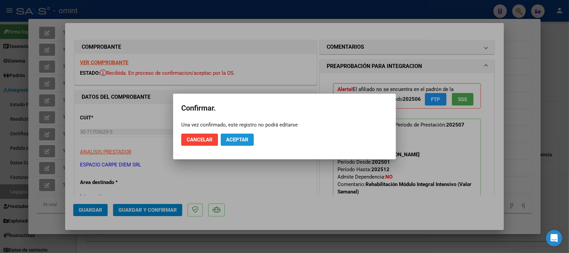
click at [248, 143] on button "Aceptar" at bounding box center [237, 139] width 33 height 12
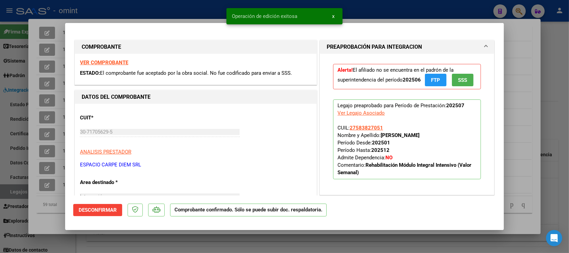
click at [216, 9] on div at bounding box center [284, 126] width 569 height 253
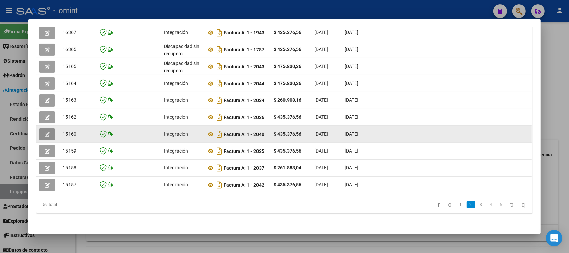
click at [45, 132] on icon "button" at bounding box center [47, 134] width 5 height 5
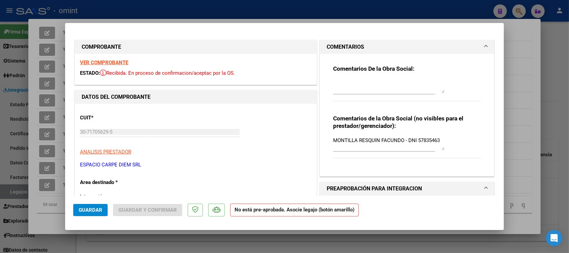
click at [264, 10] on div at bounding box center [284, 126] width 569 height 253
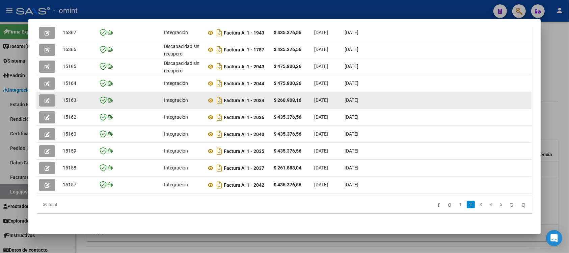
click at [45, 98] on icon "button" at bounding box center [47, 100] width 5 height 5
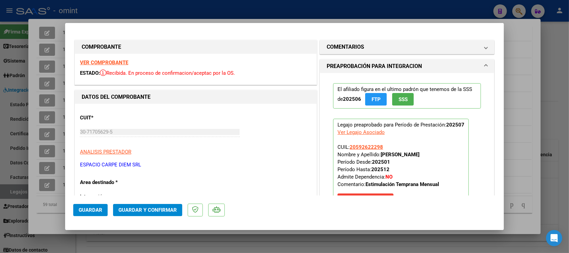
click at [93, 61] on strong "VER COMPROBANTE" at bounding box center [104, 62] width 48 height 6
click at [171, 205] on button "Guardar y Confirmar" at bounding box center [147, 210] width 69 height 12
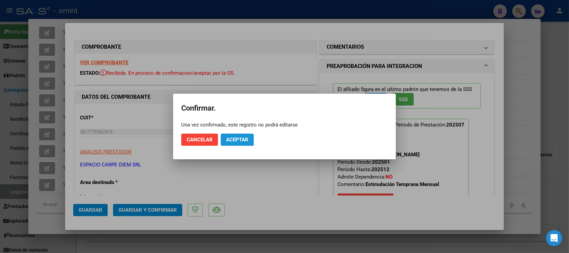
click at [248, 139] on span "Aceptar" at bounding box center [237, 139] width 22 height 6
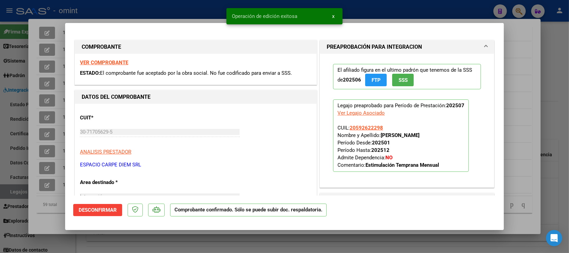
click at [187, 15] on div at bounding box center [284, 126] width 569 height 253
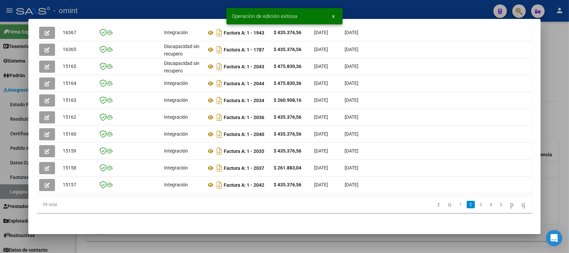
click at [182, 4] on div at bounding box center [284, 126] width 569 height 253
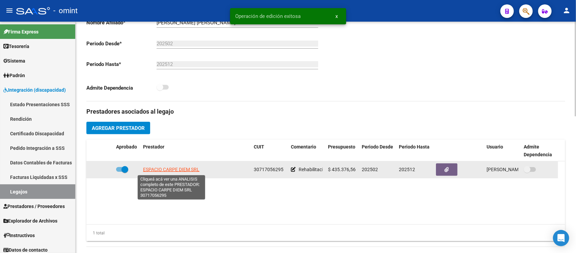
click at [176, 168] on span "ESPACIO CARPE DIEM SRL" at bounding box center [171, 168] width 56 height 5
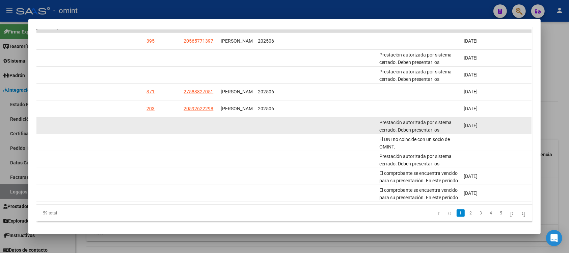
scroll to position [181, 0]
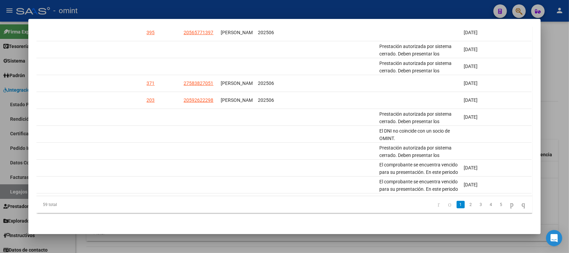
click at [467, 203] on link "2" at bounding box center [471, 204] width 8 height 7
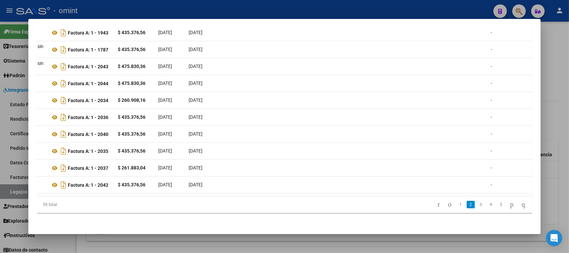
scroll to position [0, 0]
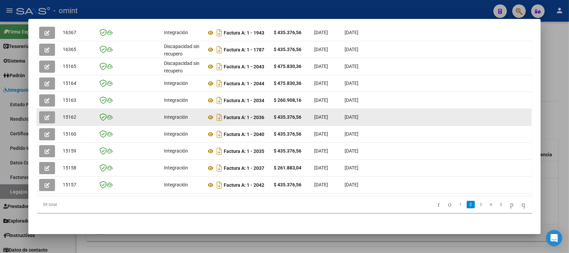
click at [45, 115] on icon "button" at bounding box center [47, 117] width 5 height 5
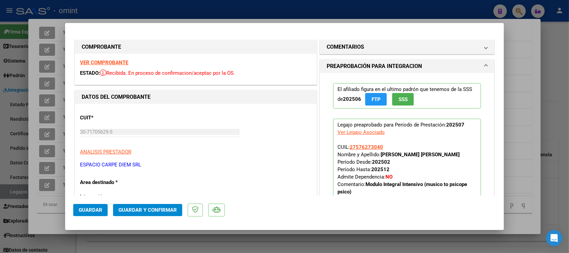
click at [127, 60] on strong "VER COMPROBANTE" at bounding box center [104, 62] width 48 height 6
click at [151, 209] on span "Guardar y Confirmar" at bounding box center [147, 210] width 58 height 6
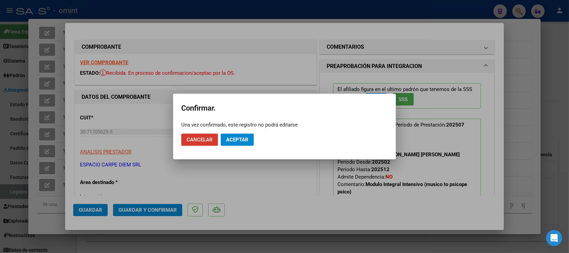
click at [251, 140] on button "Aceptar" at bounding box center [237, 139] width 33 height 12
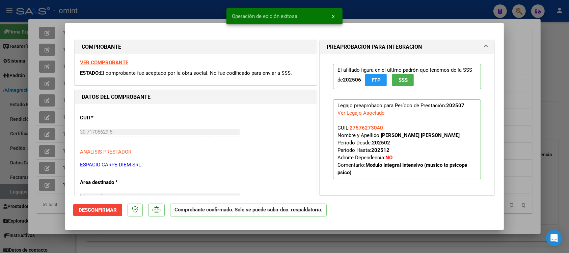
click at [167, 4] on div at bounding box center [284, 126] width 569 height 253
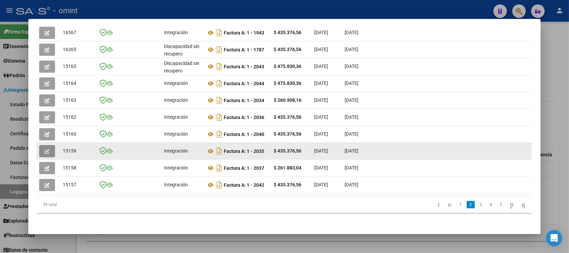
click at [47, 145] on button "button" at bounding box center [47, 151] width 16 height 12
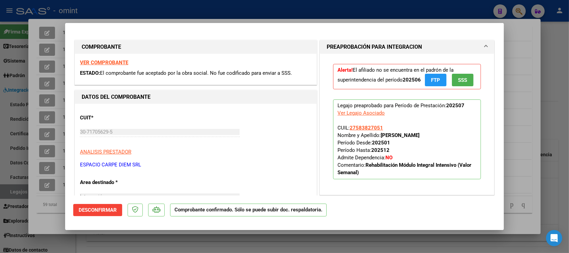
click at [104, 61] on strong "VER COMPROBANTE" at bounding box center [104, 62] width 48 height 6
click at [215, 12] on div at bounding box center [284, 126] width 569 height 253
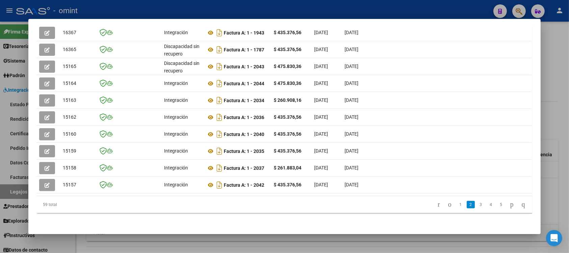
click at [215, 11] on div at bounding box center [284, 126] width 569 height 253
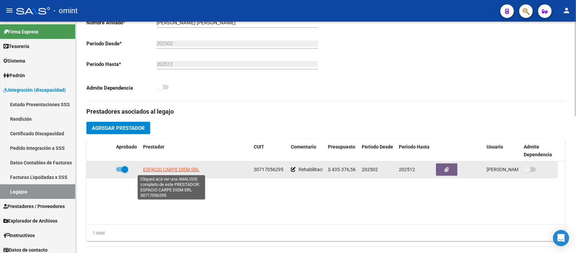
click at [174, 167] on span "ESPACIO CARPE DIEM SRL" at bounding box center [171, 168] width 56 height 5
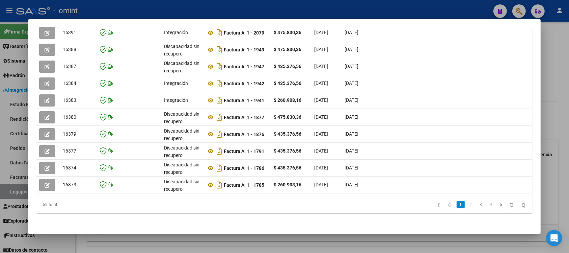
scroll to position [0, 963]
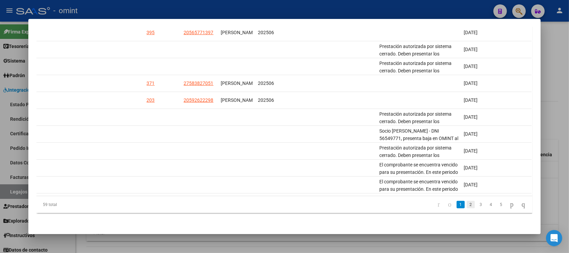
click at [467, 207] on link "2" at bounding box center [471, 204] width 8 height 7
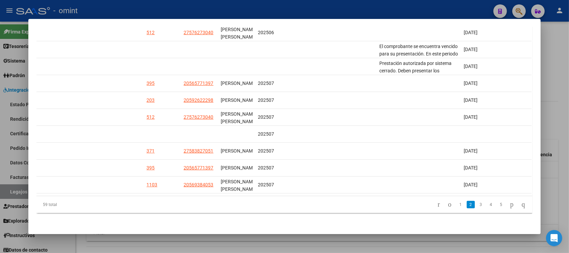
scroll to position [0, 0]
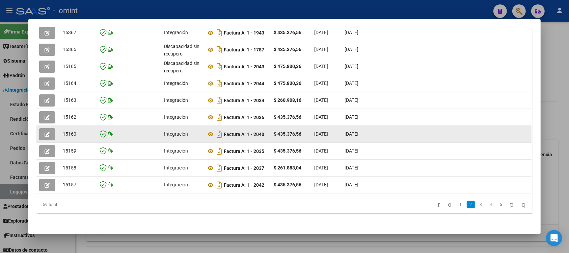
click at [40, 129] on button "button" at bounding box center [47, 134] width 16 height 12
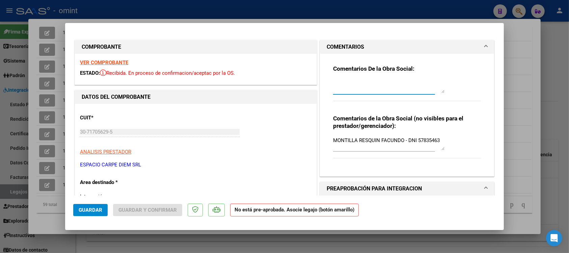
click at [385, 81] on textarea at bounding box center [388, 86] width 111 height 14
click at [304, 2] on div at bounding box center [284, 126] width 569 height 253
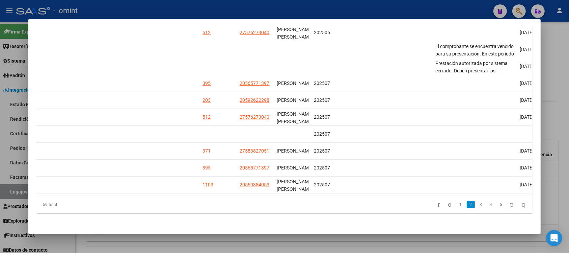
scroll to position [0, 963]
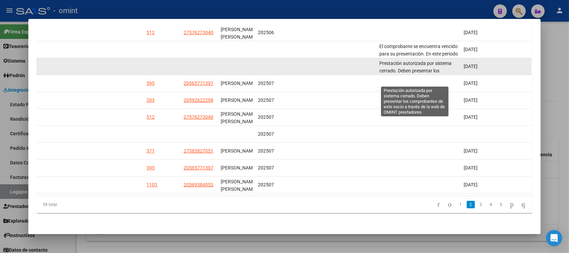
click at [414, 60] on span "Prestación autorizada por sistema cerrado. Deben presentar los comprobantes de …" at bounding box center [417, 74] width 77 height 28
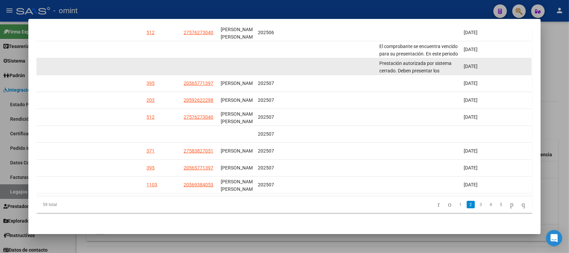
click at [414, 60] on span "Prestación autorizada por sistema cerrado. Deben presentar los comprobantes de …" at bounding box center [417, 74] width 77 height 28
copy span "Prestación autorizada por sistema cerrado. Deben presentar los comprobantes de …"
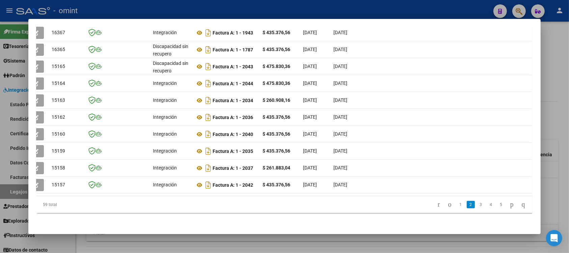
scroll to position [0, 0]
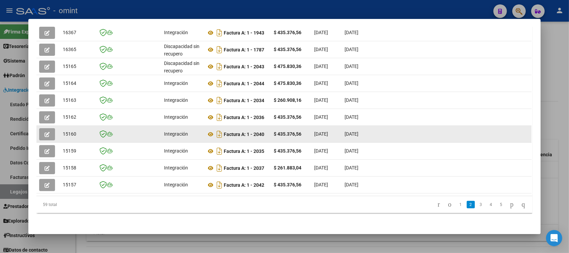
click at [46, 132] on icon "button" at bounding box center [47, 134] width 5 height 5
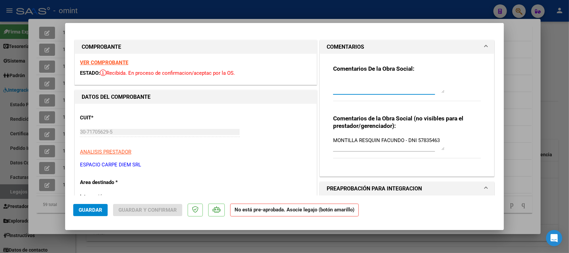
click at [381, 79] on div at bounding box center [388, 86] width 111 height 16
paste textarea "Prestación autorizada por sistema cerrado. Deben presentar los comprobantes de …"
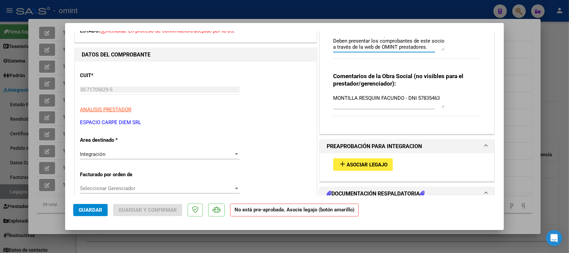
click at [117, 157] on div "Integración Seleccionar Area" at bounding box center [160, 154] width 160 height 10
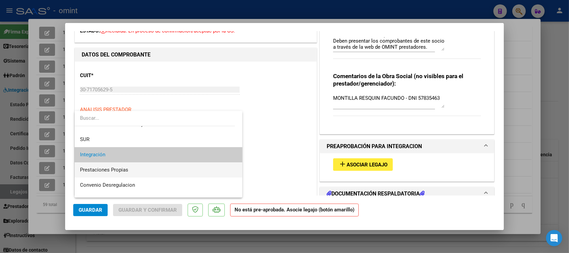
scroll to position [65, 0]
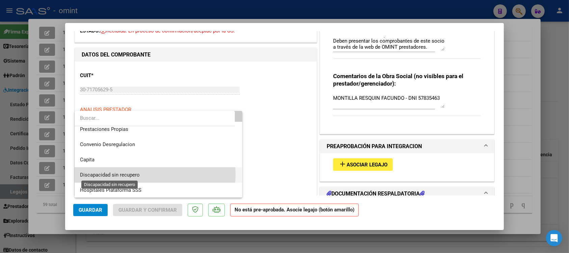
click at [126, 174] on span "Discapacidad sin recupero" at bounding box center [110, 174] width 60 height 6
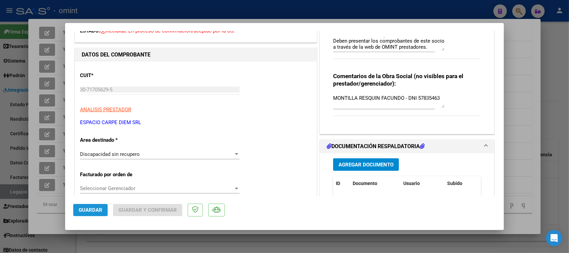
click at [90, 214] on button "Guardar" at bounding box center [90, 210] width 34 height 12
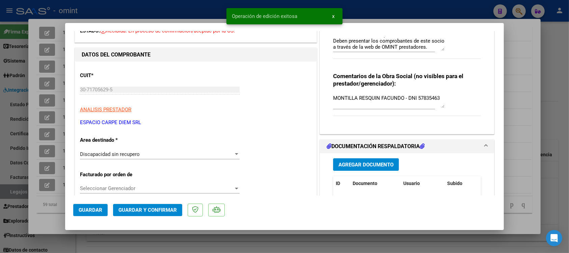
click at [132, 212] on span "Guardar y Confirmar" at bounding box center [147, 210] width 58 height 6
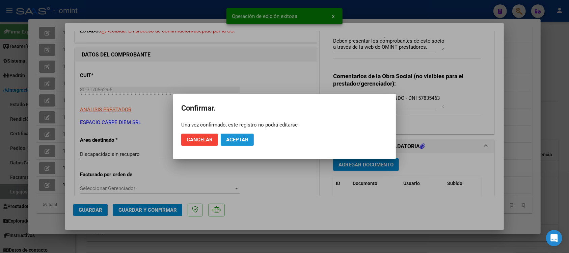
click at [222, 145] on button "Aceptar" at bounding box center [237, 139] width 33 height 12
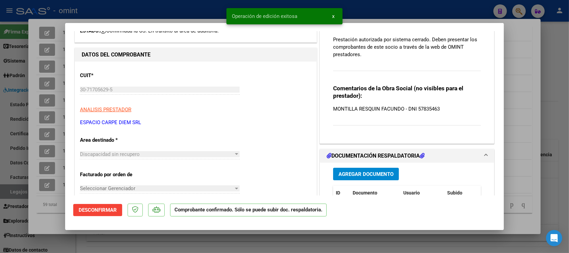
click at [158, 2] on div at bounding box center [284, 126] width 569 height 253
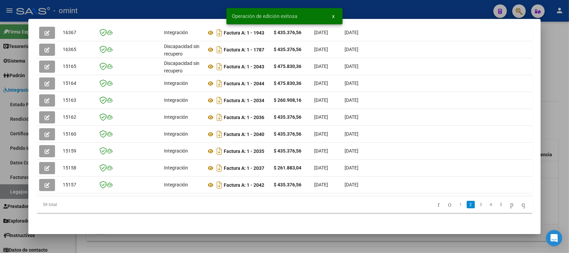
click at [158, 2] on div at bounding box center [284, 126] width 569 height 253
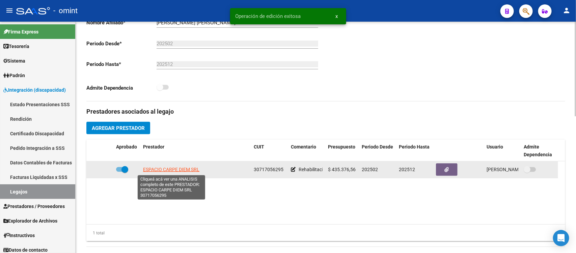
click at [168, 168] on span "ESPACIO CARPE DIEM SRL" at bounding box center [171, 168] width 56 height 5
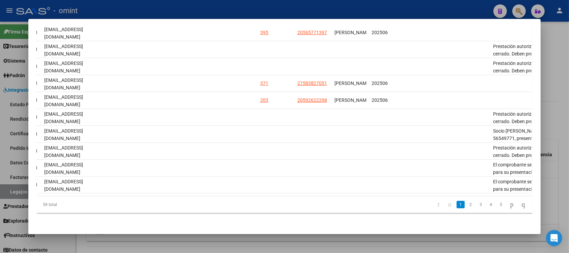
scroll to position [0, 963]
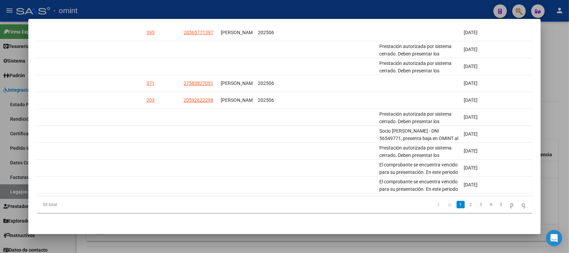
click at [466, 206] on li "2" at bounding box center [471, 203] width 10 height 11
click at [467, 202] on link "2" at bounding box center [471, 204] width 8 height 7
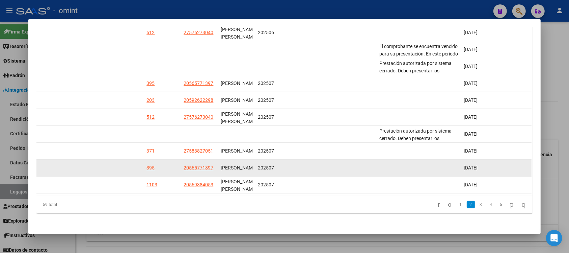
scroll to position [181, 0]
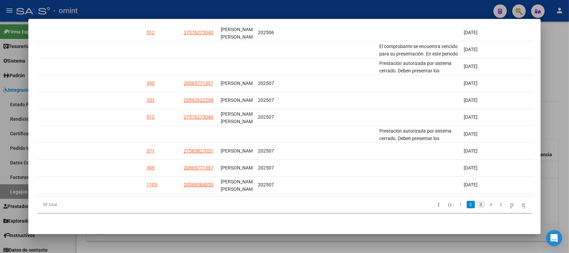
click at [477, 208] on link "3" at bounding box center [481, 204] width 8 height 7
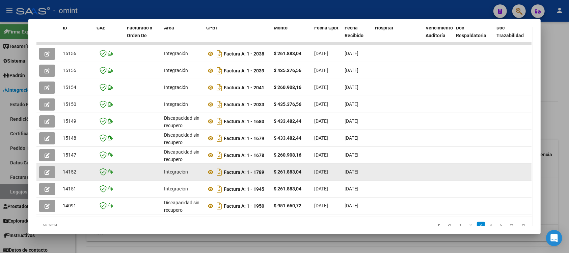
scroll to position [139, 0]
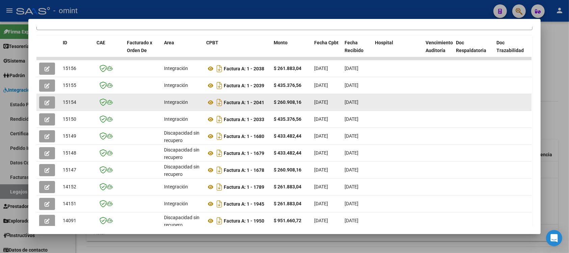
click at [49, 100] on button "button" at bounding box center [47, 102] width 16 height 12
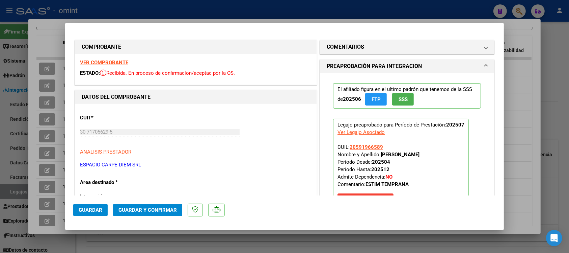
click at [116, 61] on strong "VER COMPROBANTE" at bounding box center [104, 62] width 48 height 6
click at [159, 212] on span "Guardar y Confirmar" at bounding box center [147, 210] width 58 height 6
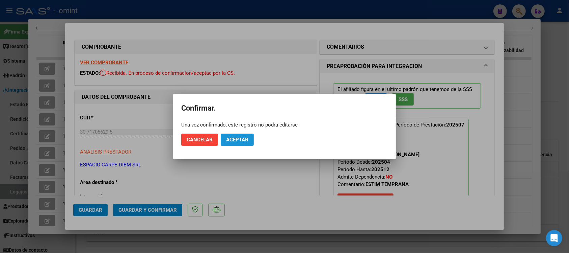
click at [243, 140] on span "Aceptar" at bounding box center [237, 139] width 22 height 6
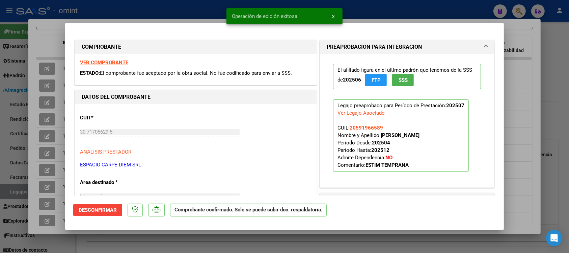
click at [174, 4] on div at bounding box center [284, 126] width 569 height 253
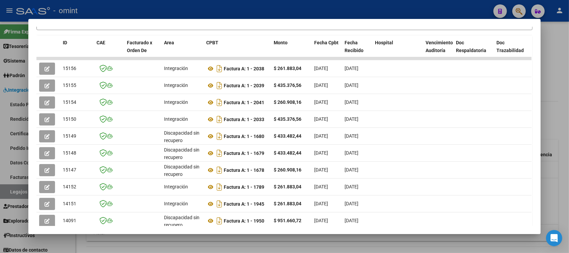
click at [174, 4] on div at bounding box center [284, 126] width 569 height 253
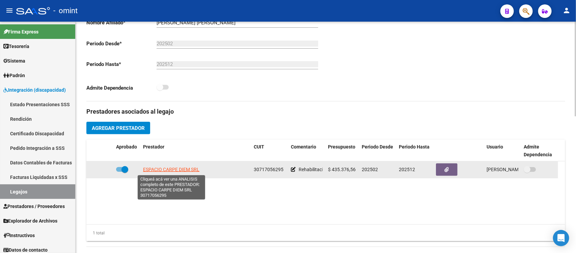
click at [160, 170] on span "ESPACIO CARPE DIEM SRL" at bounding box center [171, 168] width 56 height 5
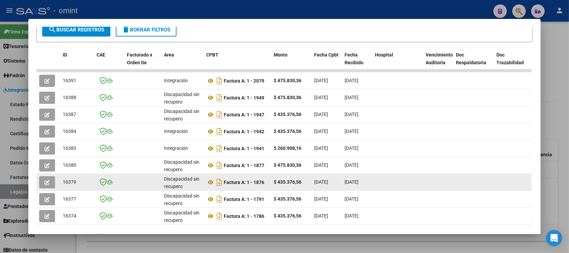
scroll to position [181, 0]
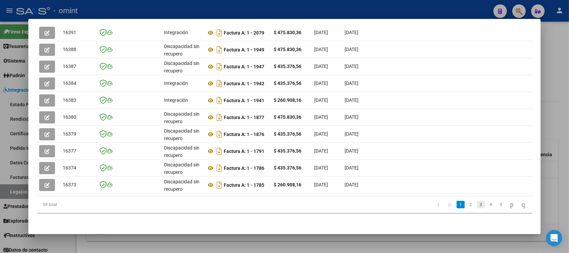
click at [477, 205] on link "3" at bounding box center [481, 204] width 8 height 7
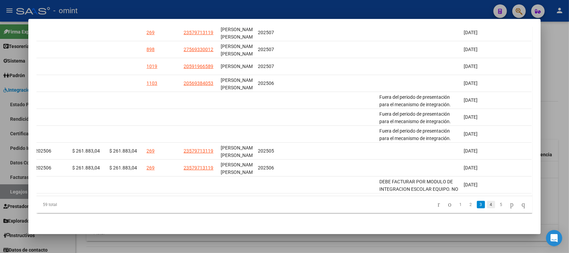
click at [487, 201] on link "4" at bounding box center [491, 204] width 8 height 7
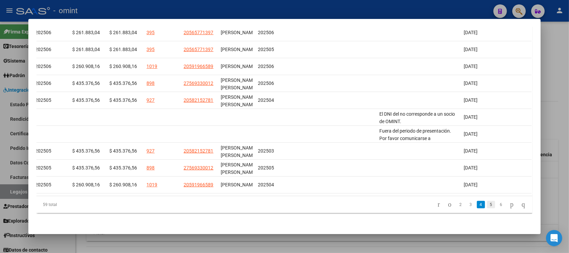
click at [487, 205] on link "5" at bounding box center [491, 204] width 8 height 7
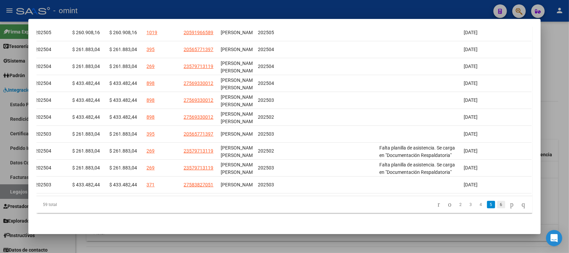
click at [497, 206] on link "6" at bounding box center [501, 204] width 8 height 7
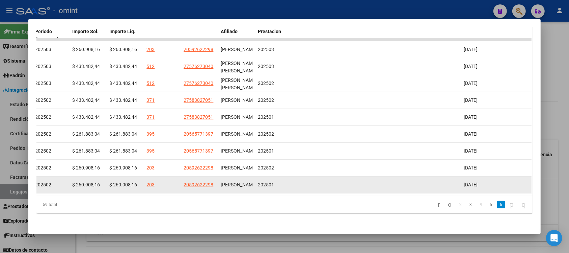
scroll to position [164, 0]
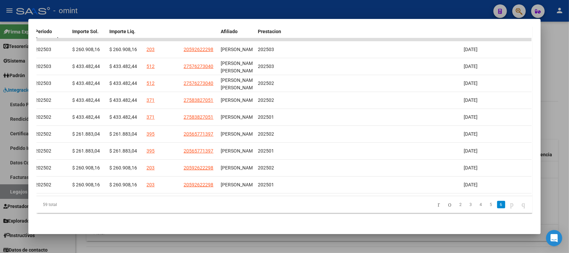
click at [509, 203] on icon "go to next page" at bounding box center [511, 204] width 5 height 8
click at [487, 205] on link "5" at bounding box center [491, 204] width 8 height 7
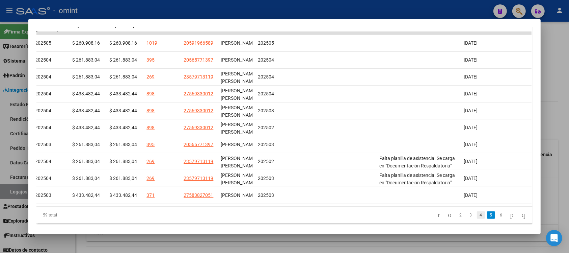
click at [477, 218] on link "4" at bounding box center [481, 214] width 8 height 7
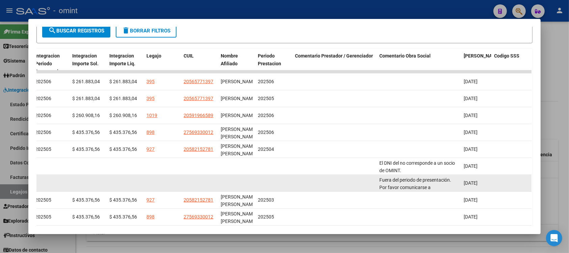
scroll to position [181, 0]
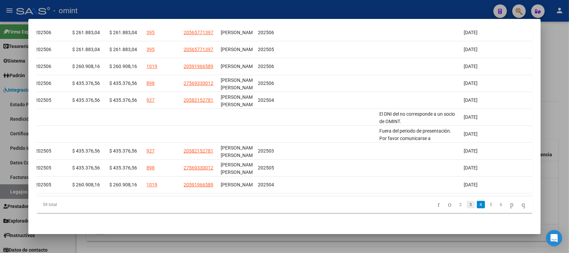
click at [467, 202] on link "3" at bounding box center [471, 204] width 8 height 7
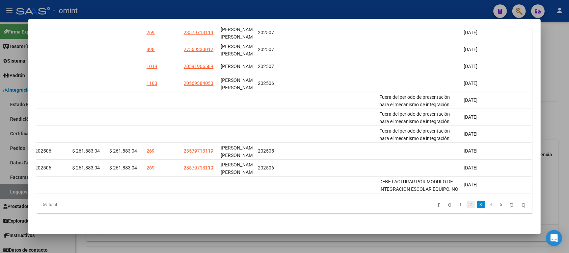
click at [467, 205] on link "2" at bounding box center [471, 204] width 8 height 7
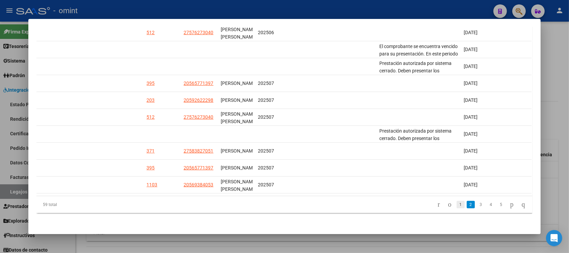
click at [456, 200] on li "1" at bounding box center [461, 203] width 10 height 11
click at [457, 203] on link "1" at bounding box center [461, 204] width 8 height 7
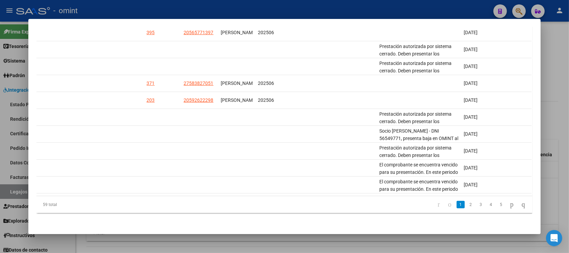
click at [250, 6] on div at bounding box center [284, 126] width 569 height 253
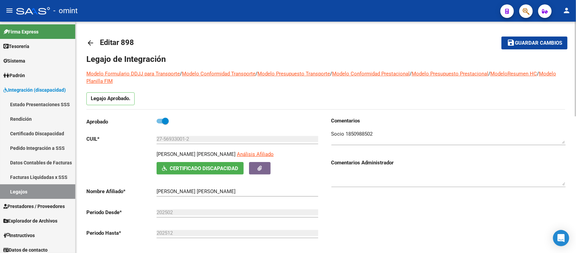
scroll to position [0, 0]
click at [91, 42] on mat-icon "arrow_back" at bounding box center [90, 43] width 8 height 8
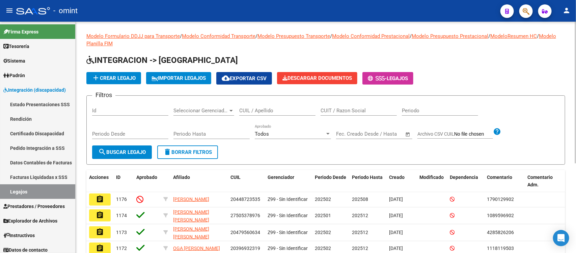
click at [289, 110] on input "CUIL / Apellido" at bounding box center [277, 110] width 76 height 6
paste input "27569330012"
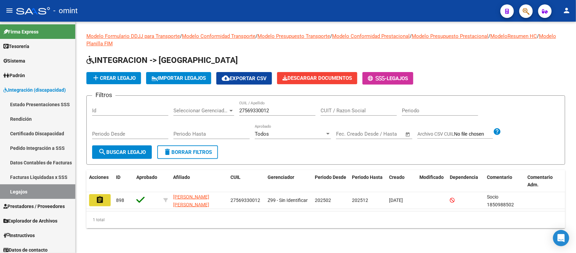
click at [98, 203] on button "assignment" at bounding box center [100, 200] width 22 height 12
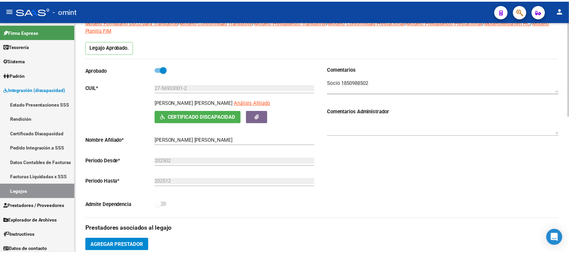
scroll to position [127, 0]
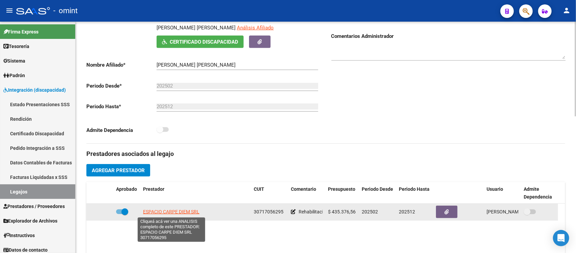
click at [186, 209] on span "ESPACIO CARPE DIEM SRL" at bounding box center [171, 211] width 56 height 5
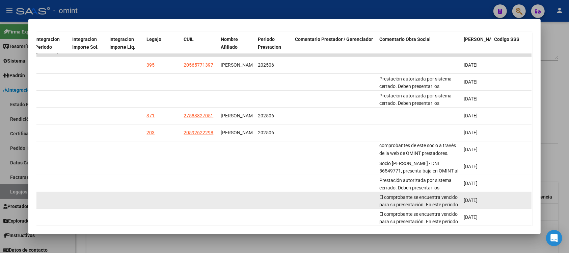
scroll to position [181, 0]
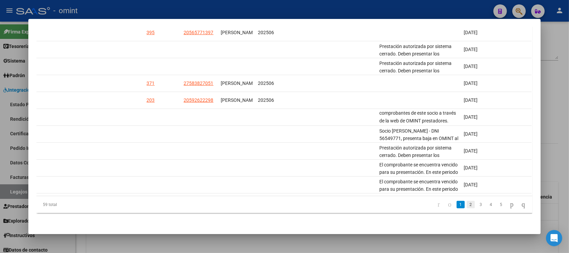
click at [467, 202] on link "2" at bounding box center [471, 204] width 8 height 7
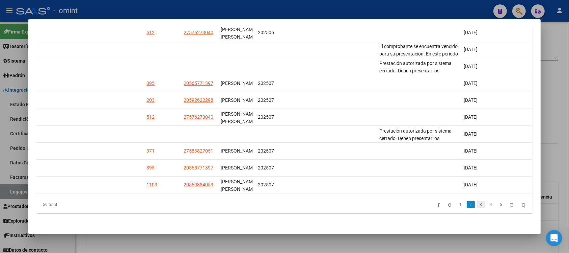
click at [477, 203] on link "3" at bounding box center [481, 204] width 8 height 7
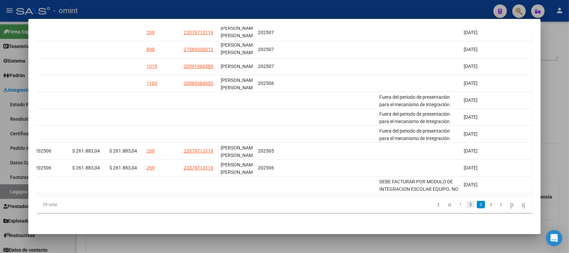
click at [467, 207] on link "2" at bounding box center [471, 204] width 8 height 7
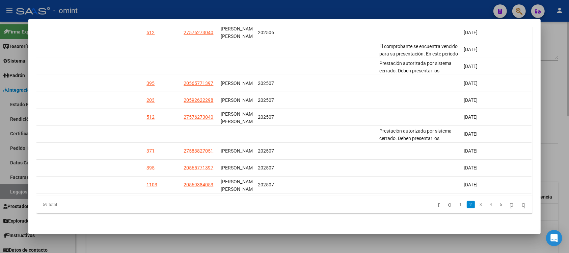
click at [416, 245] on div at bounding box center [284, 126] width 569 height 253
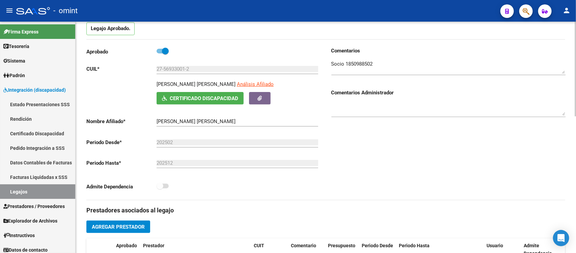
scroll to position [0, 0]
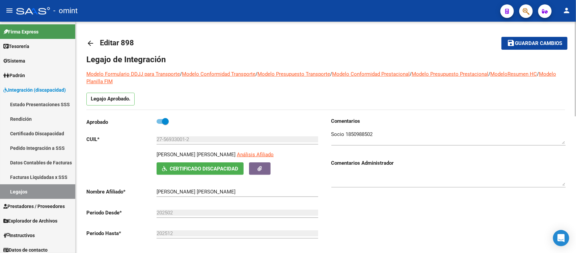
click at [89, 44] on mat-icon "arrow_back" at bounding box center [90, 43] width 8 height 8
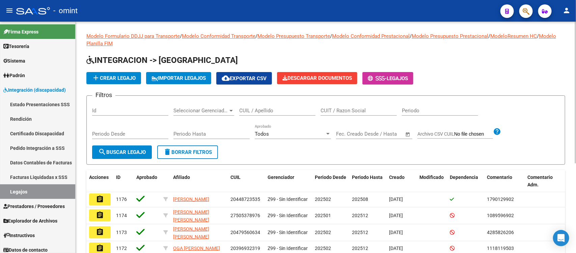
click at [287, 106] on div "CUIL / Apellido" at bounding box center [277, 108] width 76 height 15
paste input "23579713119"
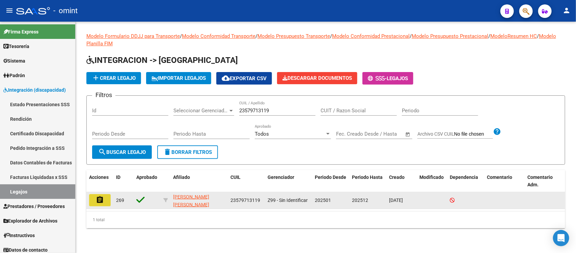
click at [98, 195] on mat-icon "assignment" at bounding box center [100, 199] width 8 height 8
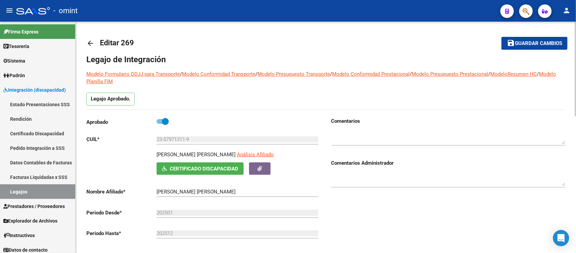
click at [95, 48] on link "arrow_back" at bounding box center [93, 43] width 14 height 16
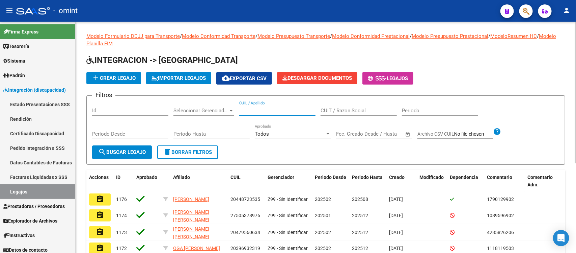
click at [267, 112] on input "CUIL / Apellido" at bounding box center [277, 110] width 76 height 6
paste input "27487159439"
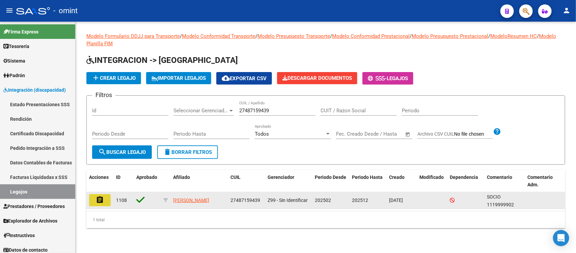
click at [100, 196] on mat-icon "assignment" at bounding box center [100, 199] width 8 height 8
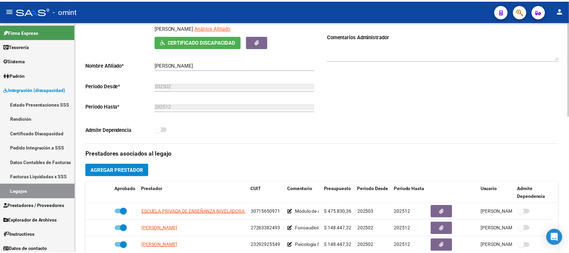
scroll to position [169, 0]
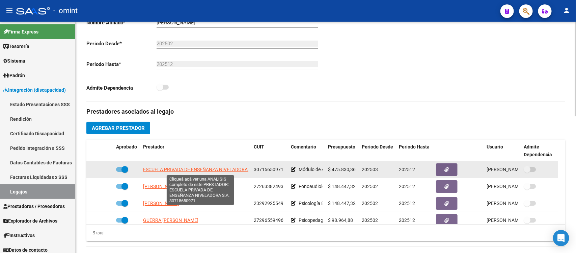
click at [219, 170] on span "ESCUELA PRIVADA DE ENSEÑANZA NIVELADORA S.A." at bounding box center [200, 168] width 114 height 5
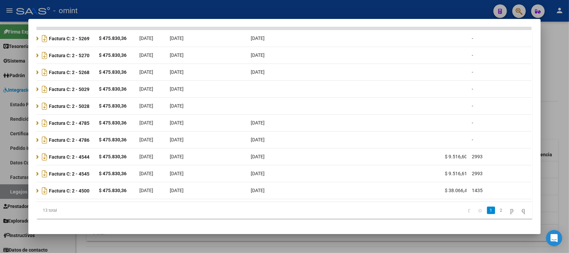
scroll to position [0, 0]
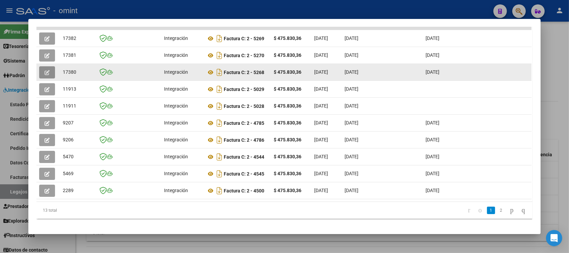
click at [45, 70] on icon "button" at bounding box center [47, 72] width 5 height 5
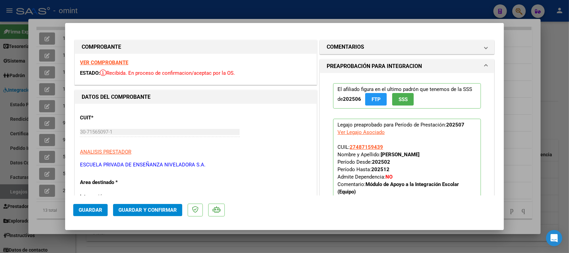
click at [120, 61] on strong "VER COMPROBANTE" at bounding box center [104, 62] width 48 height 6
click at [175, 211] on span "Guardar y Confirmar" at bounding box center [147, 210] width 58 height 6
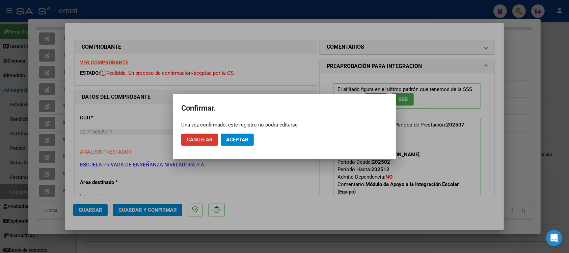
click at [242, 137] on span "Aceptar" at bounding box center [237, 139] width 22 height 6
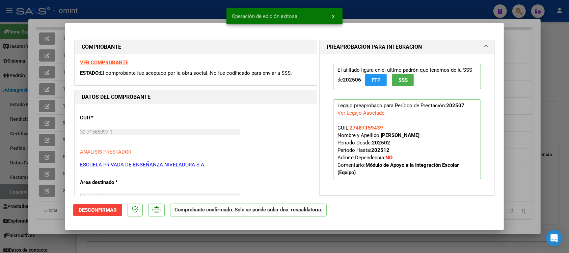
click at [128, 5] on div at bounding box center [284, 126] width 569 height 253
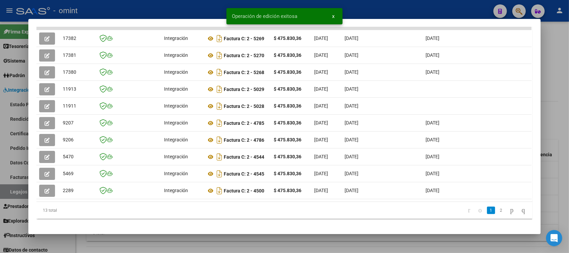
click at [146, 7] on div at bounding box center [284, 126] width 569 height 253
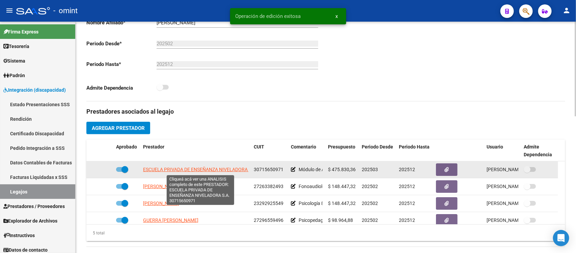
click at [178, 170] on span "ESCUELA PRIVADA DE ENSEÑANZA NIVELADORA S.A." at bounding box center [200, 168] width 114 height 5
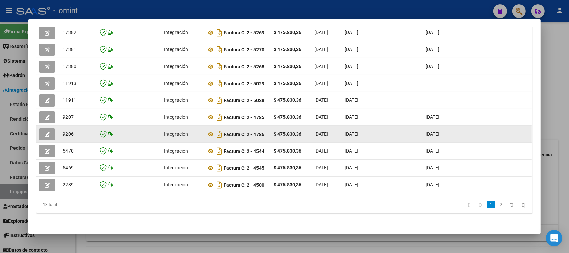
scroll to position [139, 0]
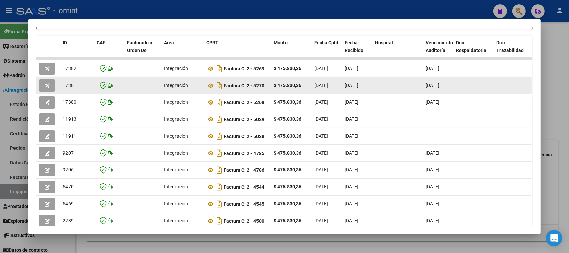
click at [40, 86] on button "button" at bounding box center [47, 85] width 16 height 12
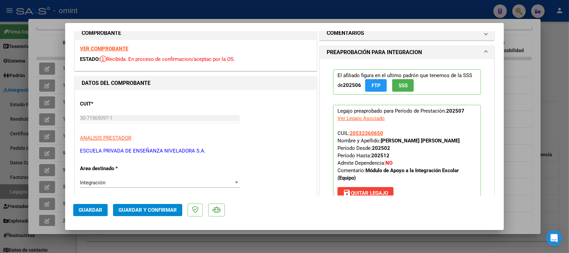
scroll to position [0, 0]
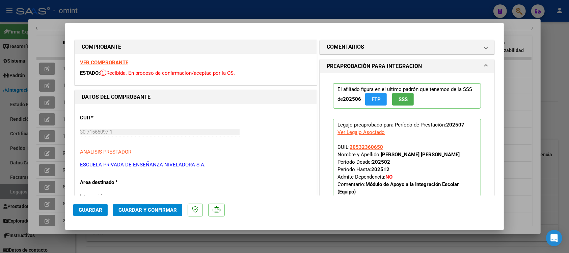
click at [116, 61] on strong "VER COMPROBANTE" at bounding box center [104, 62] width 48 height 6
click at [165, 204] on button "Guardar y Confirmar" at bounding box center [147, 210] width 69 height 12
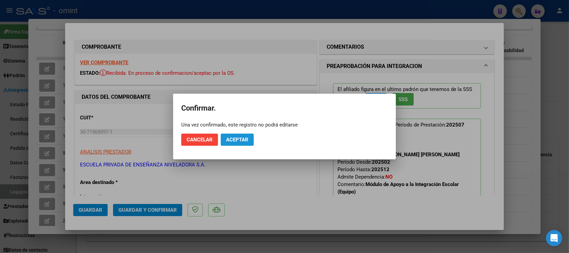
click at [242, 139] on span "Aceptar" at bounding box center [237, 139] width 22 height 6
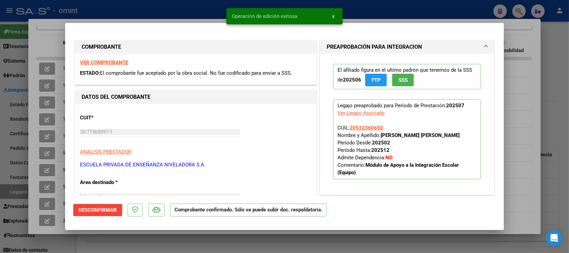
click at [158, 9] on div at bounding box center [284, 126] width 569 height 253
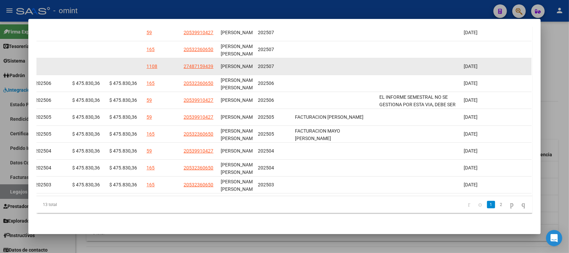
scroll to position [181, 0]
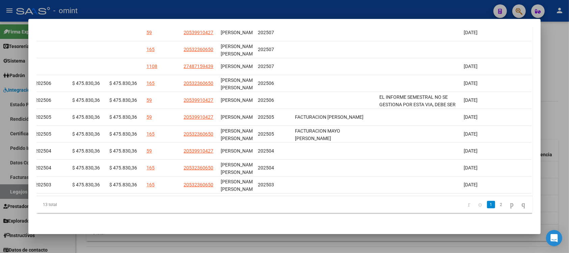
click at [497, 203] on link "2" at bounding box center [501, 204] width 8 height 7
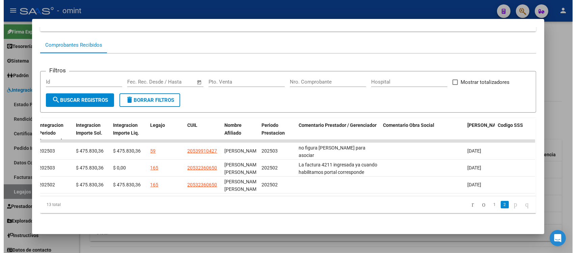
scroll to position [63, 0]
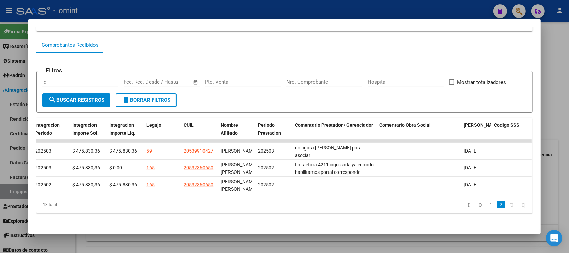
click at [308, 12] on div at bounding box center [284, 126] width 569 height 253
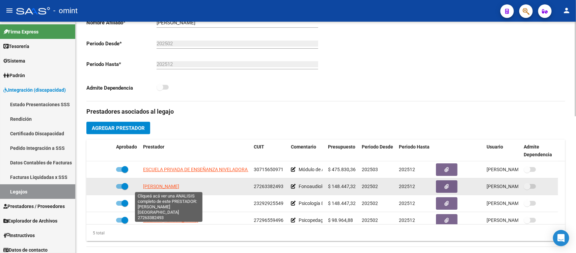
click at [164, 186] on span "TEVEZ VANINA LORENA" at bounding box center [161, 185] width 36 height 5
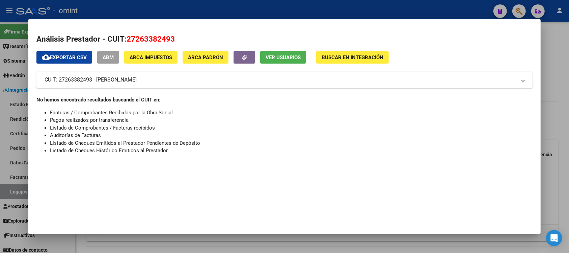
click at [202, 14] on div at bounding box center [284, 126] width 569 height 253
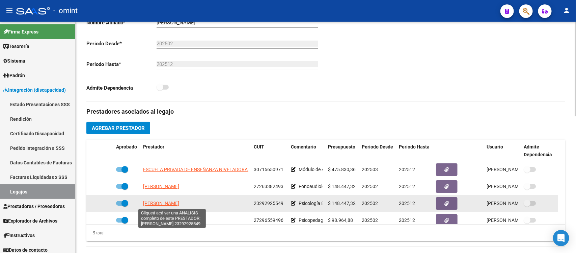
click at [173, 202] on span "GONZALEZ CARLOS PABLO" at bounding box center [161, 202] width 36 height 5
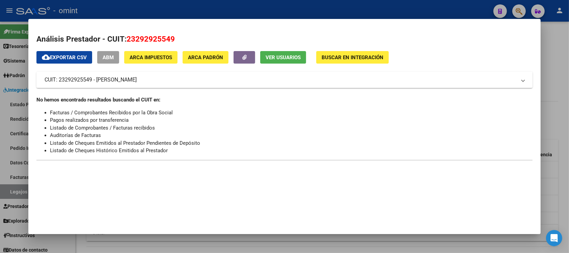
click at [233, 6] on div at bounding box center [284, 126] width 569 height 253
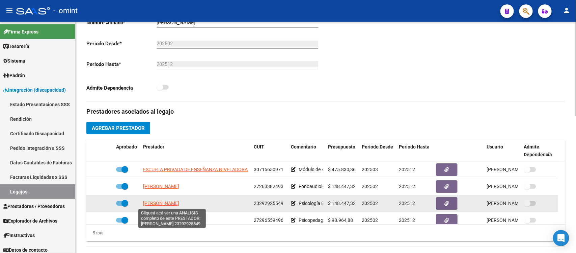
click at [170, 202] on span "GONZALEZ CARLOS PABLO" at bounding box center [161, 202] width 36 height 5
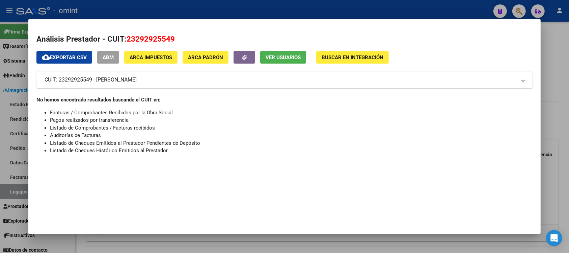
click at [271, 7] on div at bounding box center [284, 126] width 569 height 253
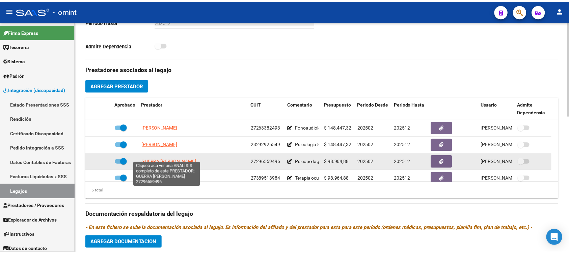
scroll to position [24, 0]
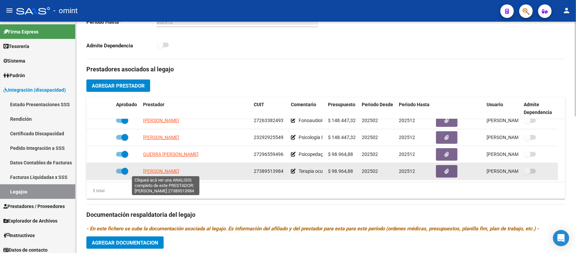
click at [164, 173] on span "FAVA MAILEN NEREA" at bounding box center [161, 170] width 36 height 5
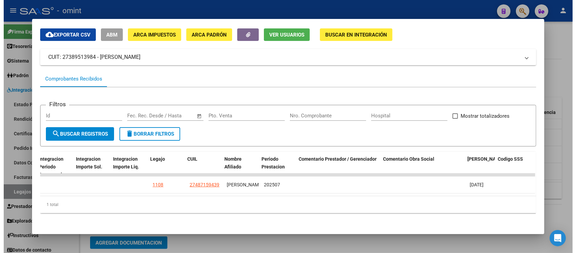
scroll to position [0, 963]
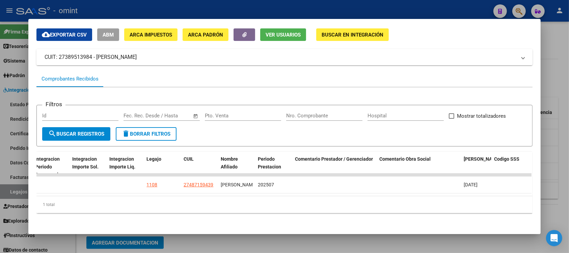
click at [331, 4] on div at bounding box center [284, 126] width 569 height 253
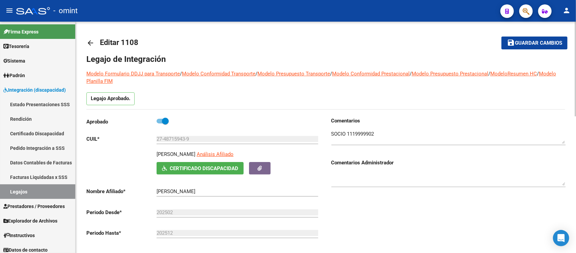
scroll to position [0, 0]
click at [156, 153] on div "CALATAYUD LAURITSEN AGUSTINA Análisis Afiliado Certificado Discapacidad ARCA Pa…" at bounding box center [203, 163] width 234 height 24
drag, startPoint x: 158, startPoint y: 154, endPoint x: 183, endPoint y: 155, distance: 25.3
click at [183, 155] on p "[PERSON_NAME]" at bounding box center [176, 154] width 39 height 7
copy p "CALATAYUD"
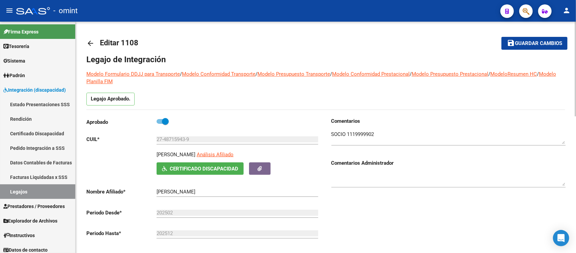
click at [87, 41] on mat-icon "arrow_back" at bounding box center [90, 43] width 8 height 8
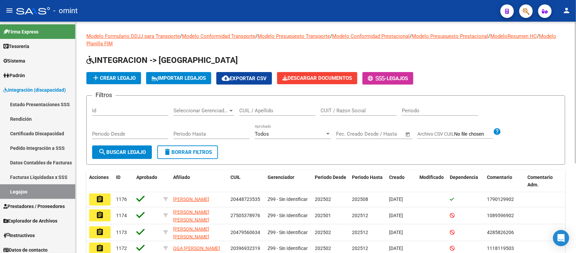
click at [275, 110] on input "CUIL / Apellido" at bounding box center [277, 110] width 76 height 6
paste input "20534193131"
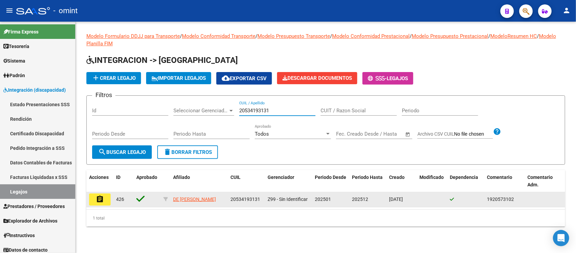
click at [98, 195] on mat-icon "assignment" at bounding box center [100, 199] width 8 height 8
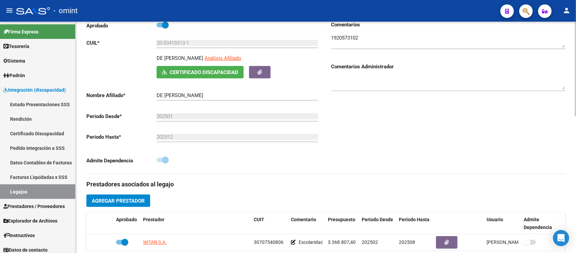
scroll to position [84, 0]
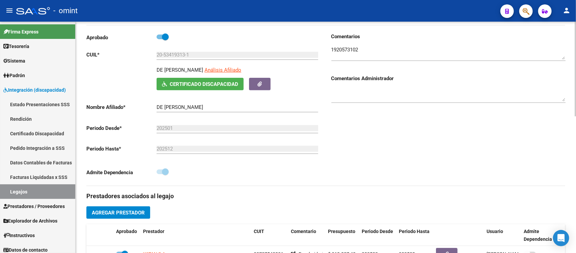
click at [351, 52] on textarea at bounding box center [448, 53] width 234 height 14
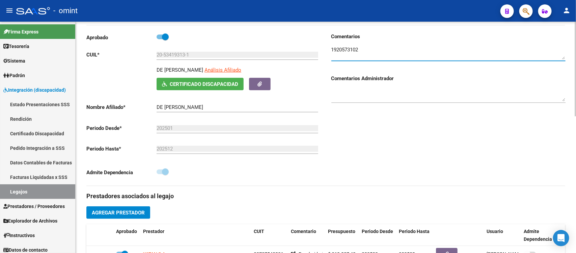
click at [351, 52] on textarea at bounding box center [448, 53] width 234 height 14
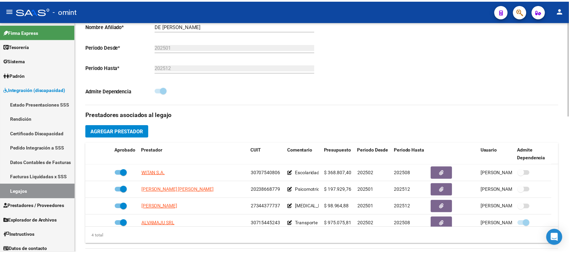
scroll to position [169, 0]
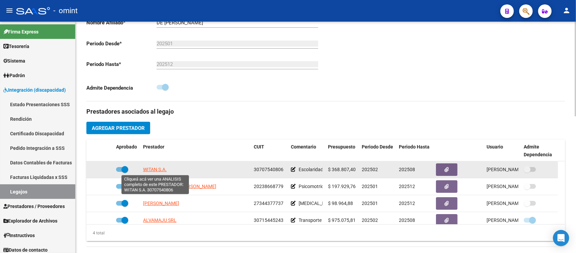
click at [156, 170] on span "WITAN S.A." at bounding box center [155, 168] width 24 height 5
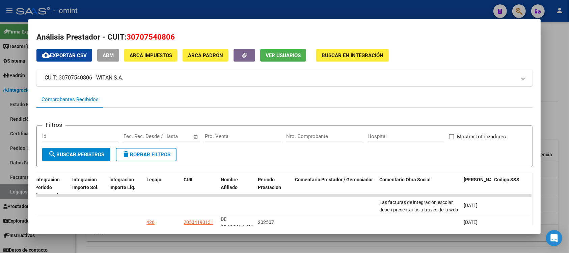
scroll to position [0, 0]
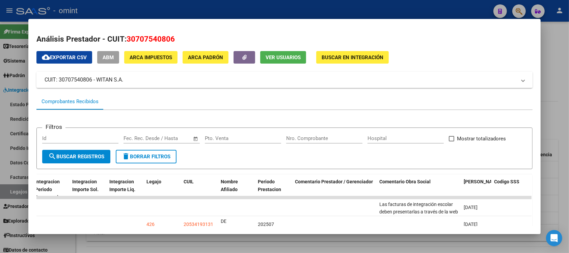
click at [201, 4] on div at bounding box center [284, 126] width 569 height 253
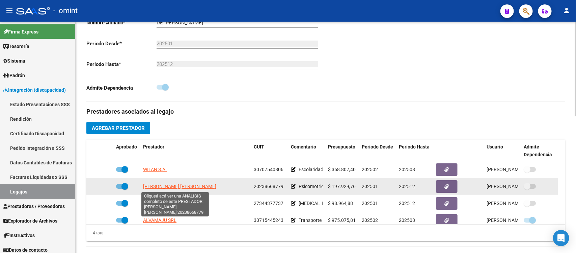
click at [194, 187] on span "PUIG LEANDRO JAVIER ESTEB" at bounding box center [179, 185] width 73 height 5
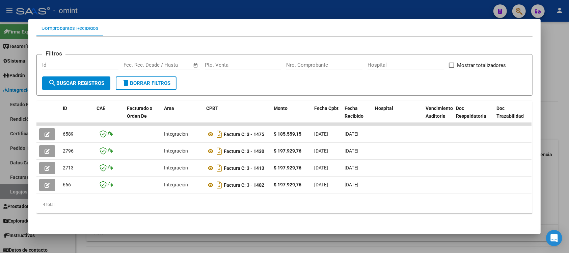
click at [147, 12] on div at bounding box center [284, 126] width 569 height 253
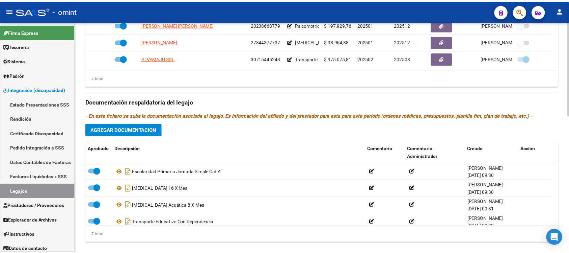
scroll to position [292, 0]
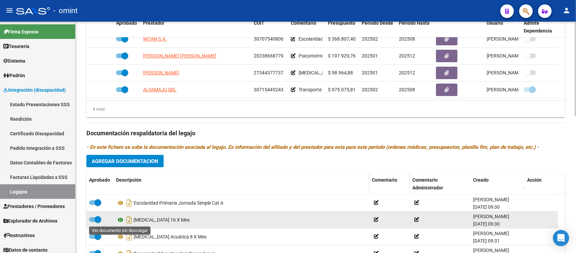
click at [122, 218] on icon at bounding box center [120, 219] width 9 height 8
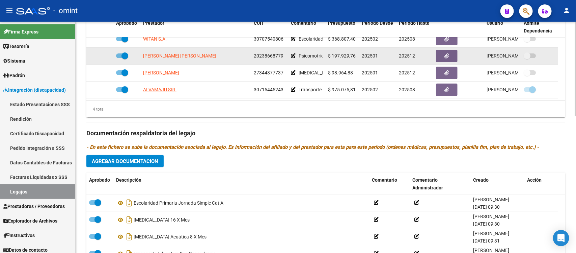
click at [180, 58] on app-link-go-to "PUIG LEANDRO JAVIER ESTEB" at bounding box center [179, 56] width 73 height 8
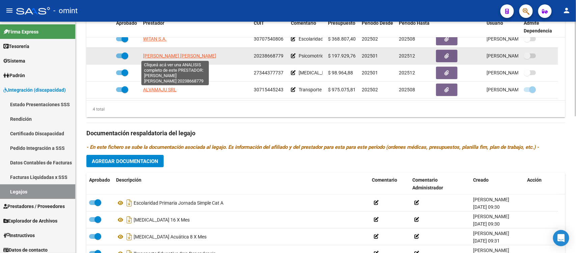
click at [181, 54] on span "PUIG LEANDRO JAVIER ESTEB" at bounding box center [179, 55] width 73 height 5
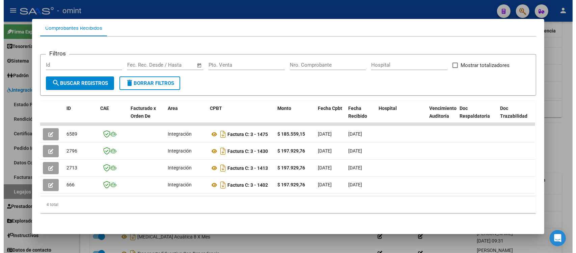
scroll to position [0, 963]
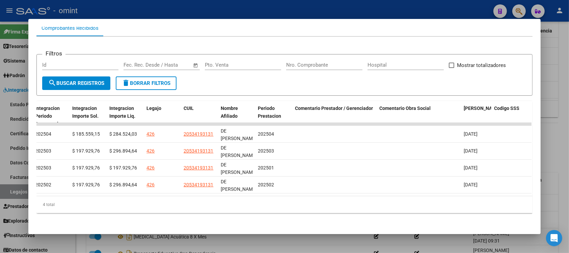
click at [227, 11] on div at bounding box center [284, 126] width 569 height 253
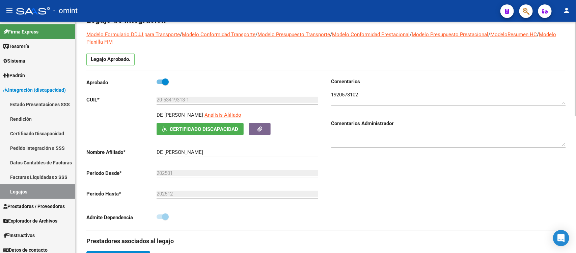
scroll to position [39, 0]
click at [181, 100] on input "20-53419313-1" at bounding box center [238, 100] width 162 height 6
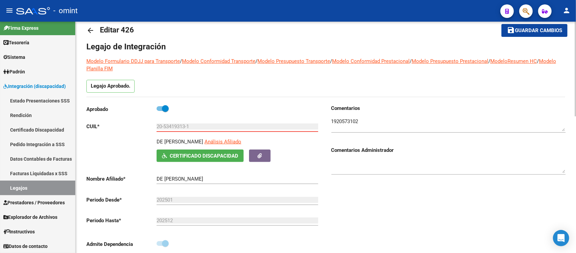
scroll to position [0, 0]
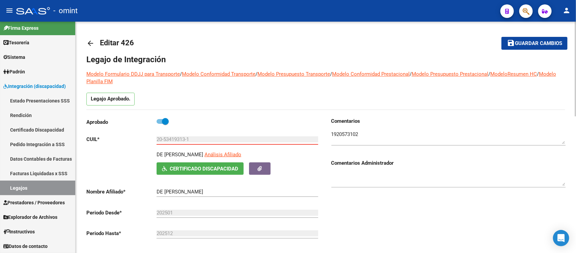
click at [93, 45] on mat-icon "arrow_back" at bounding box center [90, 43] width 8 height 8
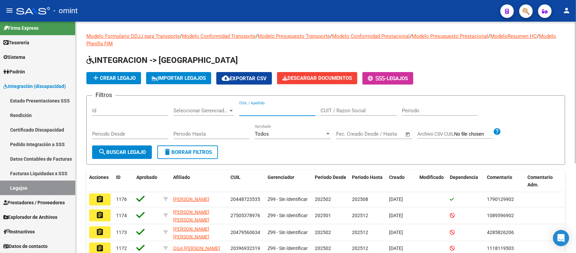
click at [269, 112] on input "CUIL / Apellido" at bounding box center [277, 110] width 76 height 6
paste input "27487159439"
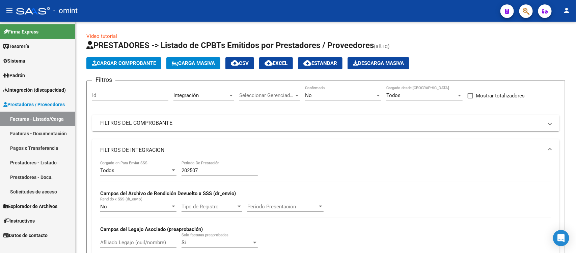
scroll to position [0, 229]
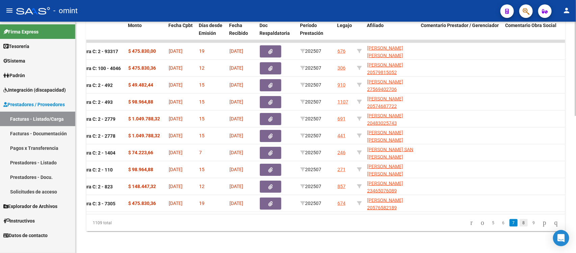
click at [520, 223] on link "8" at bounding box center [524, 222] width 8 height 7
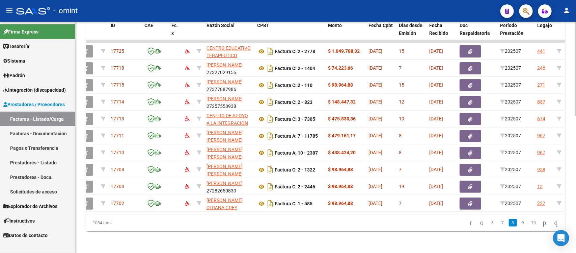
scroll to position [0, 0]
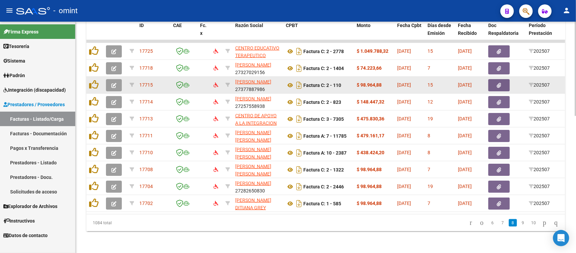
click at [116, 79] on button "button" at bounding box center [114, 85] width 16 height 12
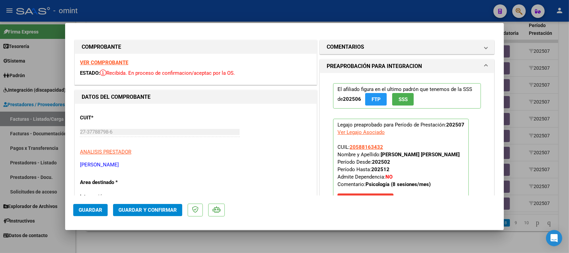
click at [117, 61] on strong "VER COMPROBANTE" at bounding box center [104, 62] width 48 height 6
click at [160, 211] on span "Guardar y Confirmar" at bounding box center [147, 210] width 58 height 6
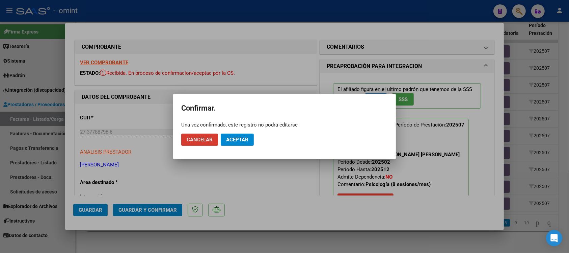
click at [231, 139] on span "Aceptar" at bounding box center [237, 139] width 22 height 6
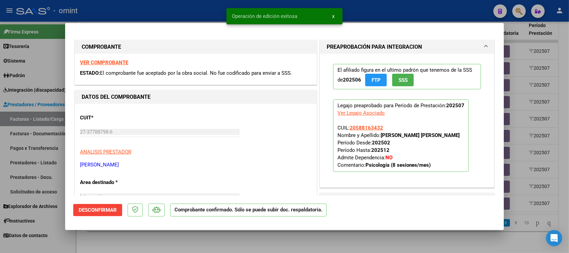
click at [170, 14] on div at bounding box center [284, 126] width 569 height 253
type input "$ 0,00"
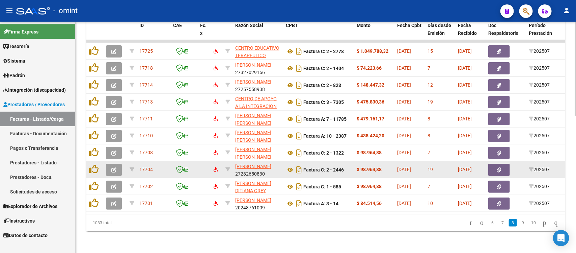
click at [110, 164] on button "button" at bounding box center [114, 169] width 16 height 12
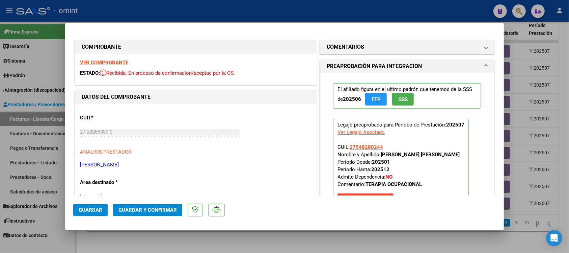
click at [118, 62] on strong "VER COMPROBANTE" at bounding box center [104, 62] width 48 height 6
click at [154, 211] on span "Guardar y Confirmar" at bounding box center [147, 210] width 58 height 6
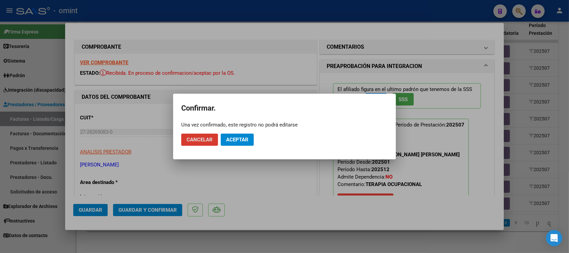
click at [237, 134] on button "Aceptar" at bounding box center [237, 139] width 33 height 12
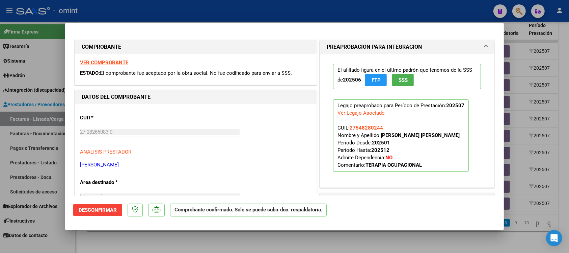
click at [116, 60] on strong "VER COMPROBANTE" at bounding box center [104, 62] width 48 height 6
click at [195, 13] on div at bounding box center [284, 126] width 569 height 253
type input "$ 0,00"
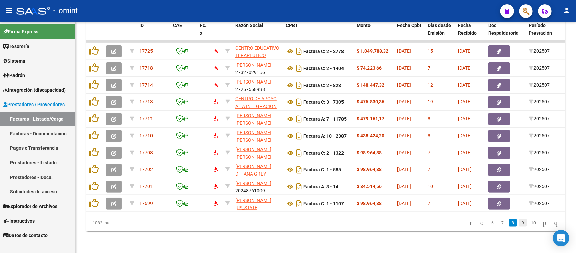
click at [519, 225] on link "9" at bounding box center [523, 222] width 8 height 7
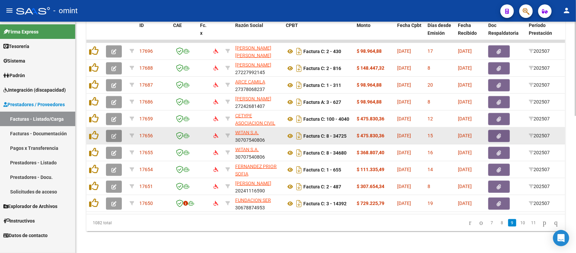
click at [114, 133] on icon "button" at bounding box center [113, 135] width 5 height 5
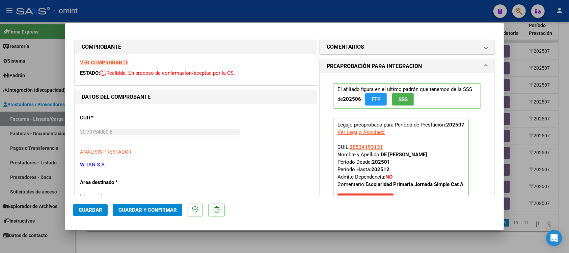
click at [107, 65] on strong "VER COMPROBANTE" at bounding box center [104, 62] width 48 height 6
drag, startPoint x: 384, startPoint y: 146, endPoint x: 347, endPoint y: 147, distance: 37.1
click at [347, 147] on p "Legajo preaprobado para Período de Prestación: 202507 Ver Legajo Asociado CUIL:…" at bounding box center [401, 163] width 136 height 90
copy span "20534193131"
click at [358, 51] on h1 "COMENTARIOS" at bounding box center [345, 47] width 37 height 8
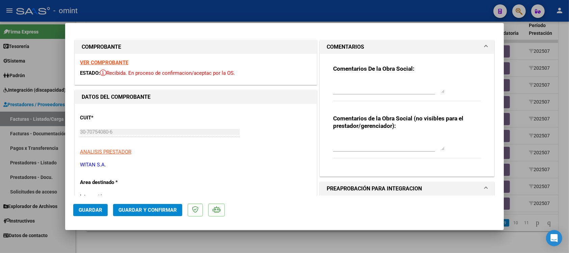
click at [361, 85] on textarea at bounding box center [388, 86] width 111 height 14
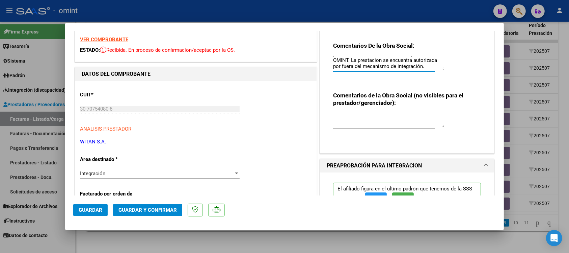
scroll to position [42, 0]
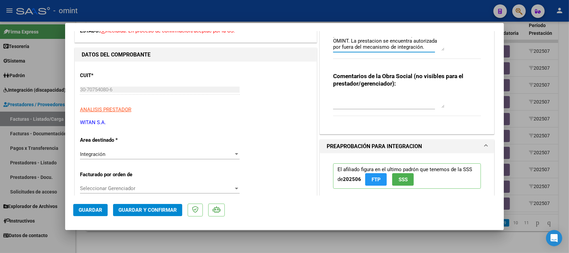
type textarea "Las facturas de integración escolar deben presentarlas a través de la web de pr…"
click at [112, 156] on div "Integración" at bounding box center [157, 154] width 154 height 6
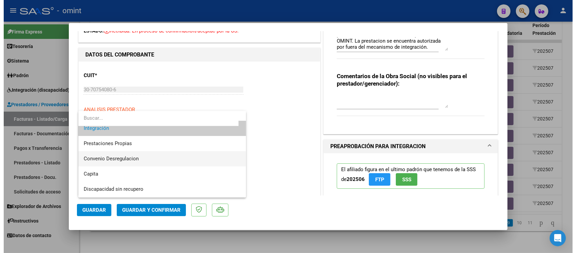
scroll to position [65, 0]
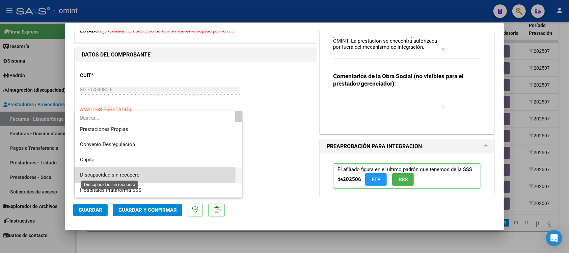
click at [132, 174] on span "Discapacidad sin recupero" at bounding box center [110, 174] width 60 height 6
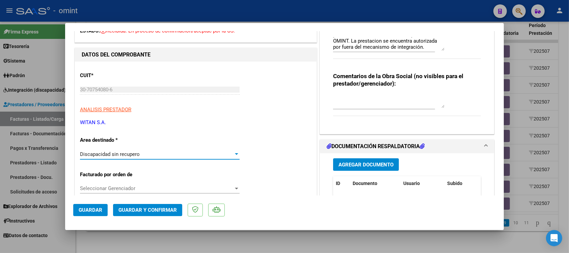
click at [146, 208] on span "Guardar y Confirmar" at bounding box center [147, 210] width 58 height 6
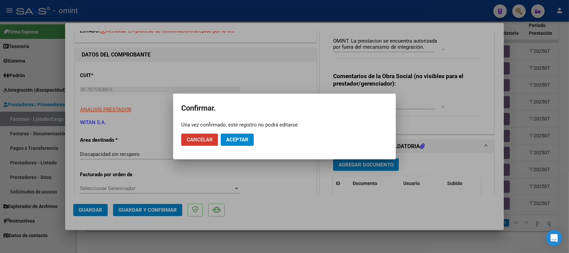
click at [239, 137] on span "Aceptar" at bounding box center [237, 139] width 22 height 6
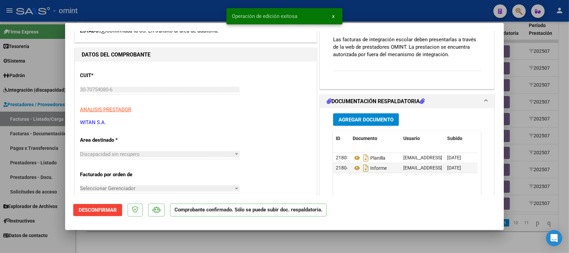
click at [201, 14] on div at bounding box center [284, 126] width 569 height 253
type input "$ 0,00"
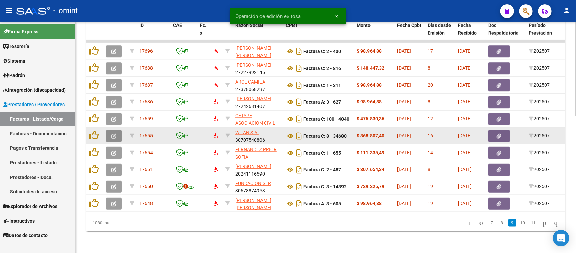
click at [113, 133] on icon "button" at bounding box center [113, 135] width 5 height 5
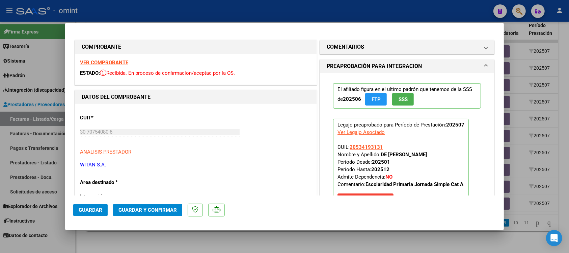
click at [114, 61] on strong "VER COMPROBANTE" at bounding box center [104, 62] width 48 height 6
click at [166, 210] on span "Guardar y Confirmar" at bounding box center [147, 210] width 58 height 6
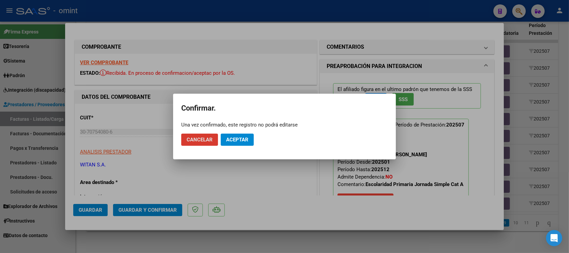
click at [239, 141] on span "Aceptar" at bounding box center [237, 139] width 22 height 6
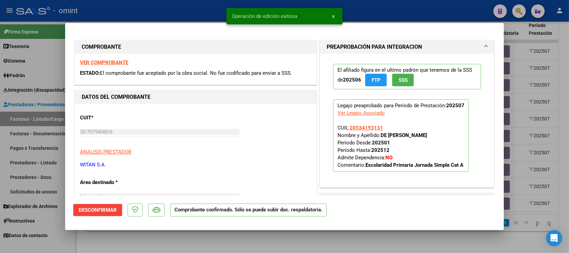
click at [153, 15] on div at bounding box center [284, 126] width 569 height 253
type input "$ 0,00"
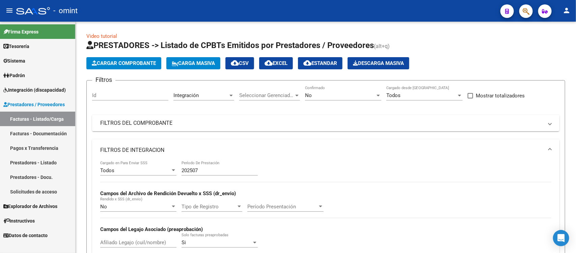
scroll to position [335, 0]
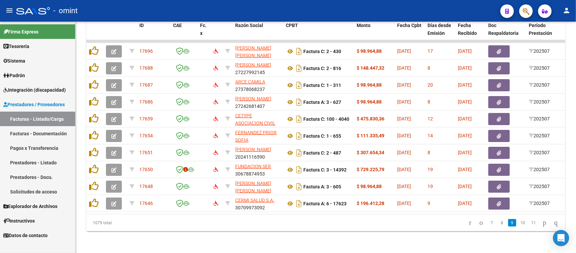
click at [37, 93] on link "Integración (discapacidad)" at bounding box center [37, 89] width 75 height 15
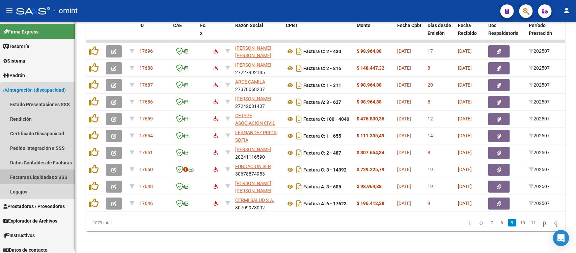
click at [43, 181] on link "Facturas Liquidadas x SSS" at bounding box center [37, 176] width 75 height 15
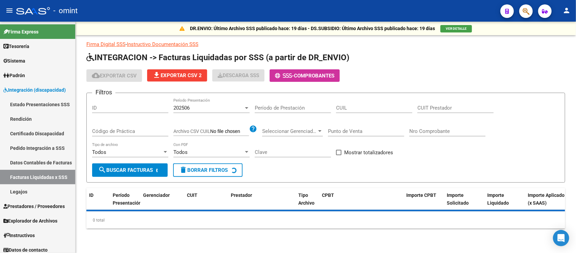
click at [276, 108] on input "Período de Prestación" at bounding box center [293, 108] width 76 height 6
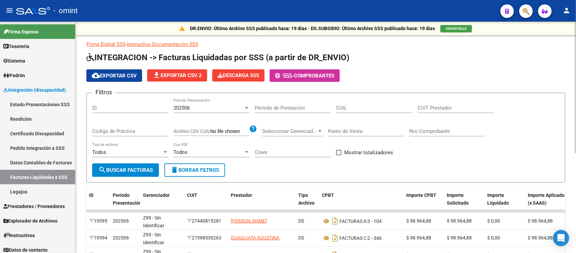
click at [349, 102] on div "CUIL" at bounding box center [374, 105] width 76 height 15
paste input "20-53419313-1"
type input "20-53419313-1"
click at [200, 105] on div "202506" at bounding box center [209, 108] width 70 height 6
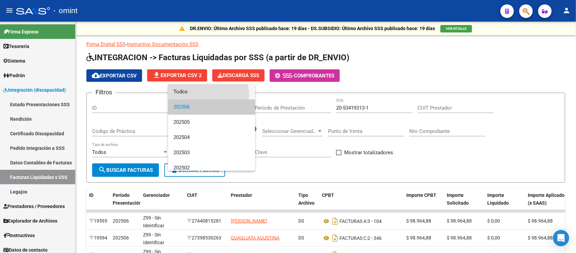
click at [196, 94] on span "Todos" at bounding box center [212, 91] width 76 height 15
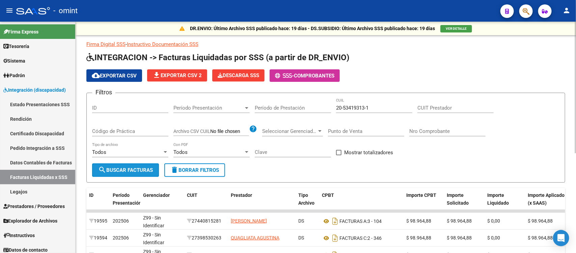
click at [135, 167] on span "search Buscar Facturas" at bounding box center [125, 170] width 55 height 6
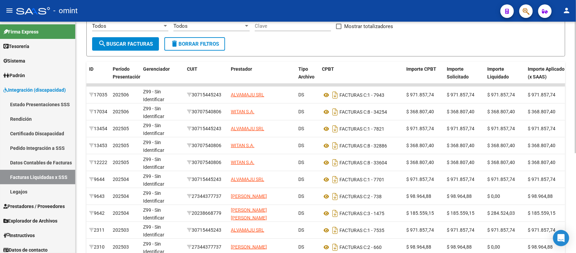
scroll to position [127, 0]
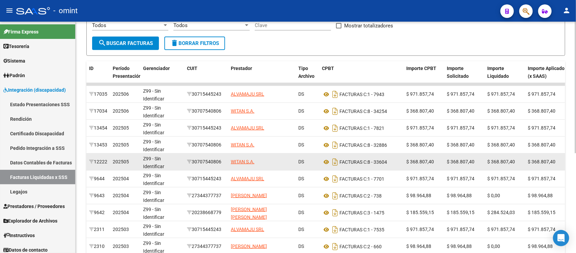
click at [203, 159] on div "30707540806" at bounding box center [206, 162] width 38 height 8
copy div "30707540806"
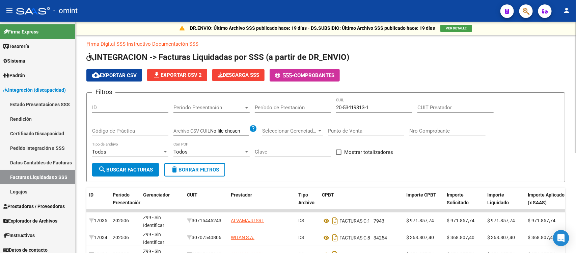
scroll to position [0, 0]
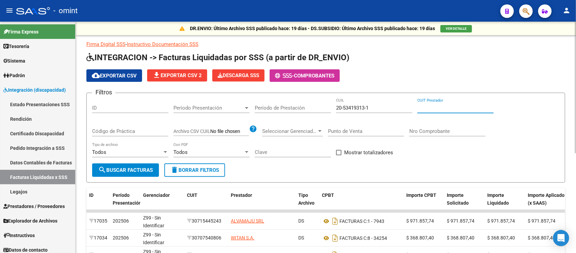
click at [427, 109] on input "CUIT Prestador" at bounding box center [456, 108] width 76 height 6
paste input "30-70754080-6"
type input "30-70754080-6"
click at [142, 168] on span "search Buscar Facturas" at bounding box center [125, 170] width 55 height 6
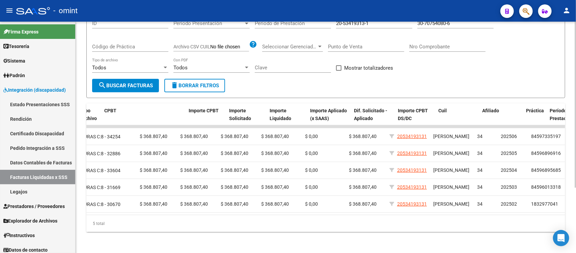
scroll to position [0, 281]
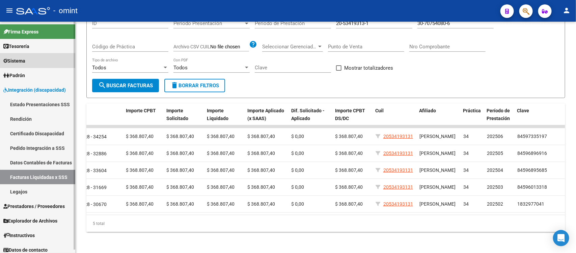
click at [31, 63] on link "Sistema" at bounding box center [37, 60] width 75 height 15
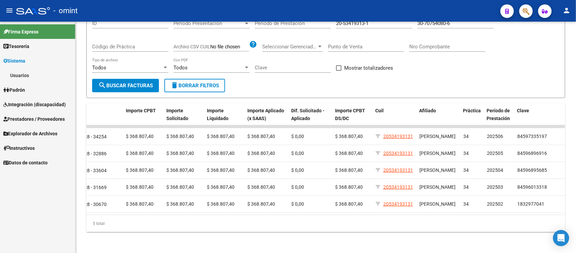
click at [31, 79] on link "Usuarios" at bounding box center [37, 75] width 75 height 15
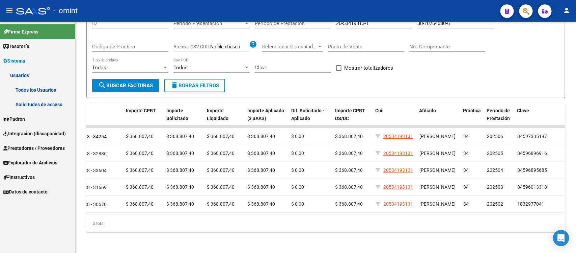
click at [31, 103] on link "Solicitudes de acceso" at bounding box center [37, 104] width 75 height 15
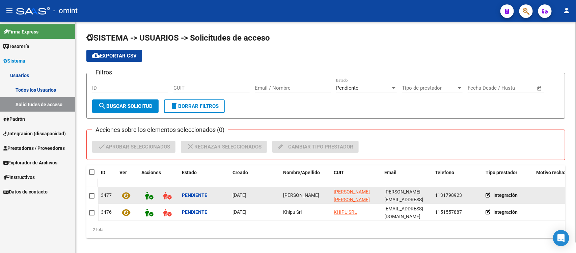
click at [304, 192] on span "Tatiana Mailen Avendaño" at bounding box center [301, 194] width 36 height 5
copy span "Tatiana Mailen Avendaño"
click at [93, 193] on span at bounding box center [91, 195] width 5 height 5
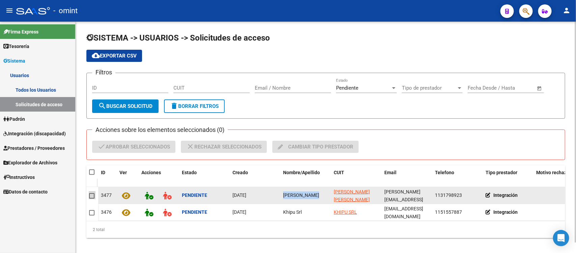
click at [92, 198] on input "checkbox" at bounding box center [91, 198] width 0 height 0
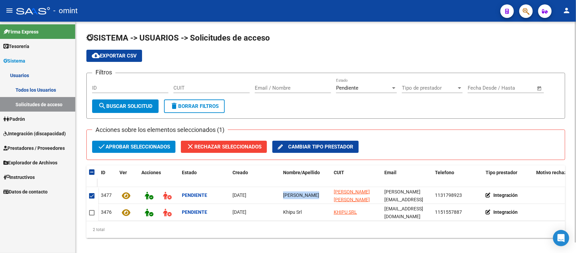
click at [141, 149] on span "check Aprobar seleccionados" at bounding box center [134, 146] width 73 height 12
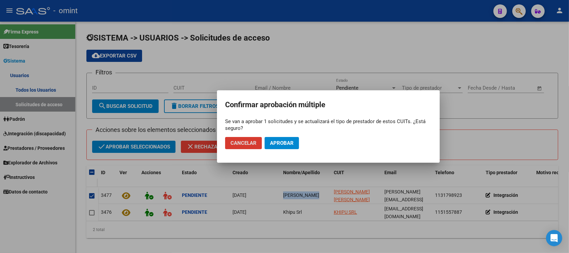
click at [276, 143] on span "Aprobar" at bounding box center [282, 143] width 24 height 6
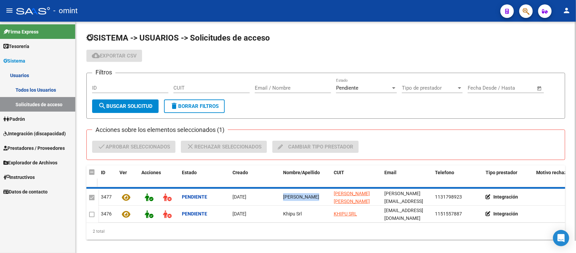
checkbox input "false"
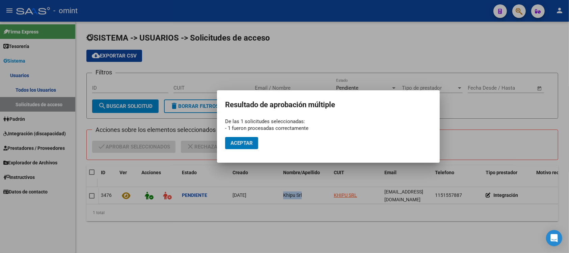
drag, startPoint x: 243, startPoint y: 140, endPoint x: 144, endPoint y: 108, distance: 103.8
click at [238, 137] on button "Aceptar" at bounding box center [241, 143] width 33 height 12
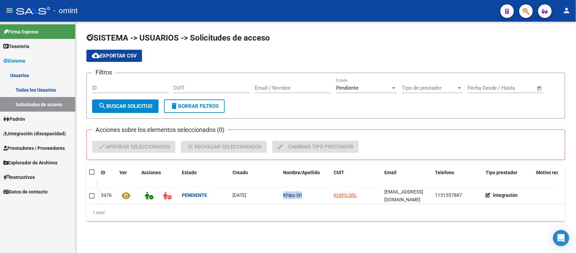
click at [58, 90] on link "Todos los Usuarios" at bounding box center [37, 89] width 75 height 15
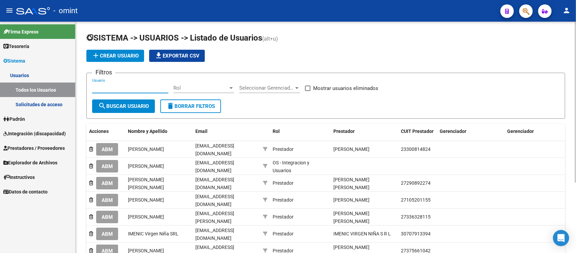
click at [128, 85] on input "Usuario" at bounding box center [130, 88] width 76 height 6
paste input "Tatiana Mailen Avendaño"
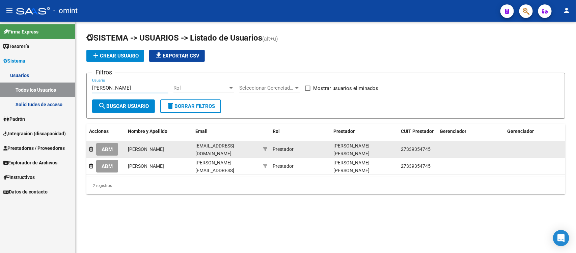
type input "Tatiana Mailen Avendaño"
click at [111, 148] on span "ABM" at bounding box center [107, 149] width 11 height 6
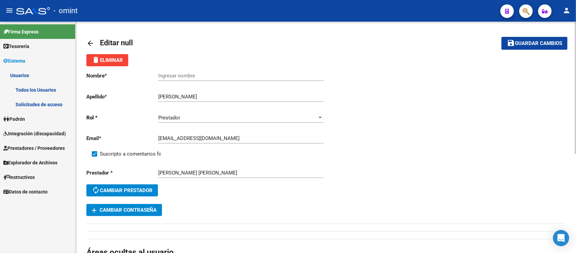
click at [193, 78] on input "Ingresar nombre" at bounding box center [240, 76] width 165 height 6
paste input "Tatiana Mailen Avendaño"
type input "Tatiana Mailen Avendaño"
click at [554, 41] on span "Guardar cambios" at bounding box center [538, 44] width 47 height 6
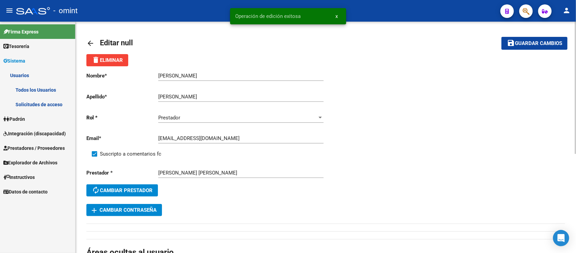
click at [93, 42] on mat-icon "arrow_back" at bounding box center [90, 43] width 8 height 8
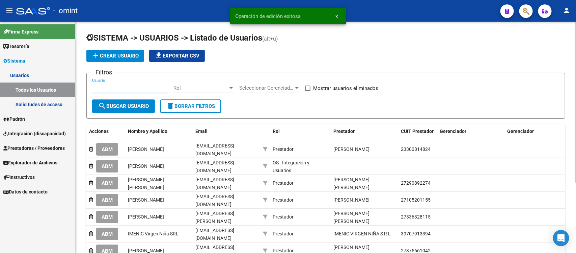
click at [134, 85] on input "Usuario" at bounding box center [130, 88] width 76 height 6
paste input "Tatiana Mailen Avendaño"
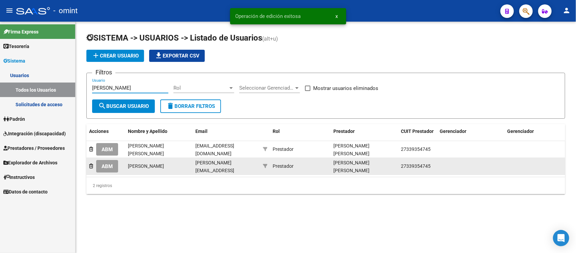
type input "Tatiana Mailen Avendaño"
click at [106, 164] on span "ABM" at bounding box center [107, 166] width 11 height 6
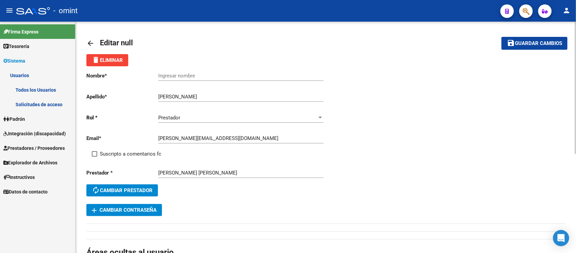
click at [172, 70] on div "Ingresar nombre" at bounding box center [240, 73] width 165 height 15
paste input "Tatiana Mailen Avendaño"
type input "Tatiana Mailen Avendaño"
click at [95, 155] on span at bounding box center [94, 153] width 5 height 5
click at [95, 156] on input "Suscripto a comentarios fc" at bounding box center [94, 156] width 0 height 0
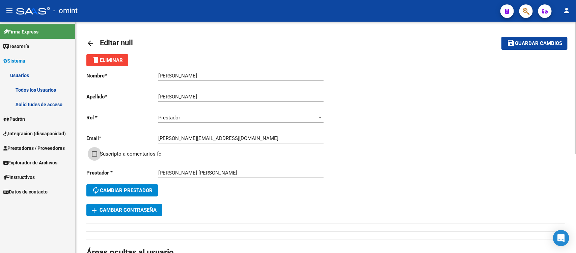
checkbox input "true"
click at [529, 42] on span "Guardar cambios" at bounding box center [538, 44] width 47 height 6
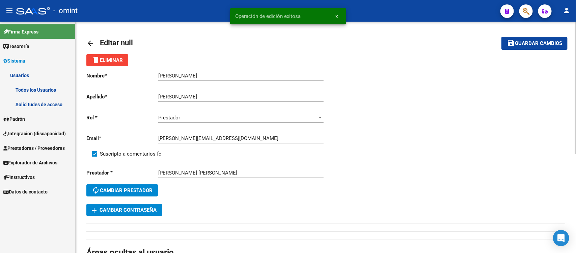
click at [91, 46] on mat-icon "arrow_back" at bounding box center [90, 43] width 8 height 8
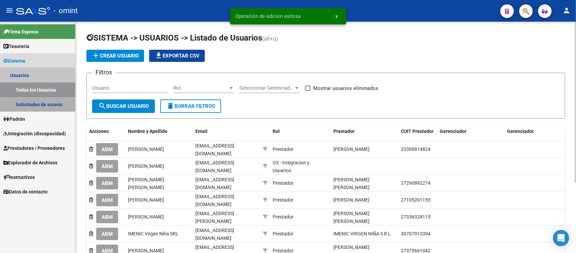
click at [53, 106] on link "Solicitudes de acceso" at bounding box center [37, 104] width 75 height 15
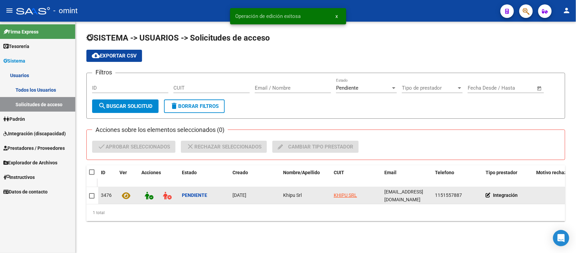
click at [286, 193] on span "Khipu Srl" at bounding box center [292, 194] width 19 height 5
copy span "Khipu Srl"
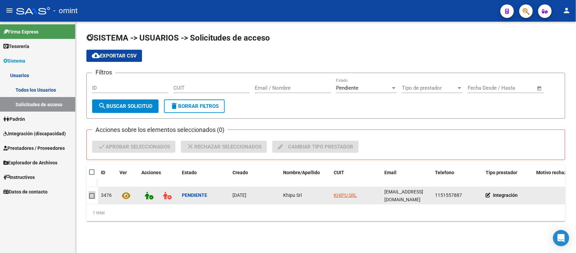
click at [89, 195] on span at bounding box center [91, 195] width 5 height 5
click at [91, 198] on input "checkbox" at bounding box center [91, 198] width 0 height 0
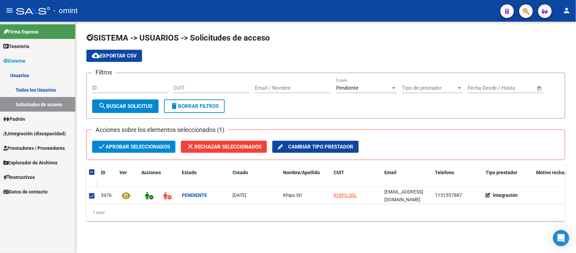
click at [147, 139] on div "Acciones sobre los elementos seleccionados (1) check Aprobar seleccionados clos…" at bounding box center [325, 144] width 479 height 30
click at [148, 143] on span "check Aprobar seleccionados" at bounding box center [134, 146] width 73 height 12
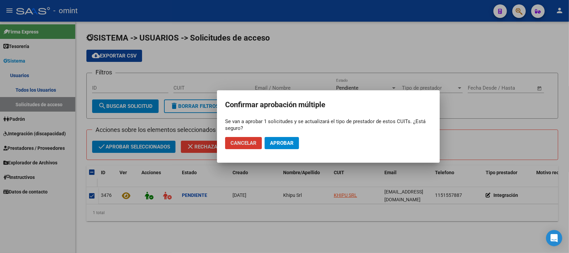
click at [283, 144] on span "Aprobar" at bounding box center [282, 143] width 24 height 6
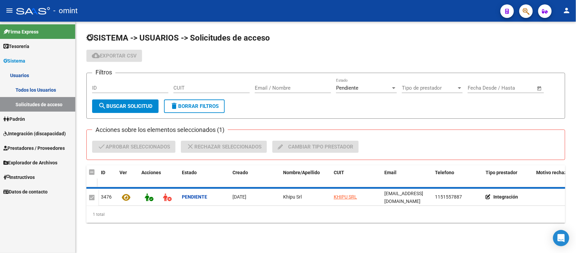
checkbox input "false"
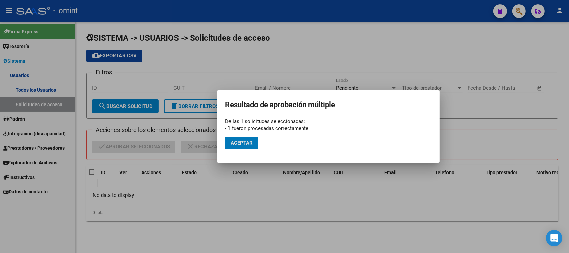
click at [237, 143] on span "Aceptar" at bounding box center [242, 143] width 22 height 6
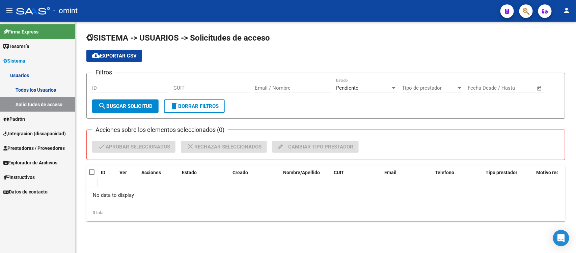
click at [45, 90] on link "Todos los Usuarios" at bounding box center [37, 89] width 75 height 15
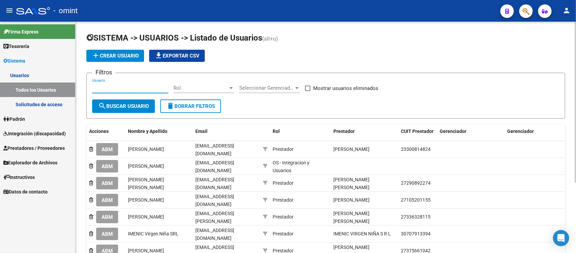
click at [131, 88] on input "Usuario" at bounding box center [130, 88] width 76 height 6
paste input "Khipu Srl"
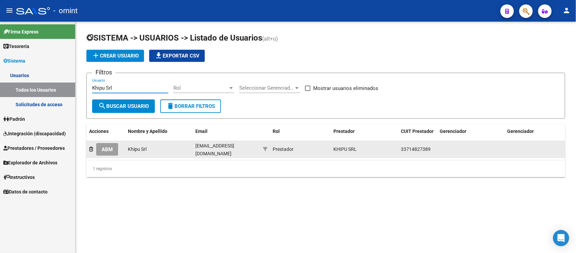
type input "Khipu Srl"
click at [99, 151] on button "ABM" at bounding box center [107, 149] width 22 height 12
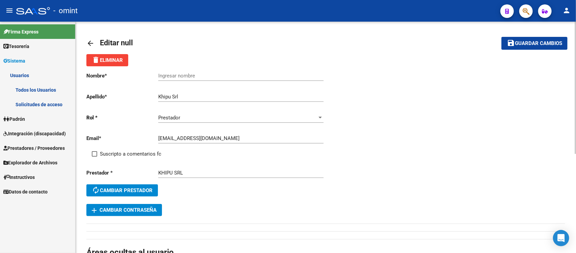
click at [182, 70] on div "Ingresar nombre" at bounding box center [240, 73] width 165 height 15
paste input "Khipu Srl"
type input "Khipu Srl"
click at [94, 150] on label "Suscripto a comentarios fc" at bounding box center [127, 154] width 70 height 8
click at [94, 156] on input "Suscripto a comentarios fc" at bounding box center [94, 156] width 0 height 0
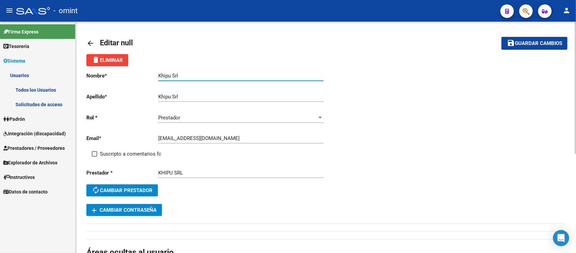
checkbox input "true"
click at [547, 46] on button "save Guardar cambios" at bounding box center [535, 43] width 66 height 12
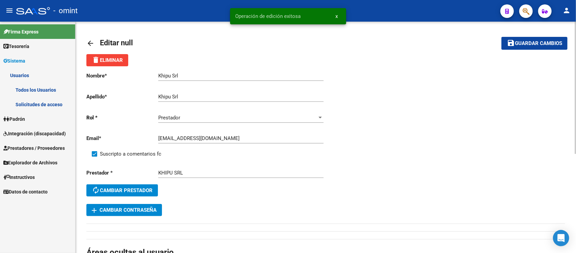
click at [88, 42] on mat-icon "arrow_back" at bounding box center [90, 43] width 8 height 8
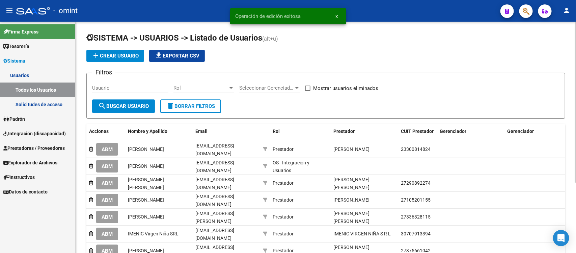
click at [36, 102] on link "Solicitudes de acceso" at bounding box center [37, 104] width 75 height 15
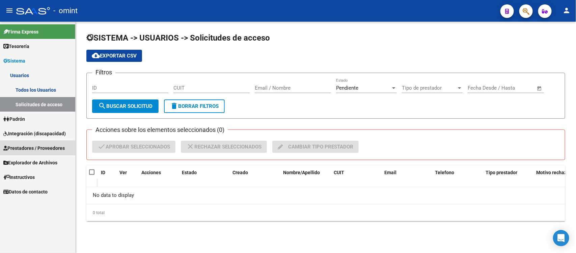
click at [43, 152] on link "Prestadores / Proveedores" at bounding box center [37, 147] width 75 height 15
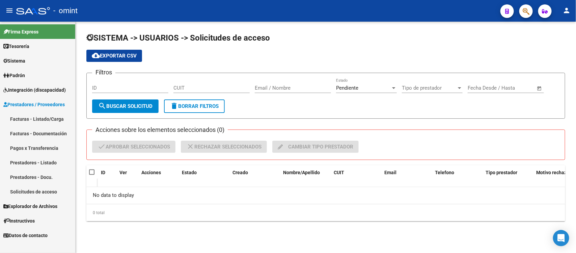
click at [41, 117] on link "Facturas - Listado/Carga" at bounding box center [37, 118] width 75 height 15
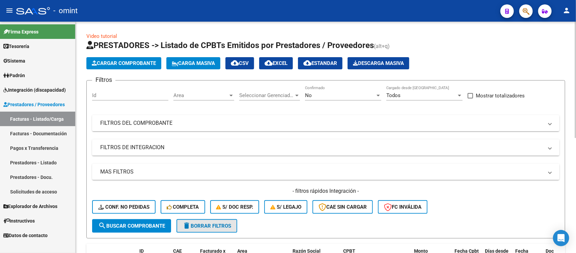
click at [201, 224] on span "delete Borrar Filtros" at bounding box center [207, 225] width 49 height 6
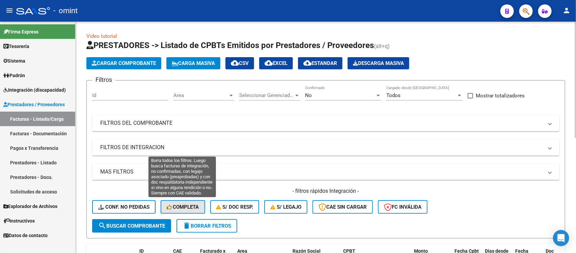
click at [188, 204] on span "Completa" at bounding box center [183, 207] width 32 height 6
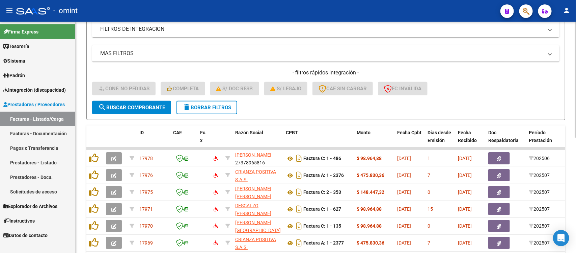
scroll to position [62, 0]
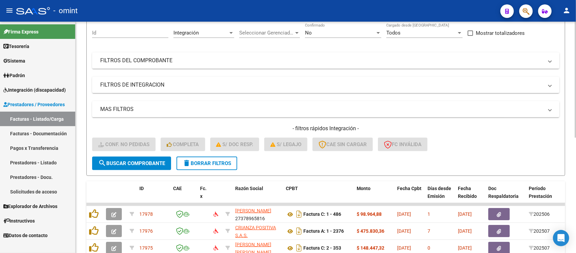
click at [211, 163] on span "delete Borrar Filtros" at bounding box center [207, 163] width 49 height 6
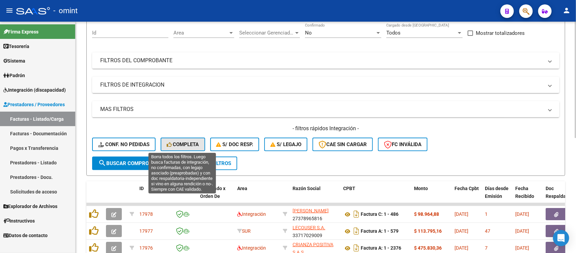
click at [183, 144] on span "Completa" at bounding box center [183, 144] width 32 height 6
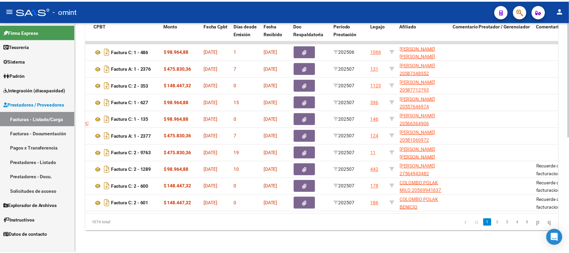
scroll to position [0, 0]
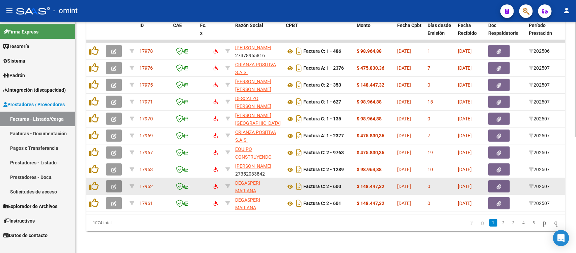
click at [117, 180] on button "button" at bounding box center [114, 186] width 16 height 12
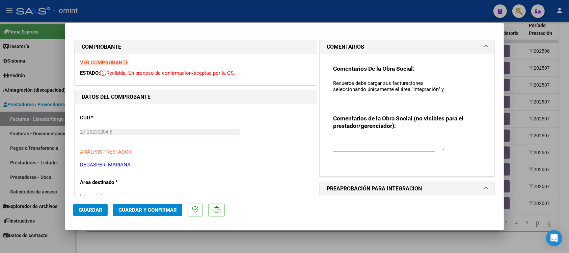
click at [127, 61] on strong "VER COMPROBANTE" at bounding box center [104, 62] width 48 height 6
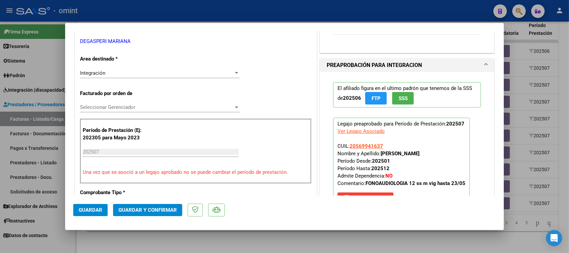
scroll to position [169, 0]
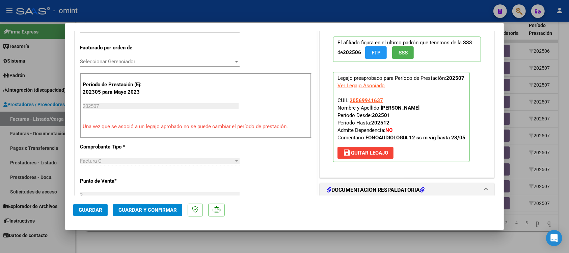
click at [168, 207] on span "Guardar y Confirmar" at bounding box center [147, 210] width 58 height 6
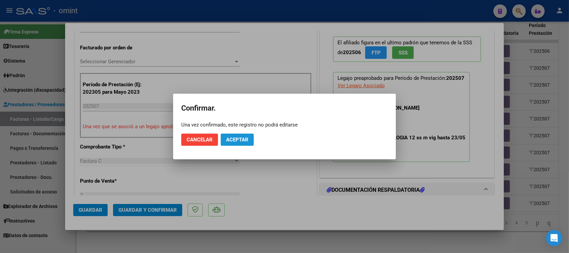
click at [251, 138] on button "Aceptar" at bounding box center [237, 139] width 33 height 12
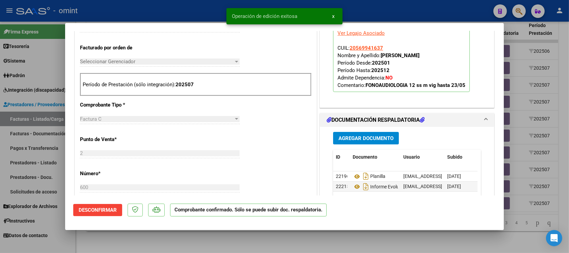
click at [181, 11] on div at bounding box center [284, 126] width 569 height 253
type input "$ 0,00"
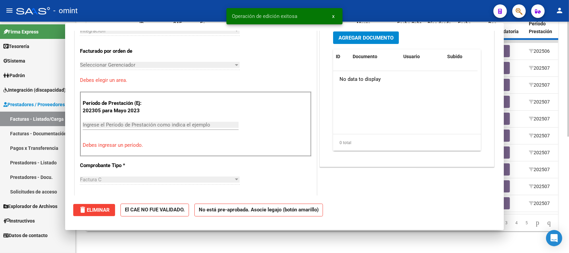
scroll to position [181, 0]
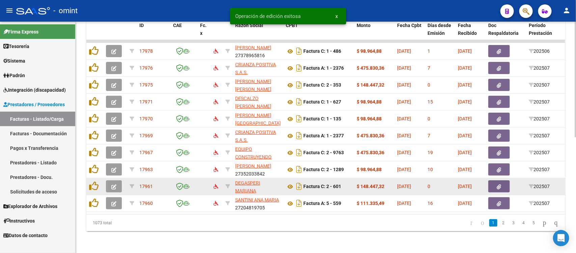
click at [111, 184] on icon "button" at bounding box center [113, 186] width 5 height 5
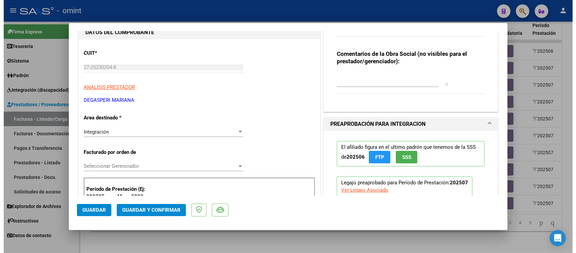
scroll to position [0, 0]
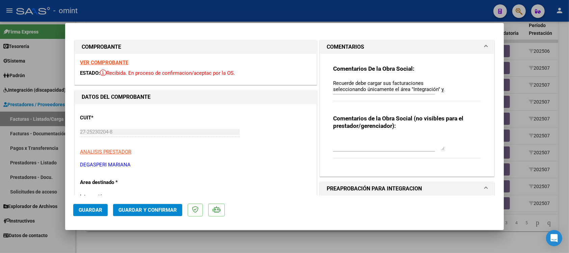
click at [124, 62] on strong "VER COMPROBANTE" at bounding box center [104, 62] width 48 height 6
click at [157, 207] on span "Guardar y Confirmar" at bounding box center [147, 210] width 58 height 6
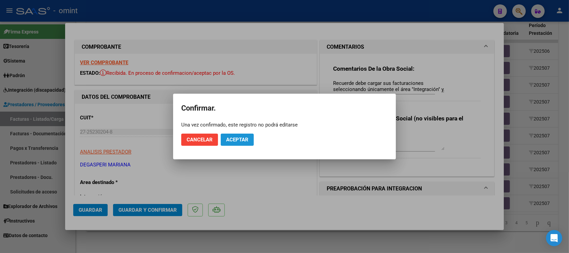
click at [247, 141] on span "Aceptar" at bounding box center [237, 139] width 22 height 6
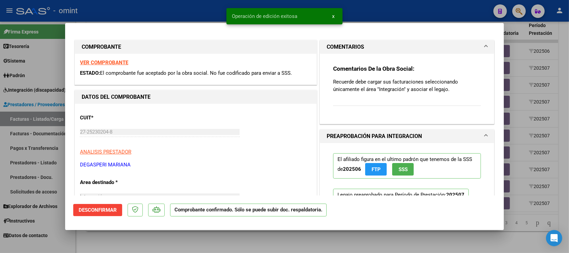
click at [183, 3] on div at bounding box center [284, 126] width 569 height 253
type input "$ 0,00"
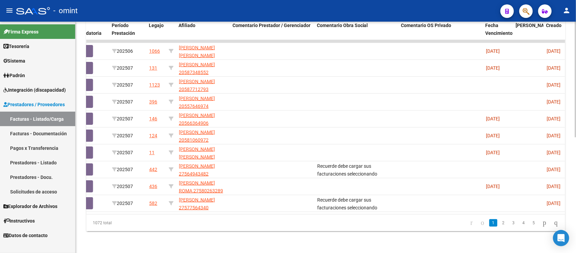
scroll to position [0, 417]
click at [500, 220] on link "2" at bounding box center [504, 222] width 8 height 7
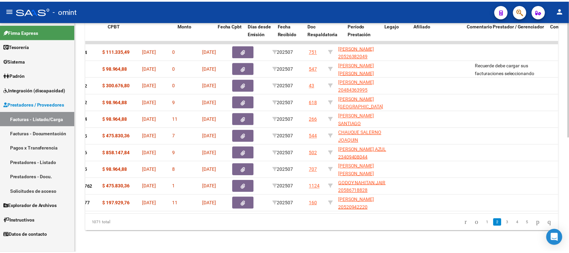
scroll to position [0, 0]
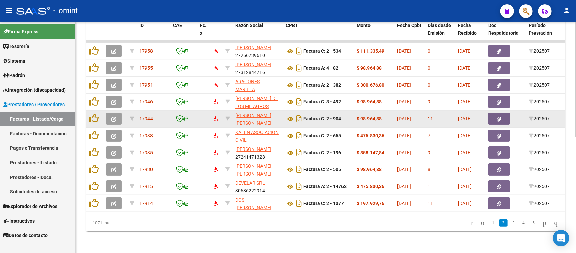
click at [115, 112] on button "button" at bounding box center [114, 118] width 16 height 12
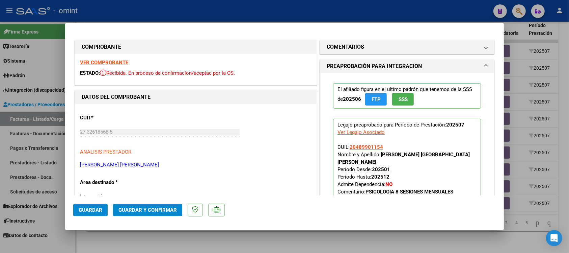
click at [117, 61] on strong "VER COMPROBANTE" at bounding box center [104, 62] width 48 height 6
click at [173, 210] on span "Guardar y Confirmar" at bounding box center [147, 210] width 58 height 6
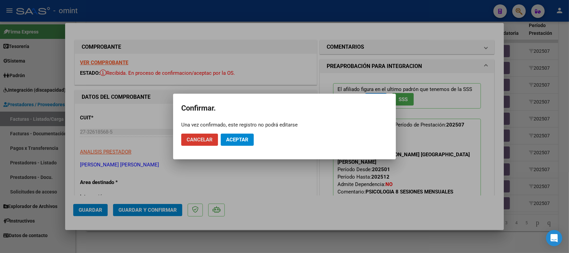
click at [237, 137] on span "Aceptar" at bounding box center [237, 139] width 22 height 6
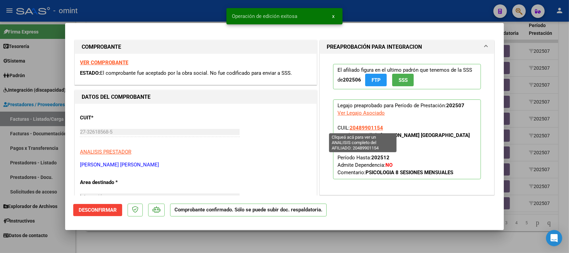
drag, startPoint x: 383, startPoint y: 125, endPoint x: 347, endPoint y: 129, distance: 36.6
click at [347, 129] on p "Legajo preaprobado para Período de Prestación: 202507 Ver Legajo Asociado CUIL:…" at bounding box center [407, 139] width 148 height 80
copy span "20489901154"
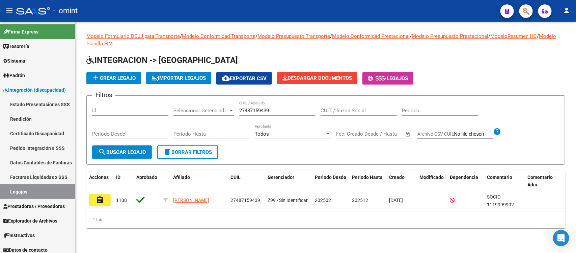
scroll to position [4, 0]
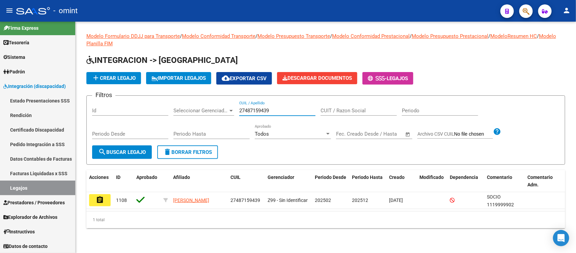
drag, startPoint x: 275, startPoint y: 111, endPoint x: 236, endPoint y: 105, distance: 40.0
click at [236, 105] on div "Filtros Id Seleccionar Gerenciador Seleccionar Gerenciador 27487159439 CUIL / A…" at bounding box center [326, 123] width 468 height 44
paste input "0489901154"
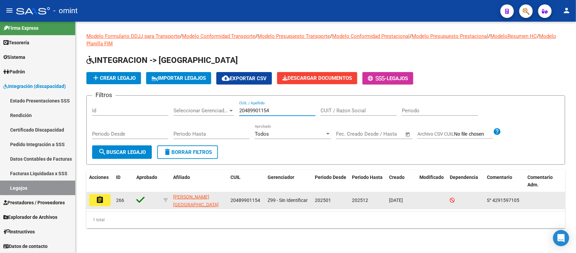
type input "20489901154"
click at [95, 204] on button "assignment" at bounding box center [100, 200] width 22 height 12
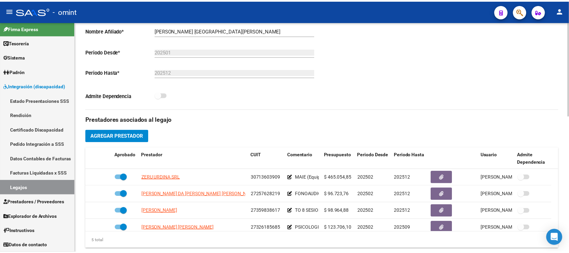
scroll to position [169, 0]
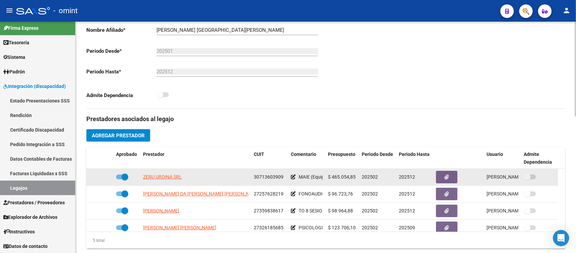
click at [158, 173] on datatable-body-cell "ZERU URDINA SRL" at bounding box center [195, 176] width 111 height 17
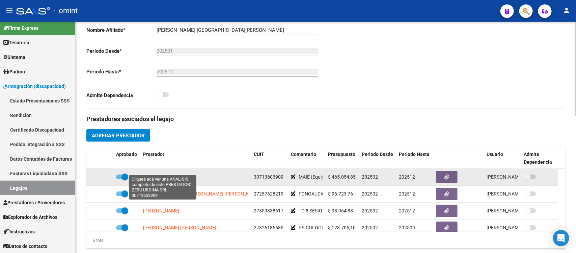
click at [160, 174] on span "ZERU URDINA SRL" at bounding box center [162, 176] width 39 height 5
type textarea "30713603909"
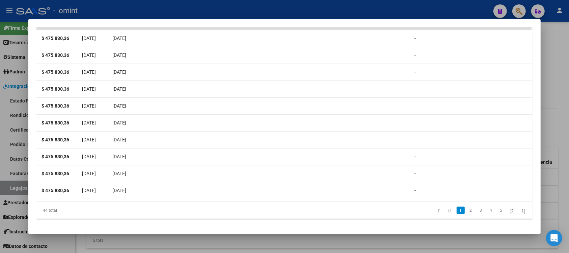
scroll to position [0, 0]
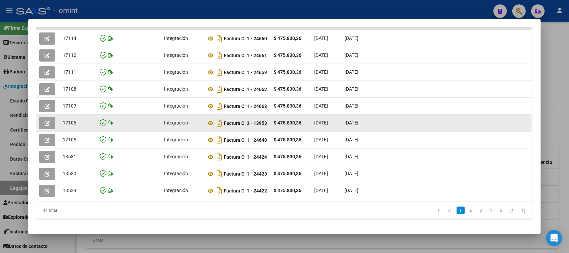
click at [40, 121] on button "button" at bounding box center [47, 123] width 16 height 12
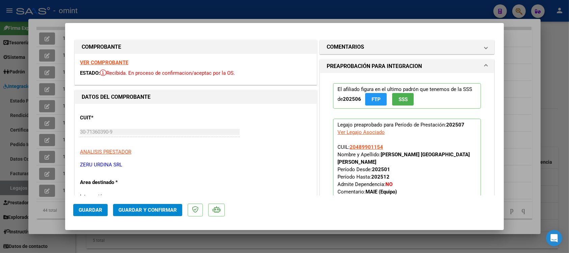
click at [120, 61] on strong "VER COMPROBANTE" at bounding box center [104, 62] width 48 height 6
click at [162, 208] on span "Guardar y Confirmar" at bounding box center [147, 210] width 58 height 6
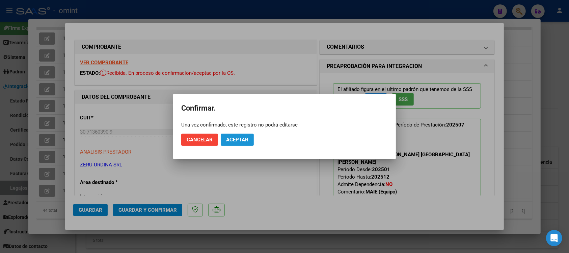
click at [245, 140] on span "Aceptar" at bounding box center [237, 139] width 22 height 6
